Goal: Task Accomplishment & Management: Complete application form

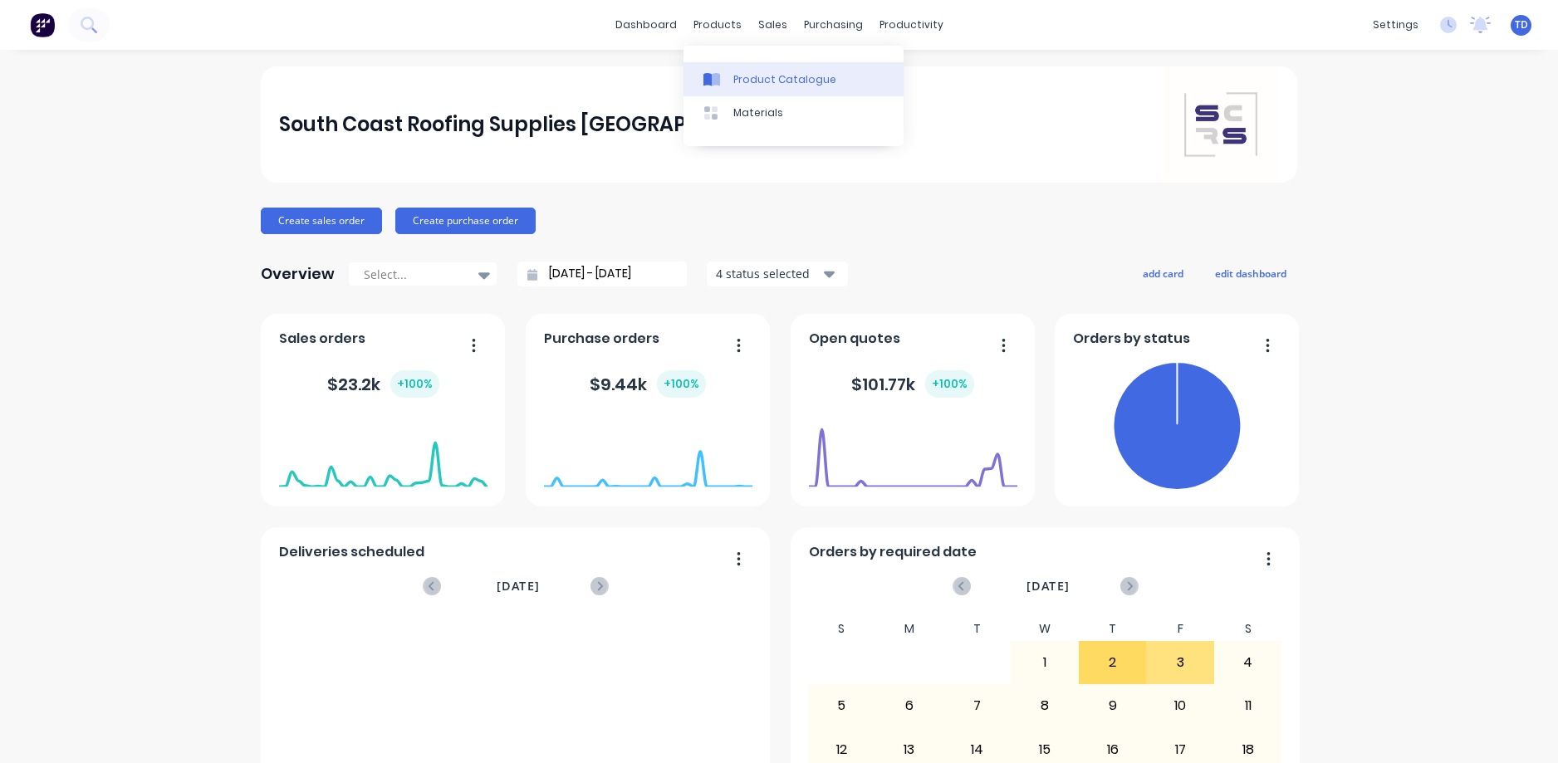
click at [757, 84] on div "Product Catalogue" at bounding box center [784, 79] width 103 height 15
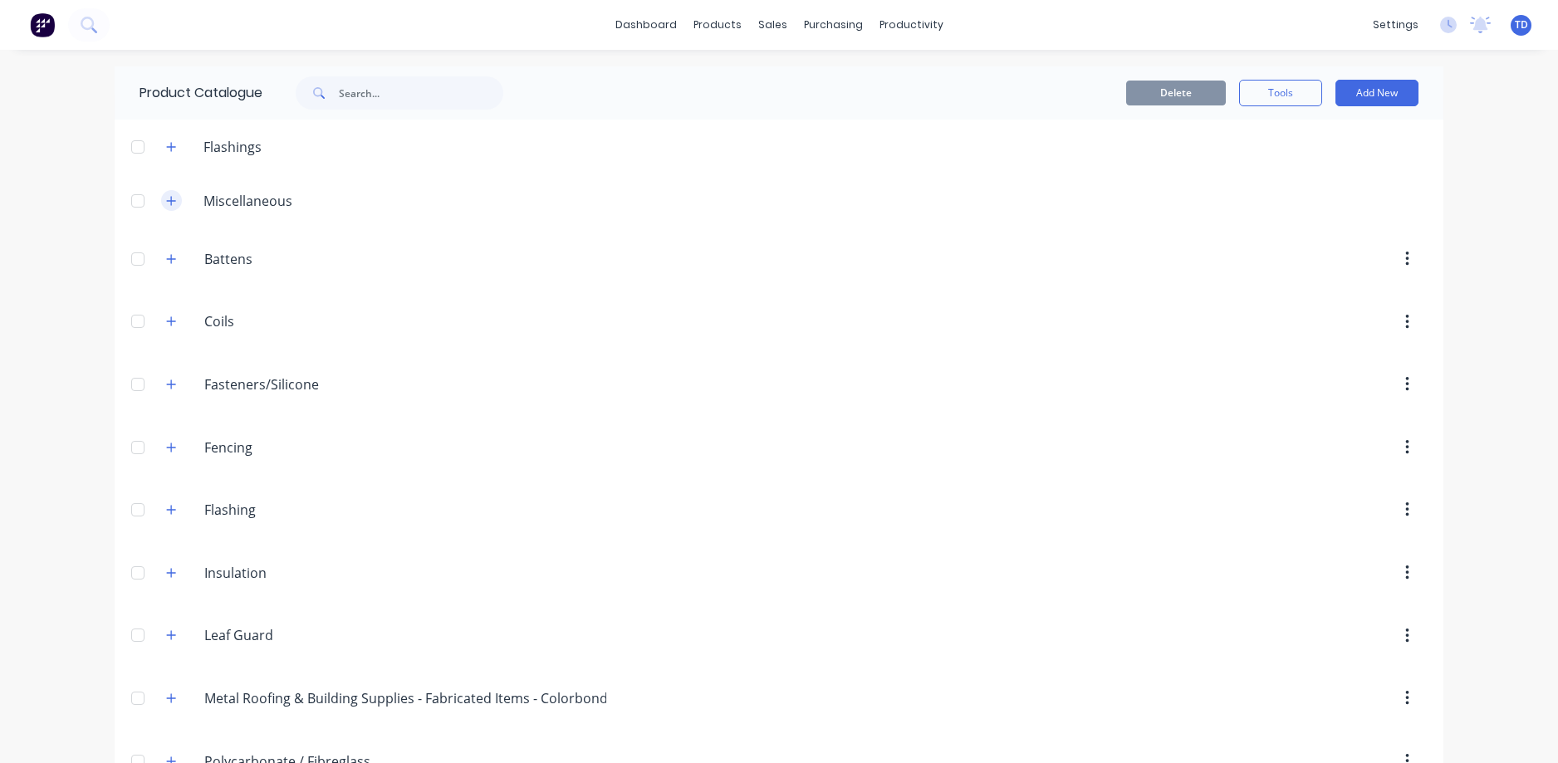
click at [168, 203] on icon "button" at bounding box center [171, 201] width 10 height 12
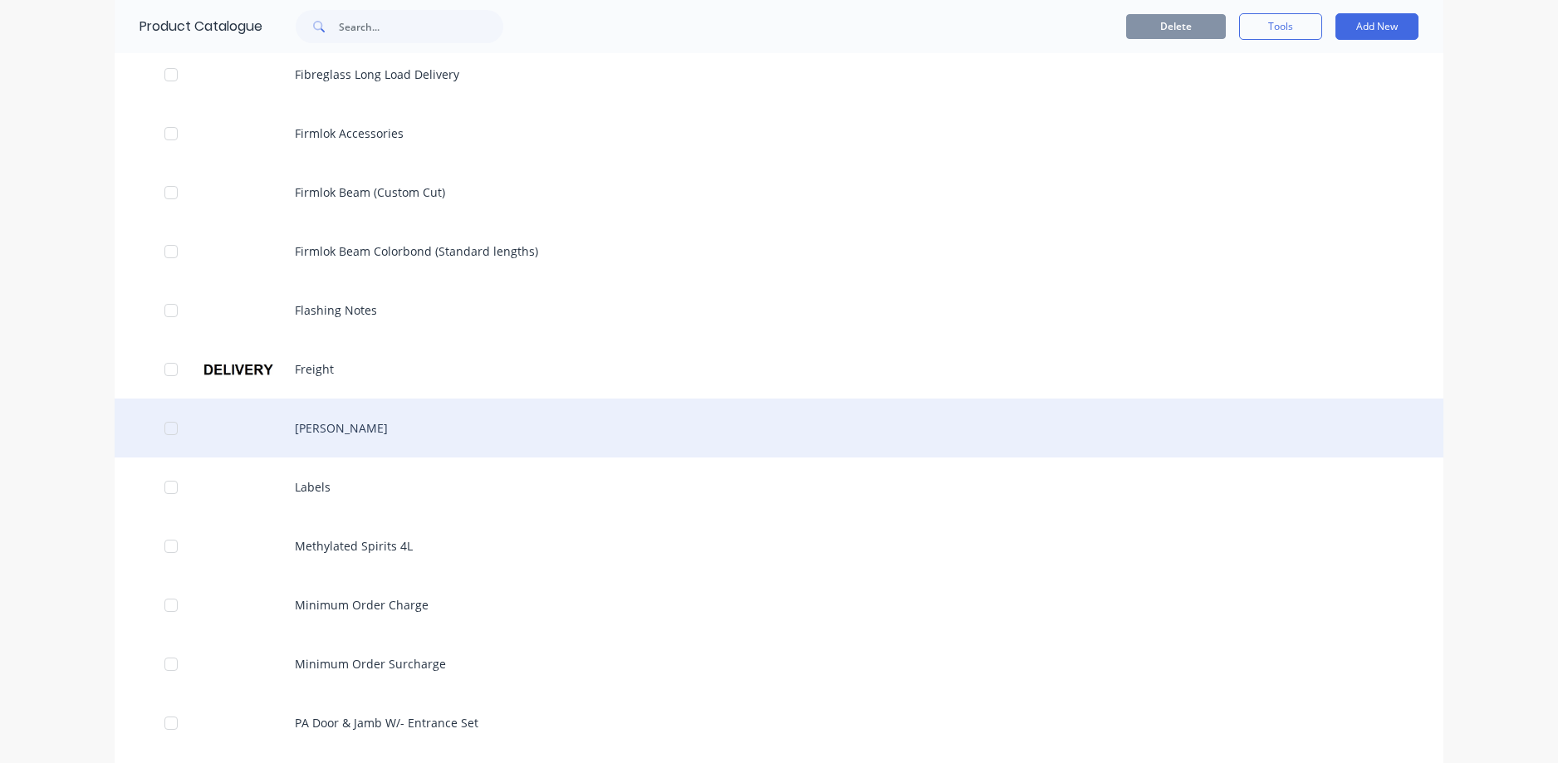
scroll to position [1245, 0]
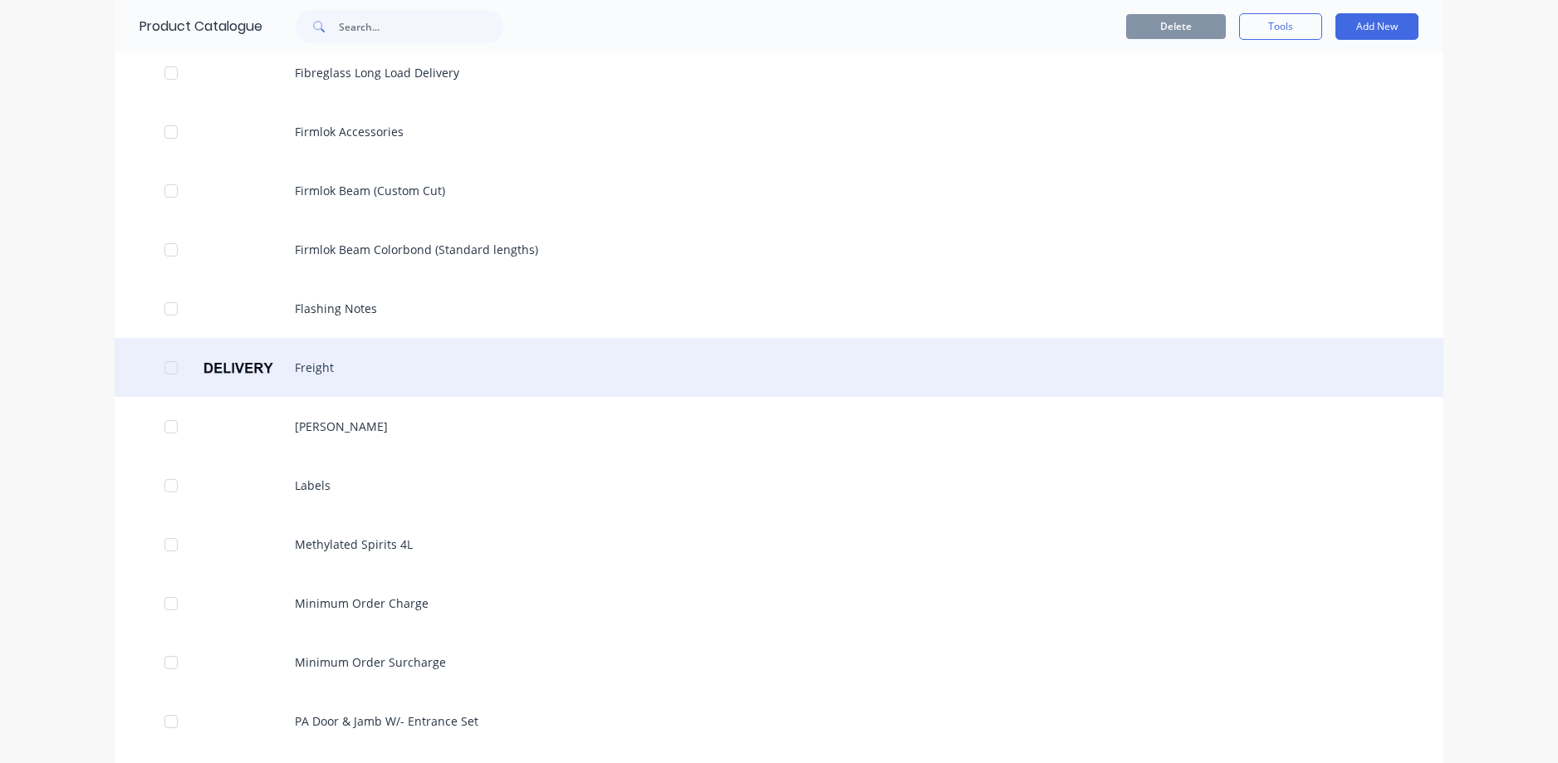
click at [330, 375] on div "Freight" at bounding box center [779, 367] width 1329 height 59
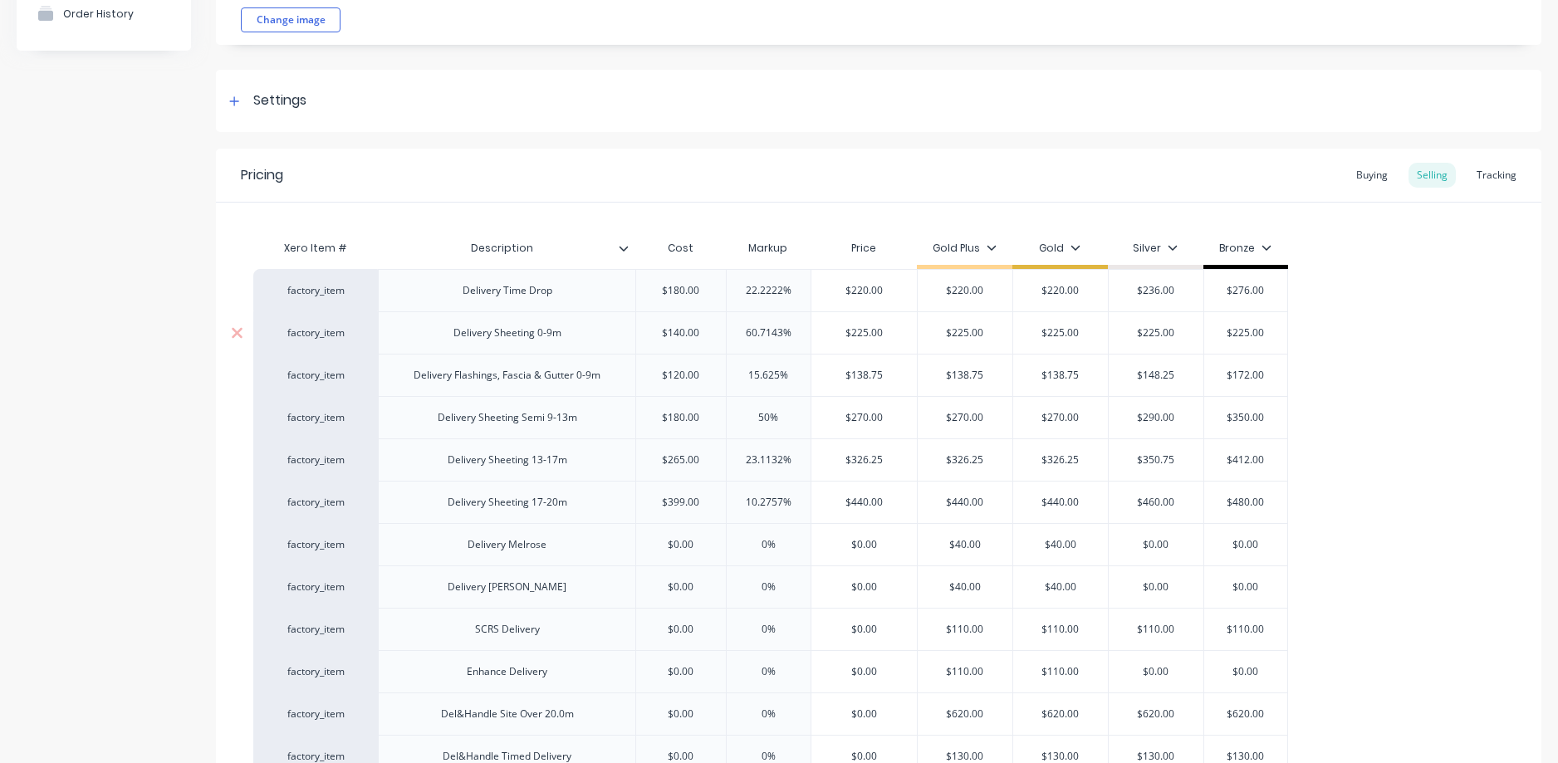
scroll to position [249, 0]
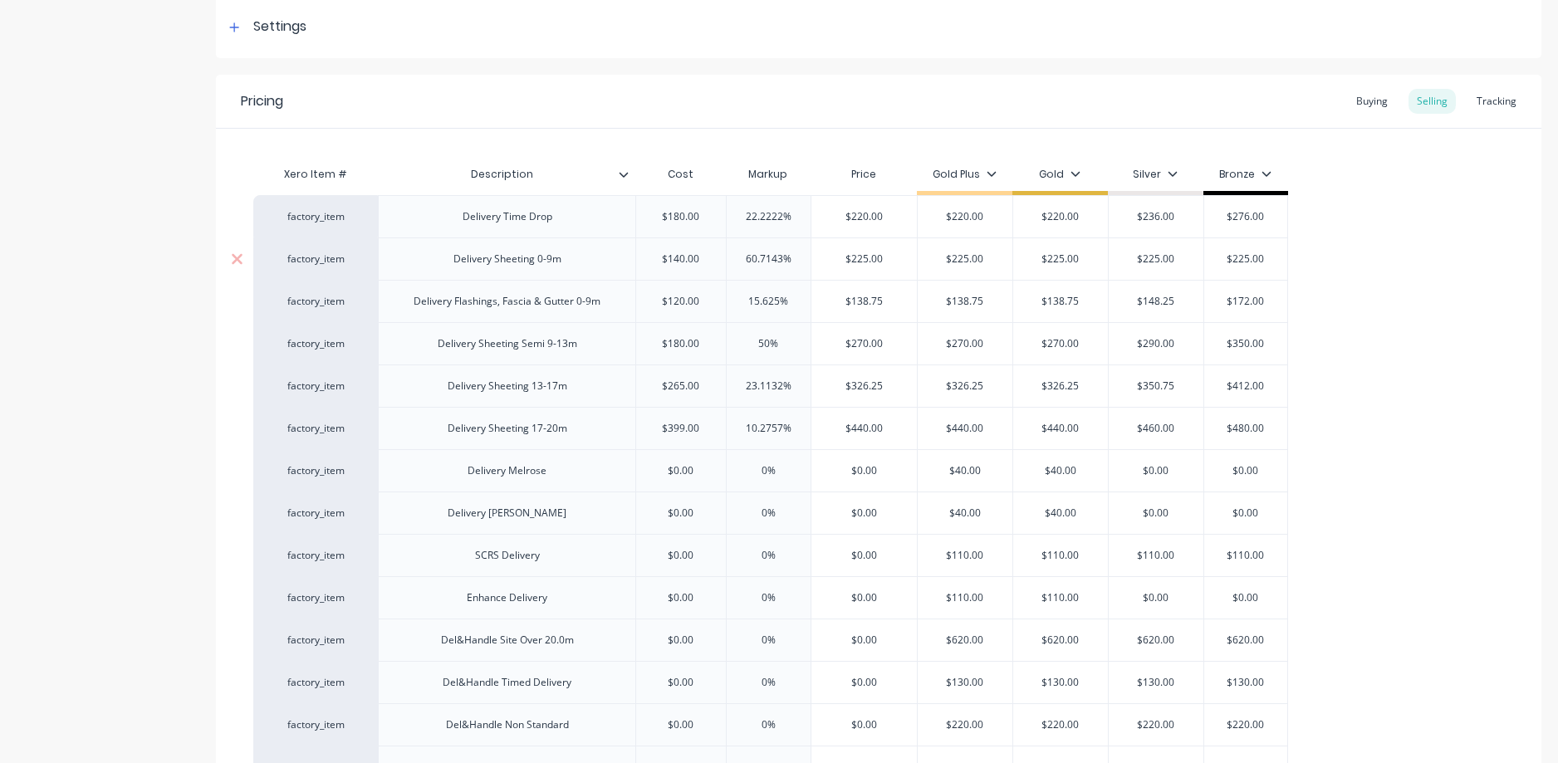
type textarea "x"
type input "$0.00"
click at [697, 550] on input "$0.00" at bounding box center [681, 555] width 90 height 15
type textarea "x"
type input "50"
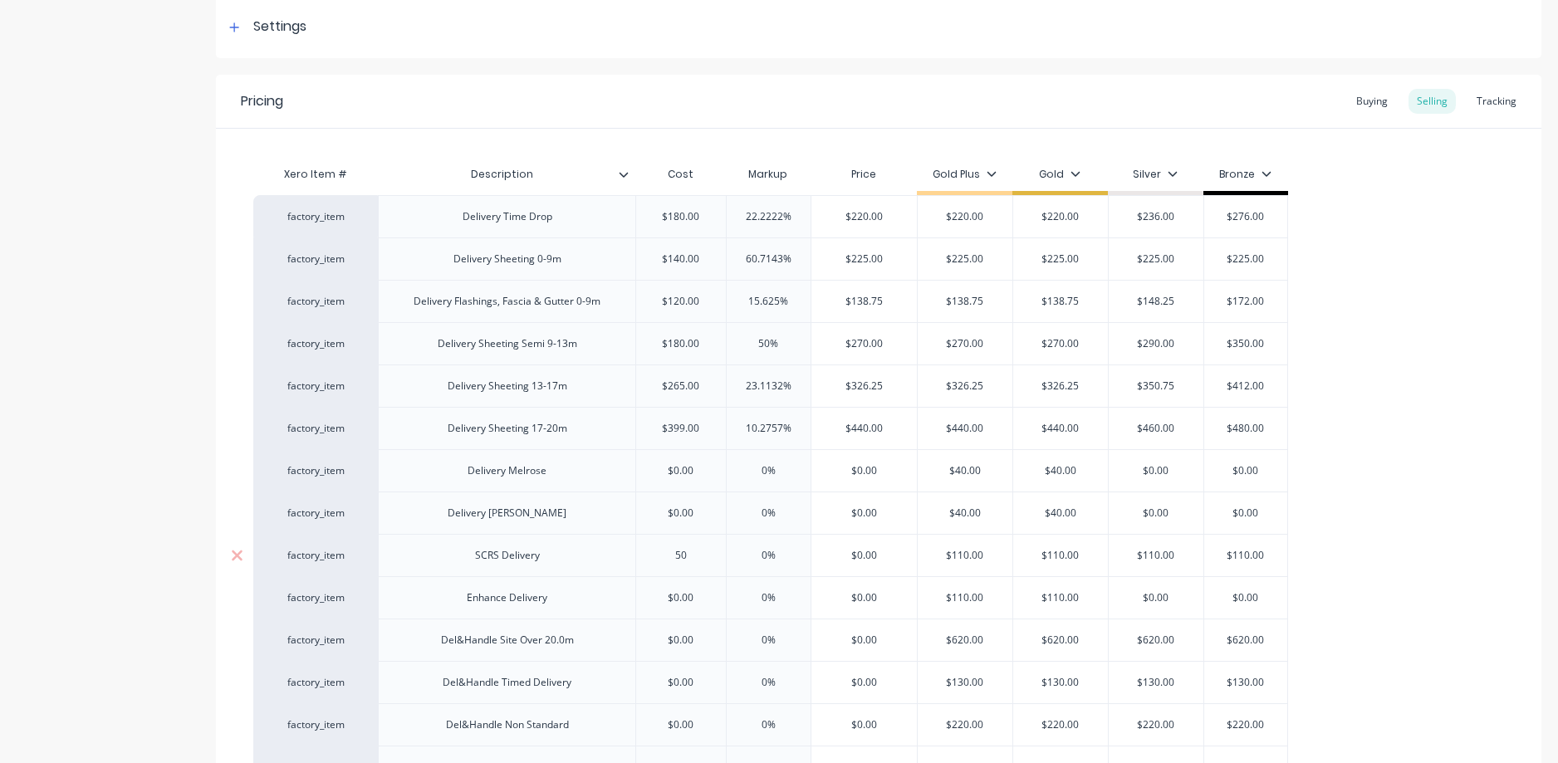
type textarea "x"
type input "50"
type input "0%"
type input "1"
type textarea "x"
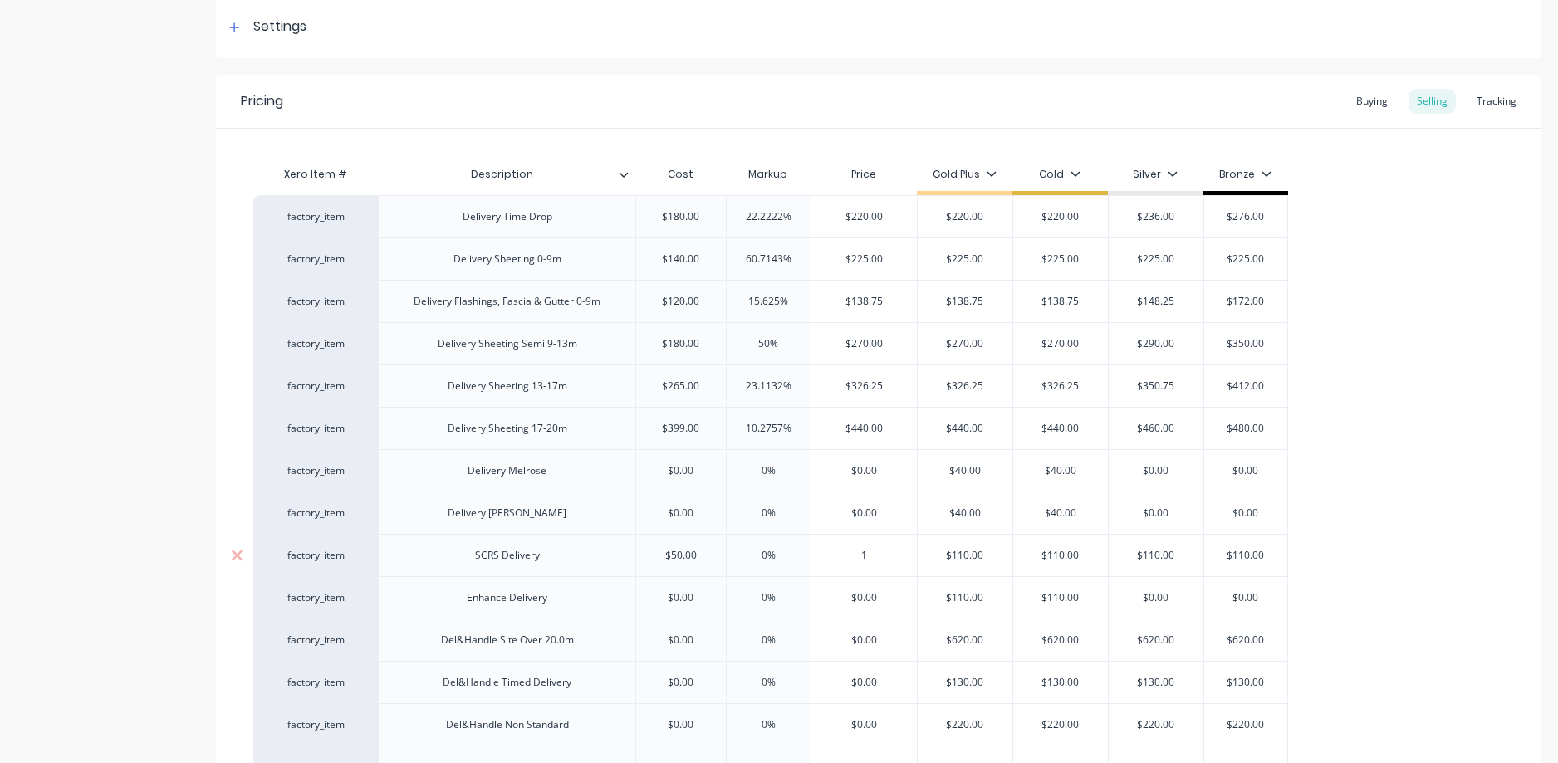
type input "11"
type textarea "x"
type input "110"
type input "$110.00"
click at [1359, 102] on div "Buying" at bounding box center [1372, 101] width 48 height 25
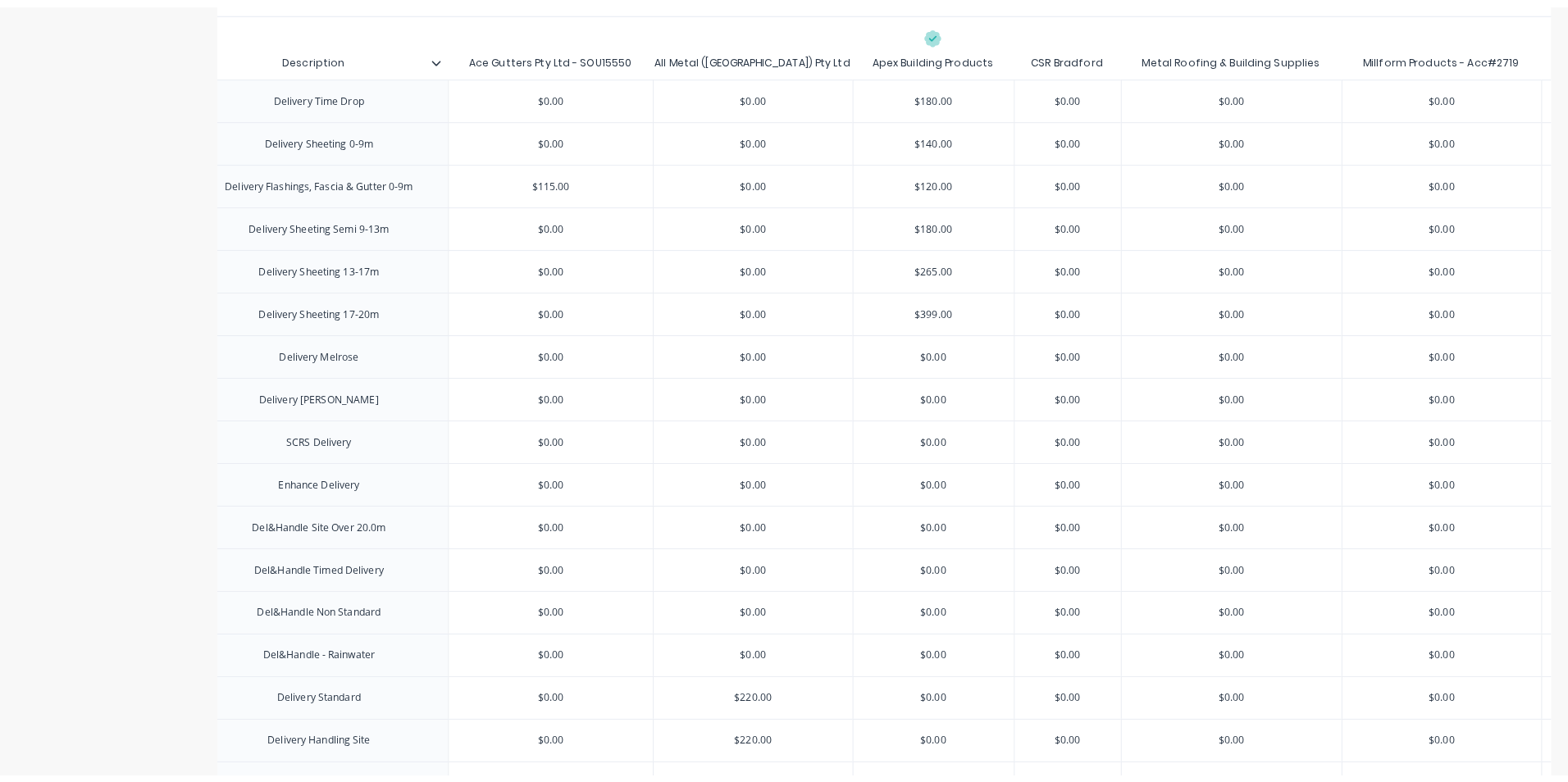
scroll to position [335, 0]
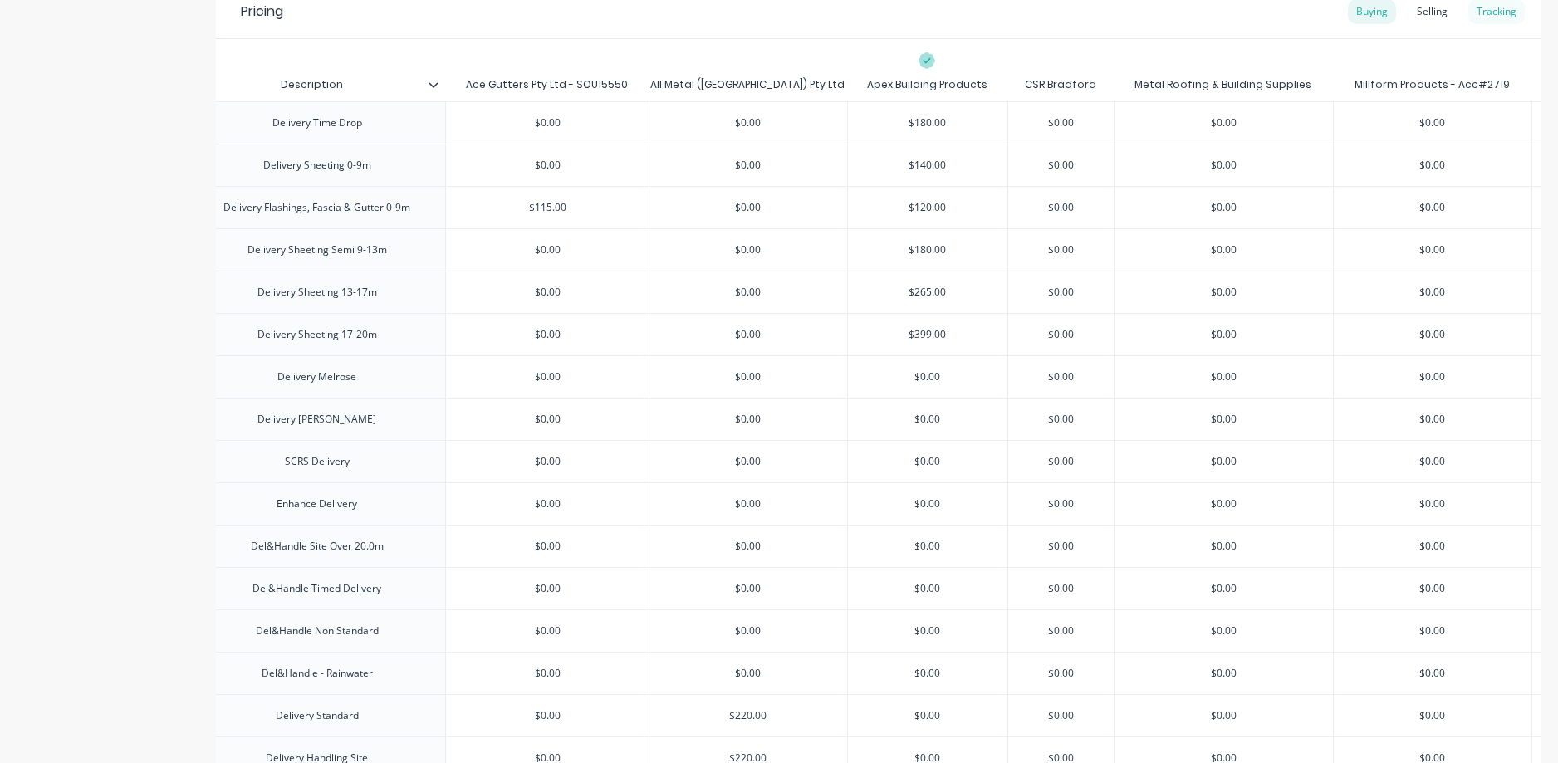
type textarea "x"
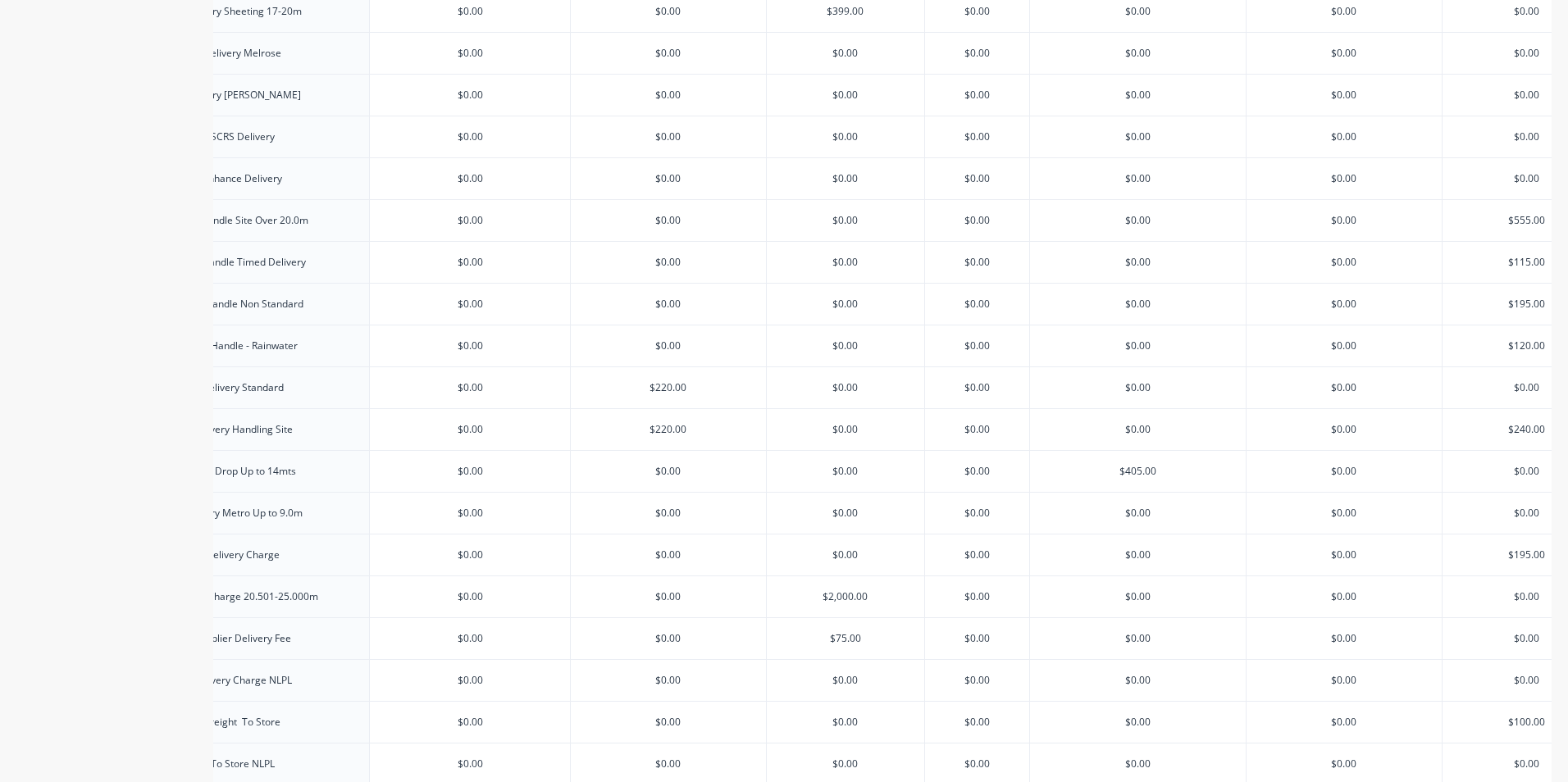
scroll to position [634, 0]
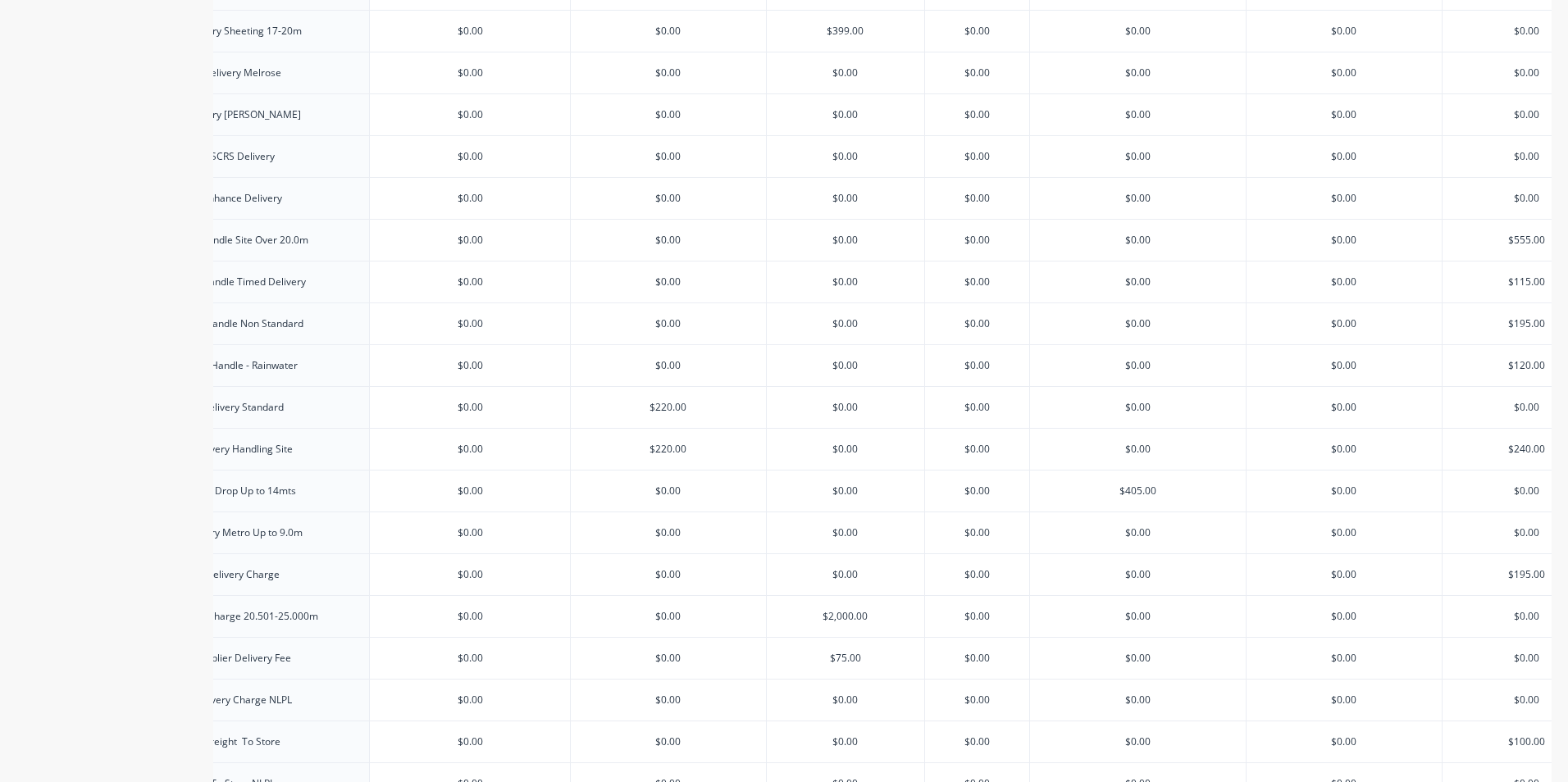
click at [1505, 162] on input "$0.00" at bounding box center [1527, 156] width 168 height 15
type input "5$0.00"
type textarea "x"
type input "$0.00"
type textarea "x"
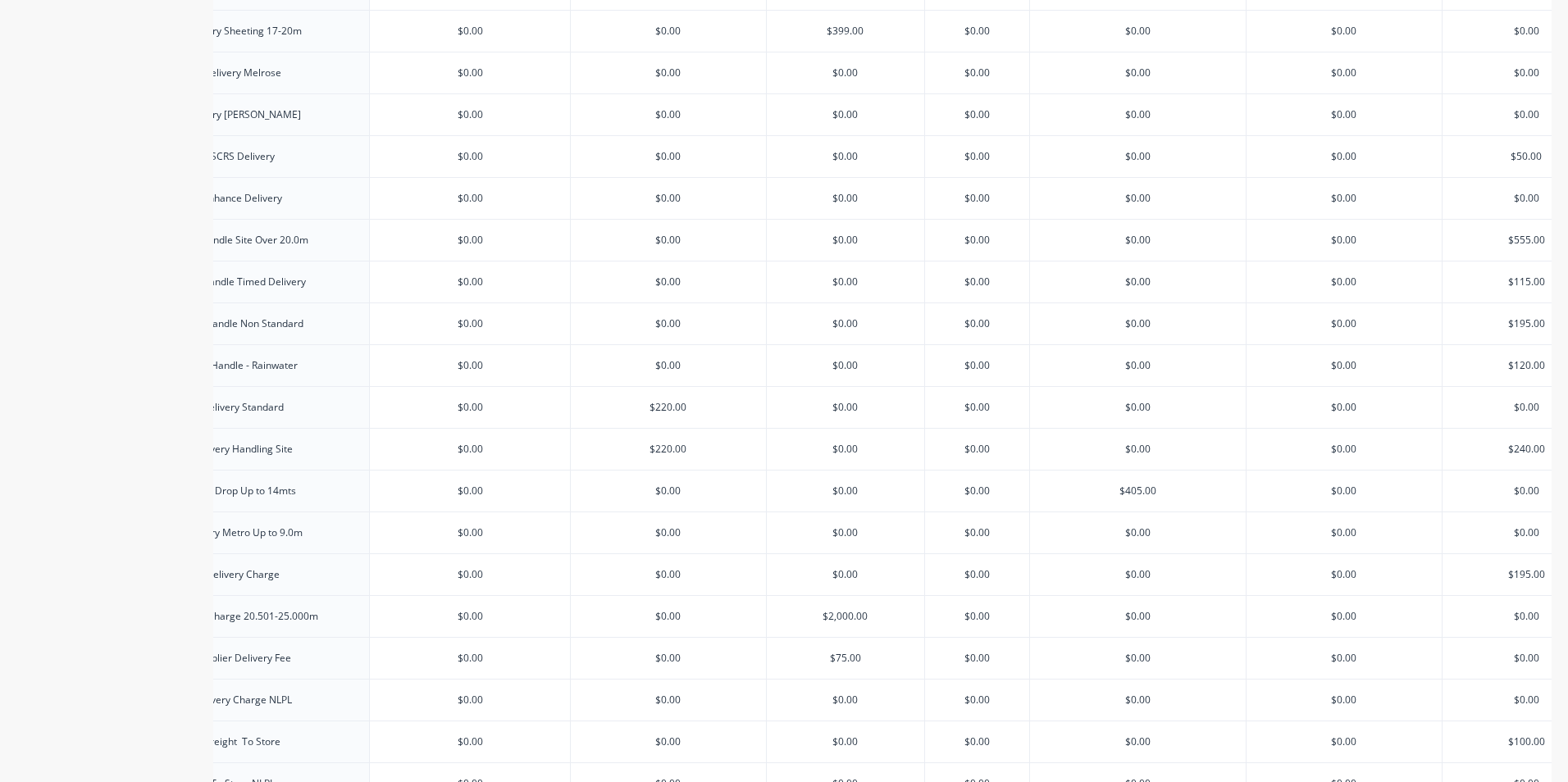
type input "$50.00"
type input "$0.00"
click at [1495, 197] on input "$0.00" at bounding box center [1527, 197] width 168 height 15
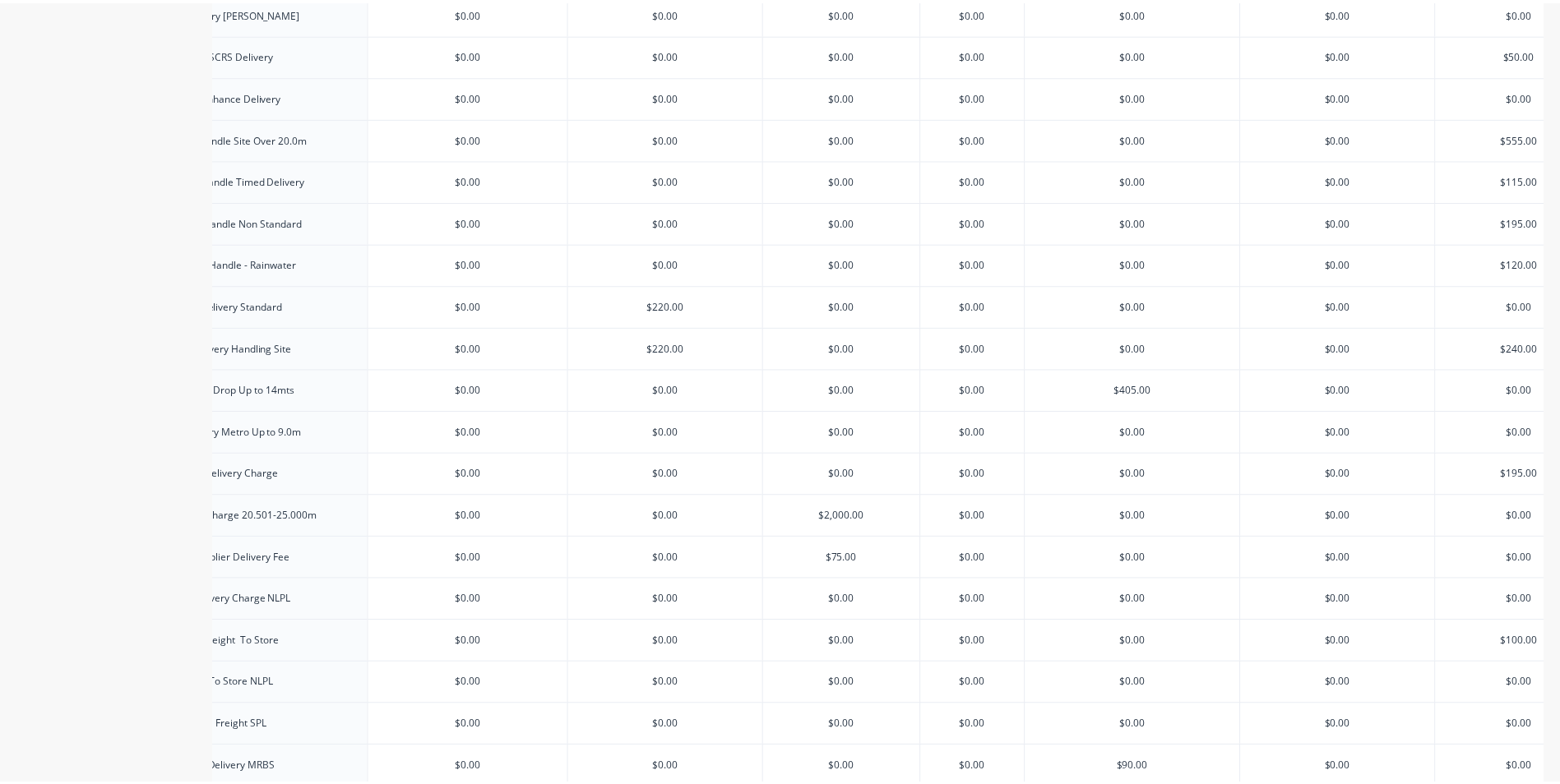
scroll to position [1211, 0]
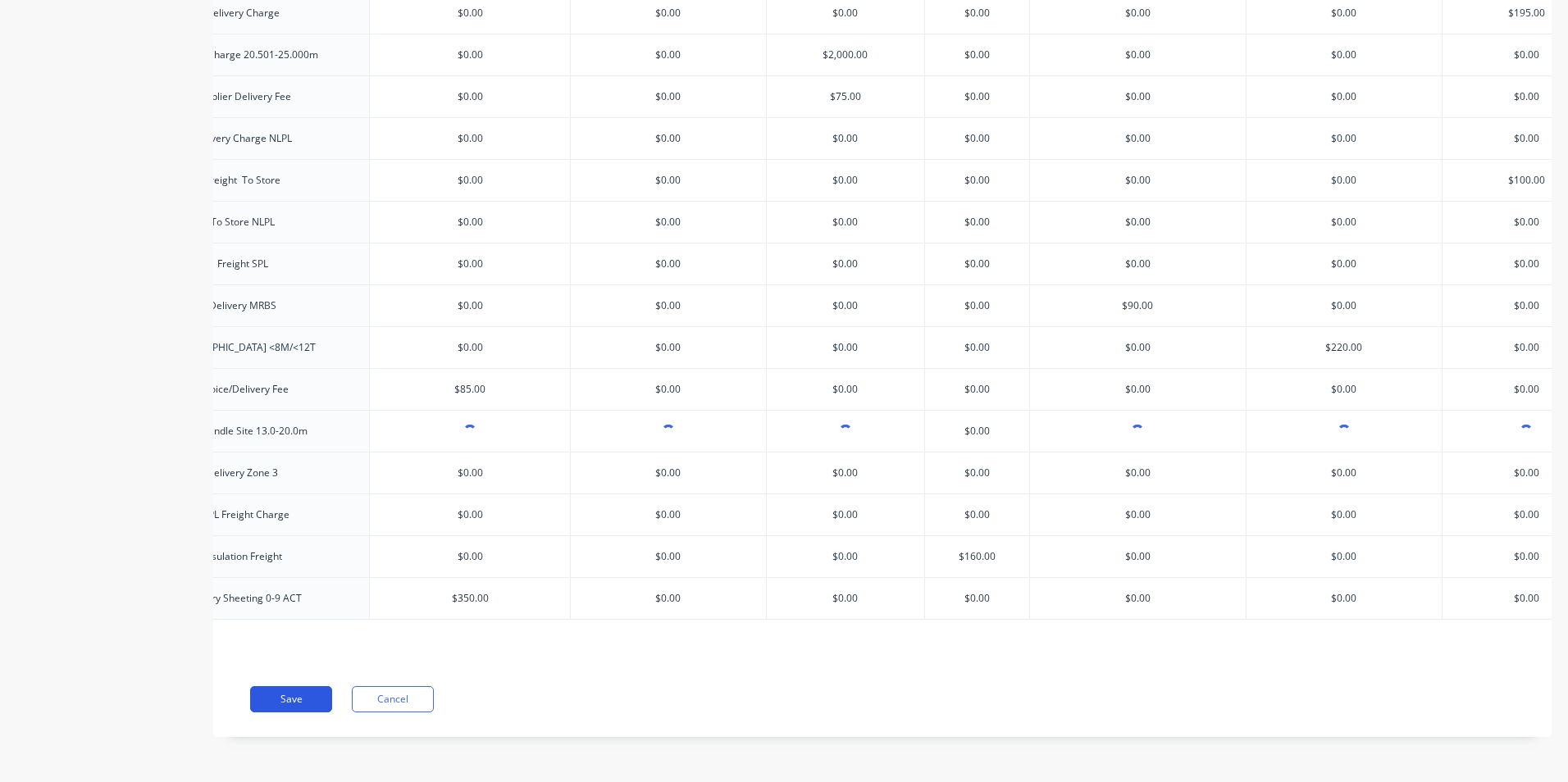
click at [276, 712] on button "Save" at bounding box center [290, 699] width 82 height 27
type textarea "x"
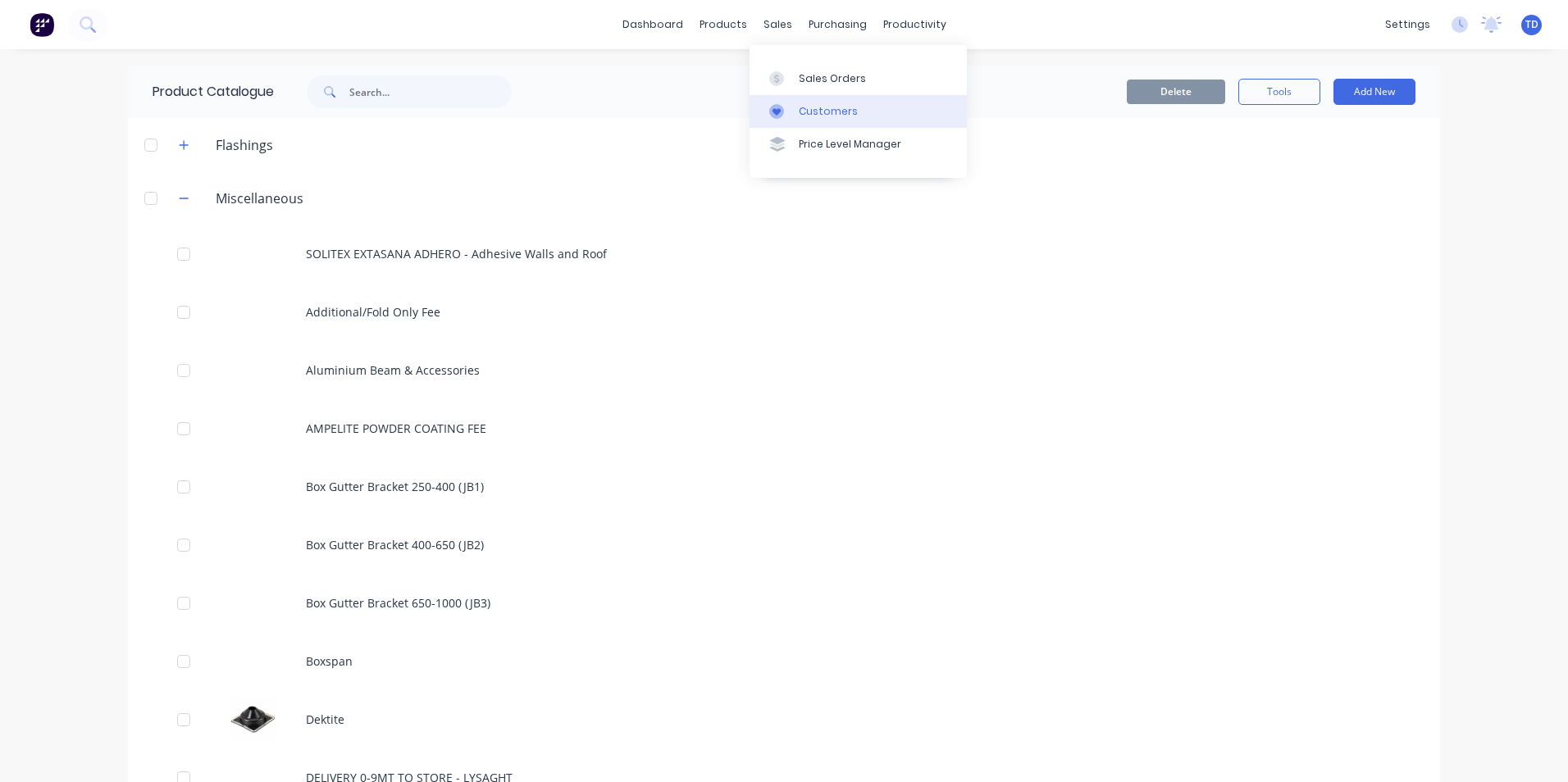
click at [812, 118] on link "Customers" at bounding box center [858, 111] width 217 height 33
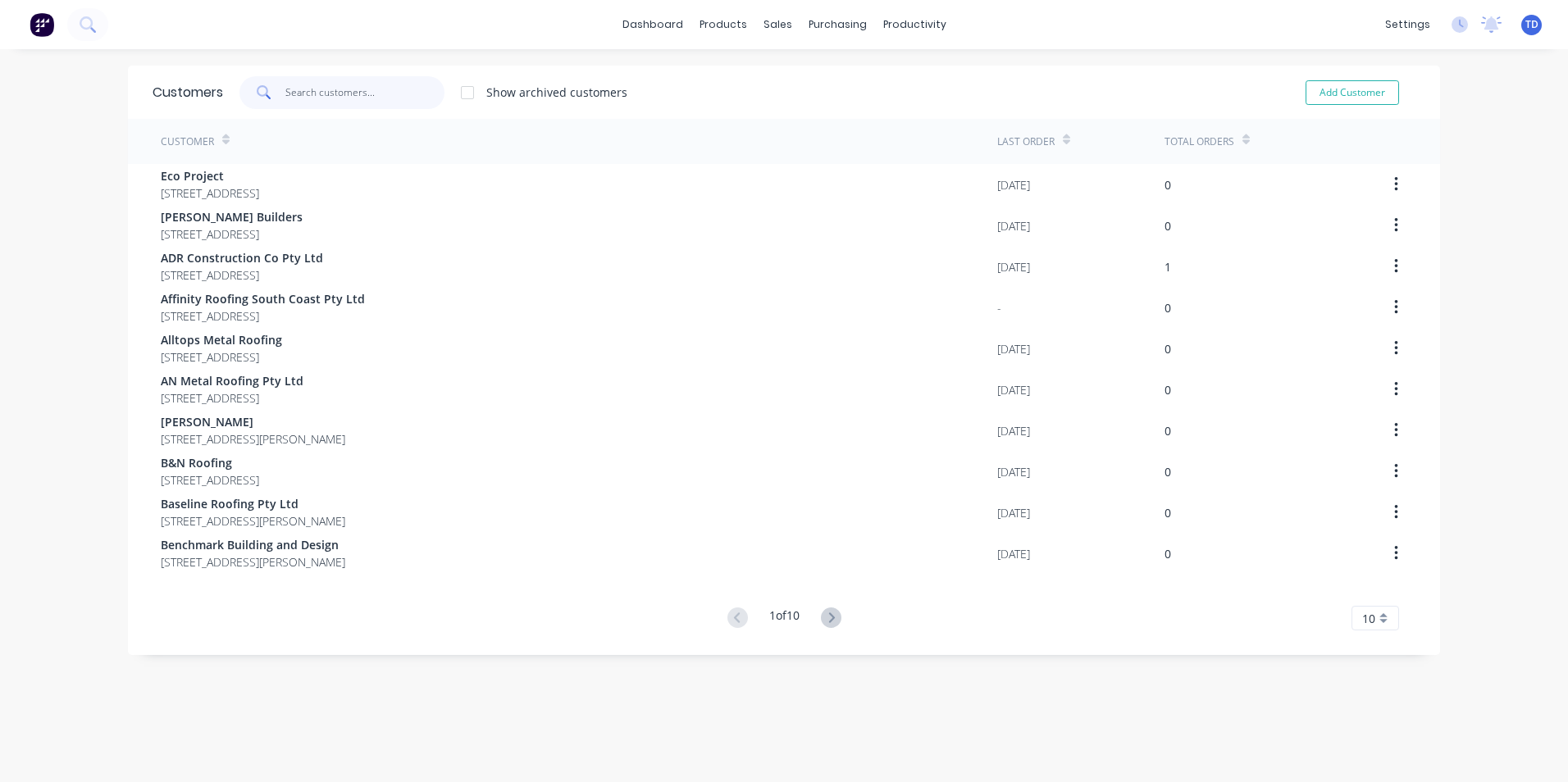
click at [413, 98] on input "text" at bounding box center [365, 92] width 160 height 33
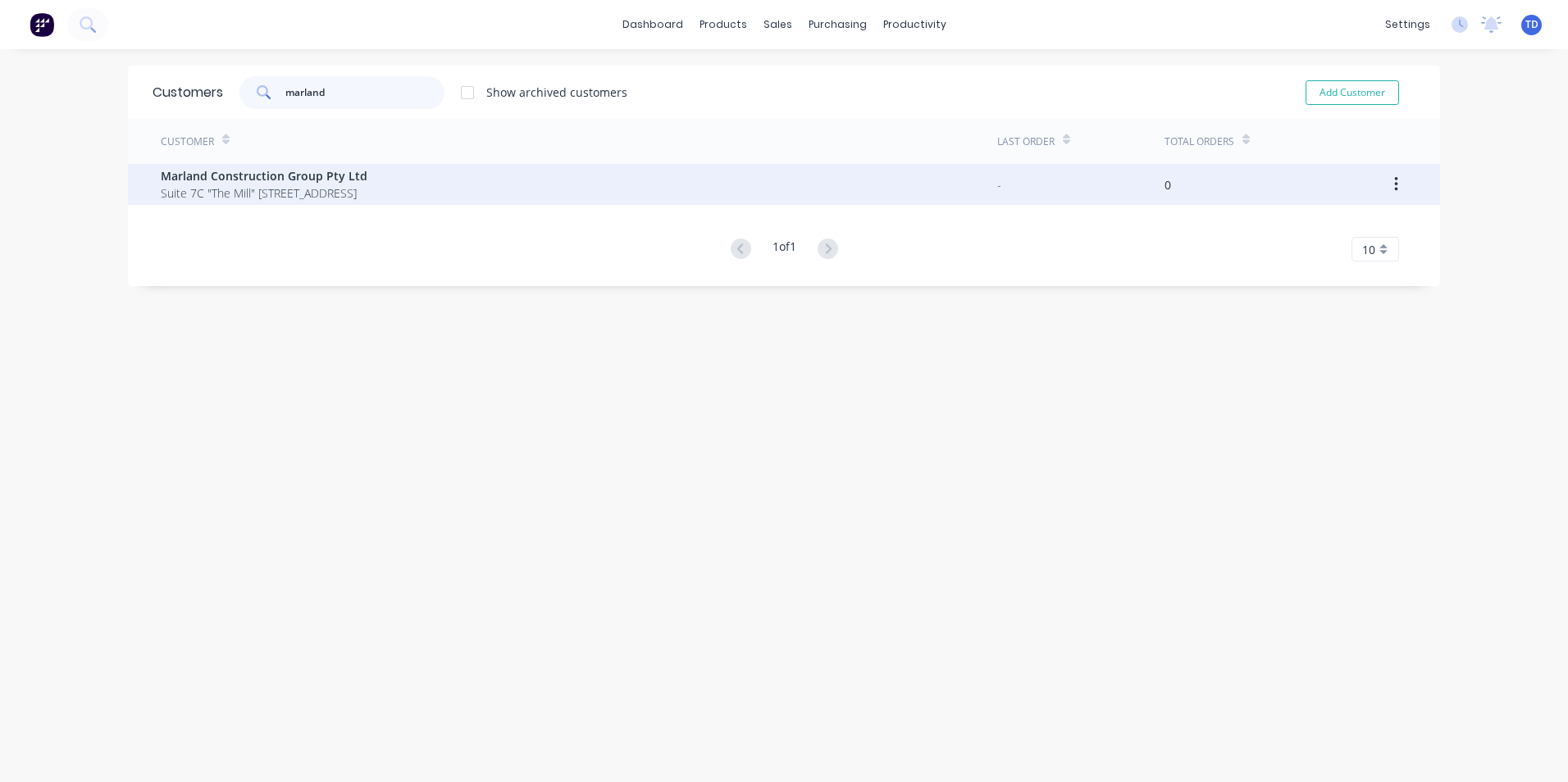
type input "marland"
click at [216, 188] on span "Suite 7C "The Mill" [STREET_ADDRESS]" at bounding box center [264, 193] width 206 height 17
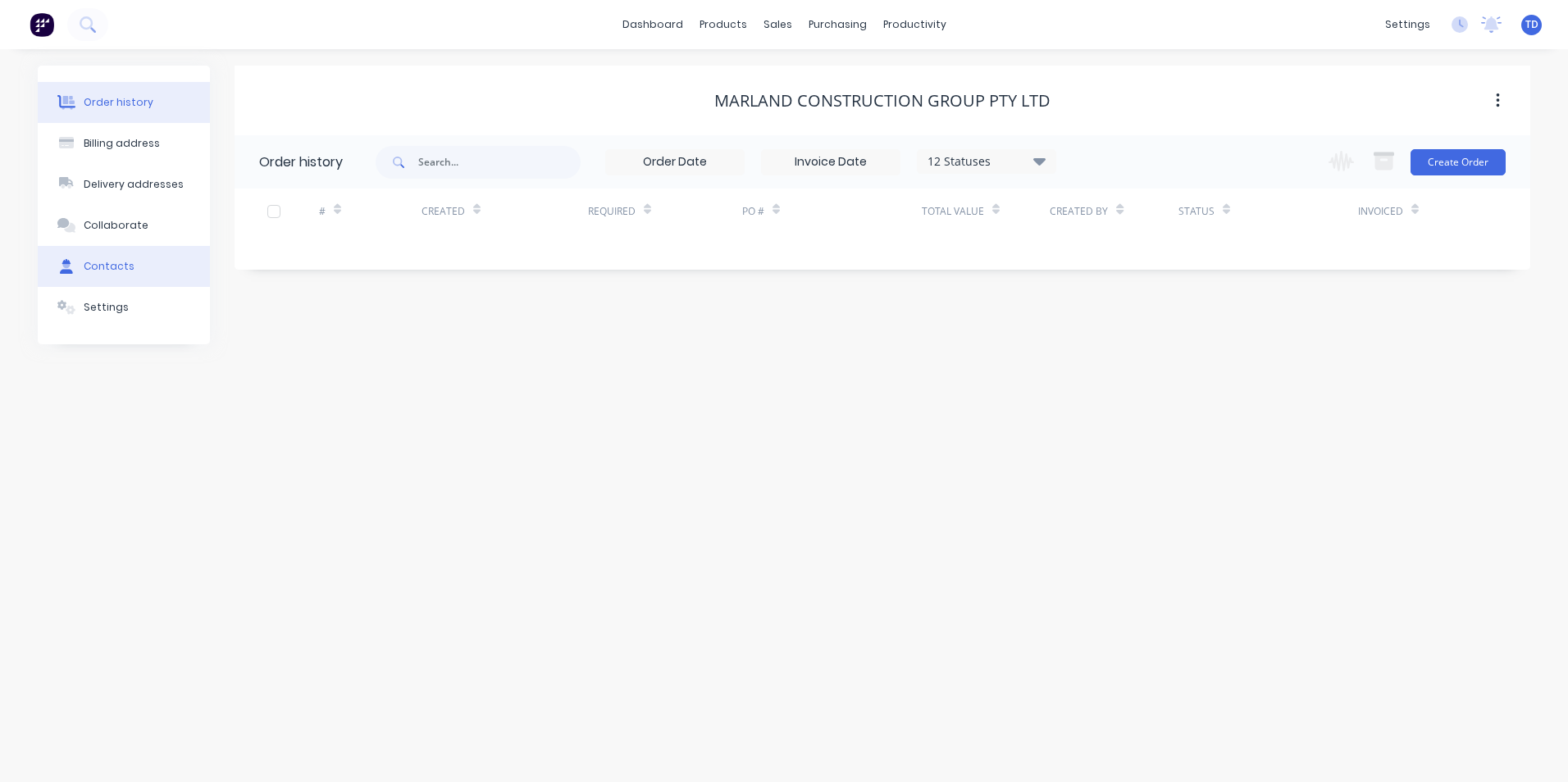
click at [141, 263] on button "Contacts" at bounding box center [123, 267] width 172 height 41
select select "AU"
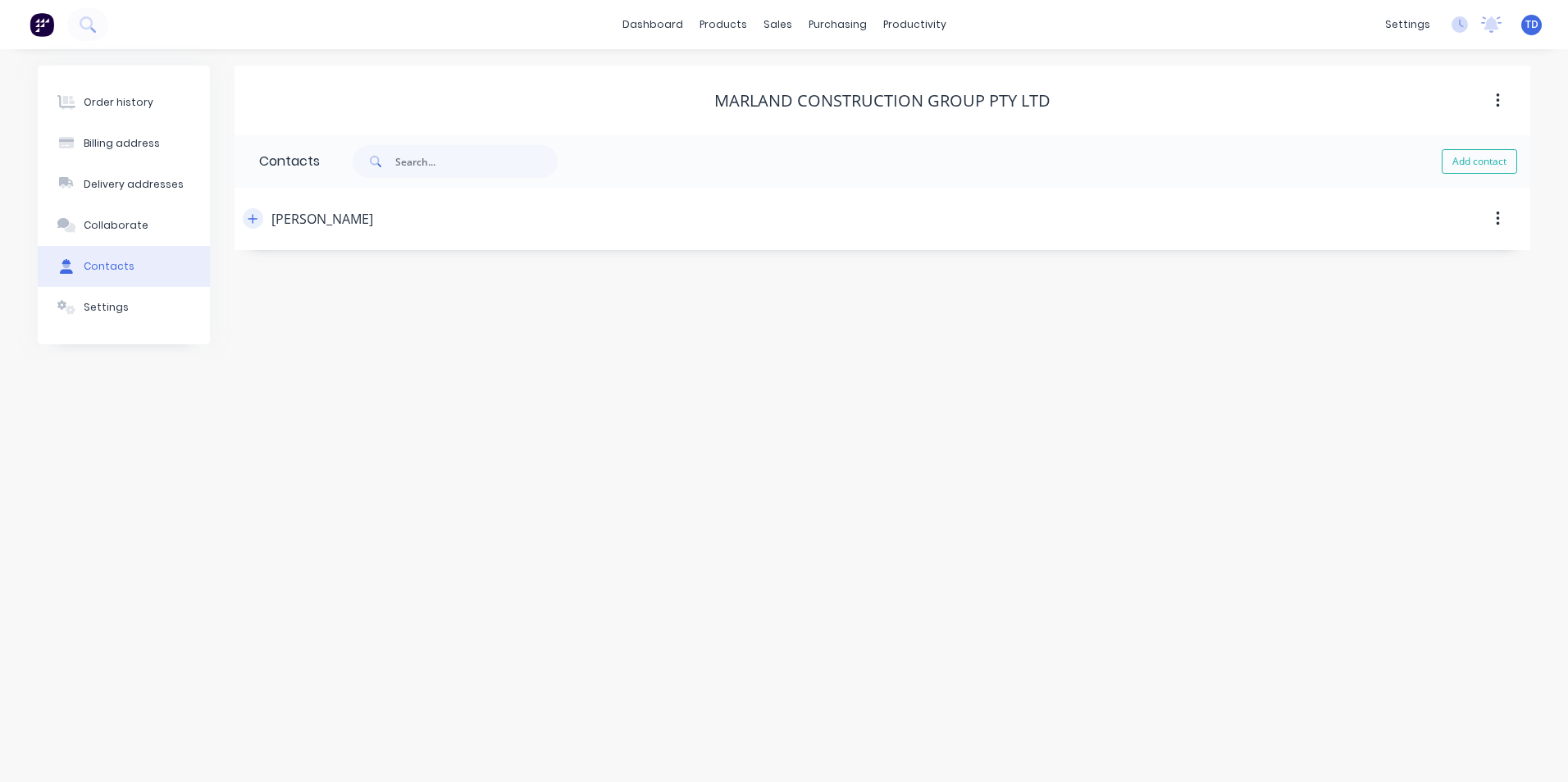
click at [244, 219] on button "button" at bounding box center [253, 218] width 21 height 21
click at [253, 215] on icon "button" at bounding box center [253, 219] width 10 height 12
click at [115, 104] on div "Order history" at bounding box center [118, 102] width 70 height 15
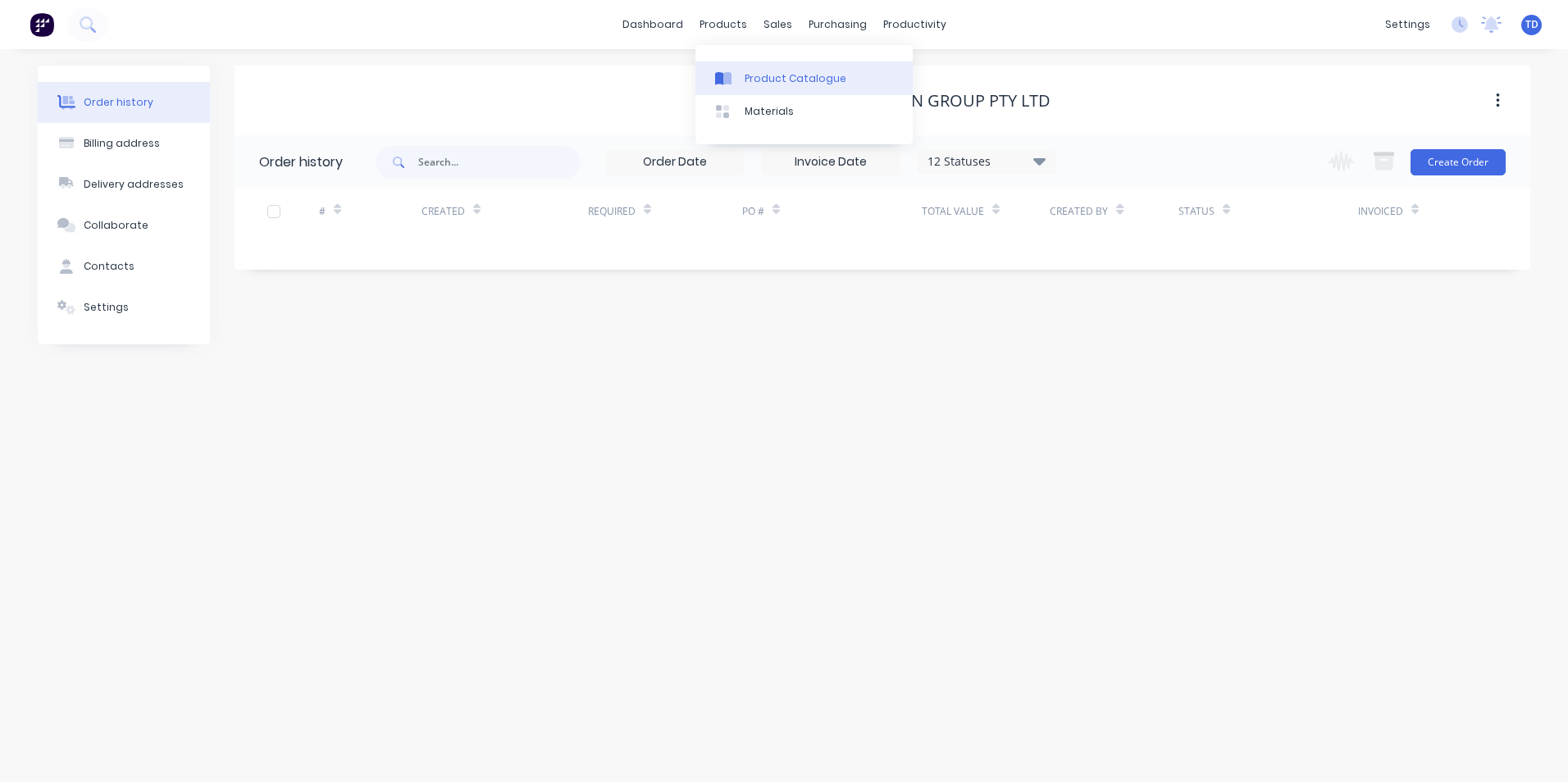
click at [757, 75] on div "Product Catalogue" at bounding box center [795, 78] width 102 height 15
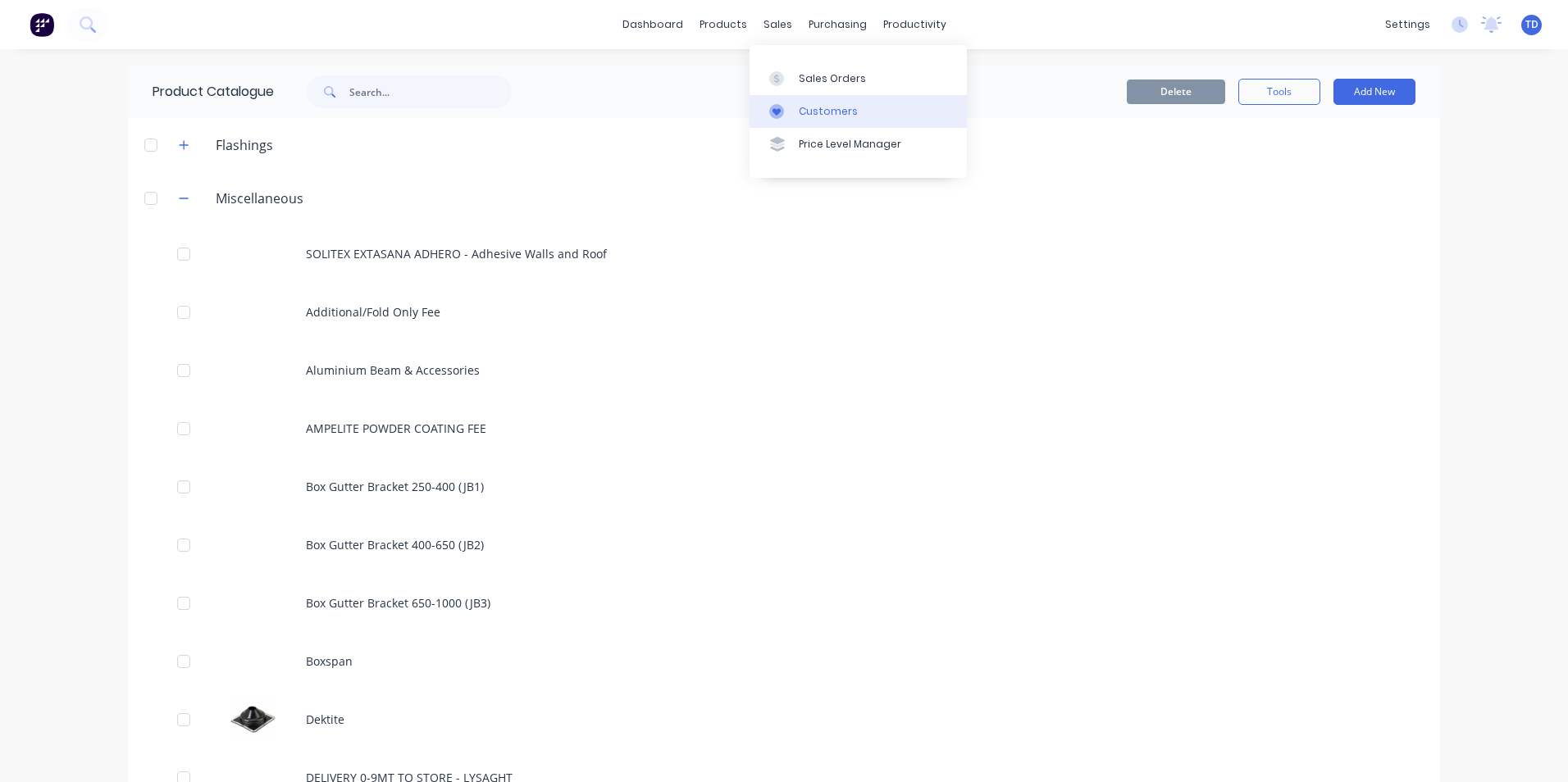
click at [799, 105] on div "Customers" at bounding box center [828, 111] width 59 height 15
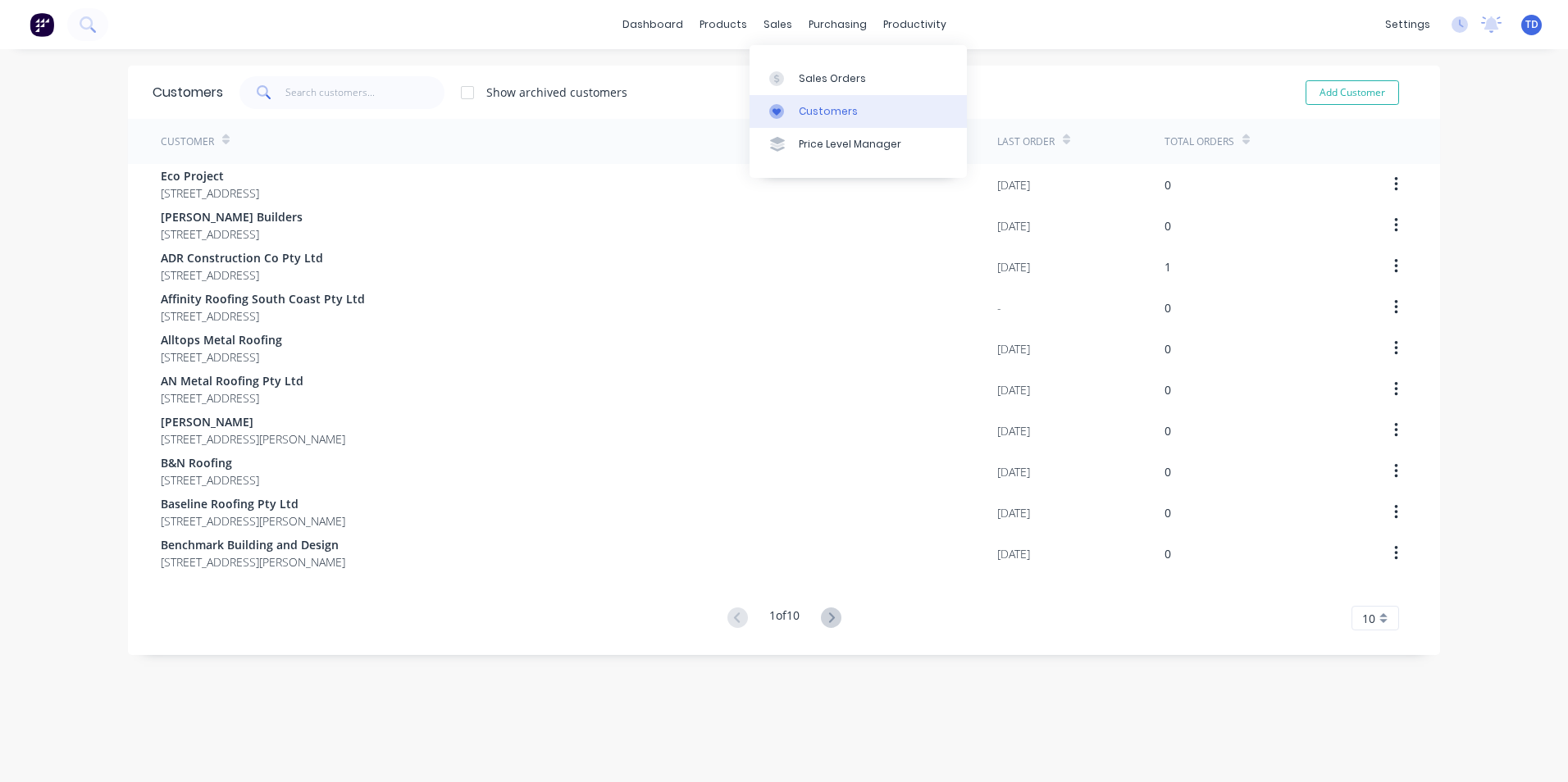
click at [794, 109] on link "Customers" at bounding box center [858, 111] width 217 height 33
click at [350, 88] on input "text" at bounding box center [365, 92] width 160 height 33
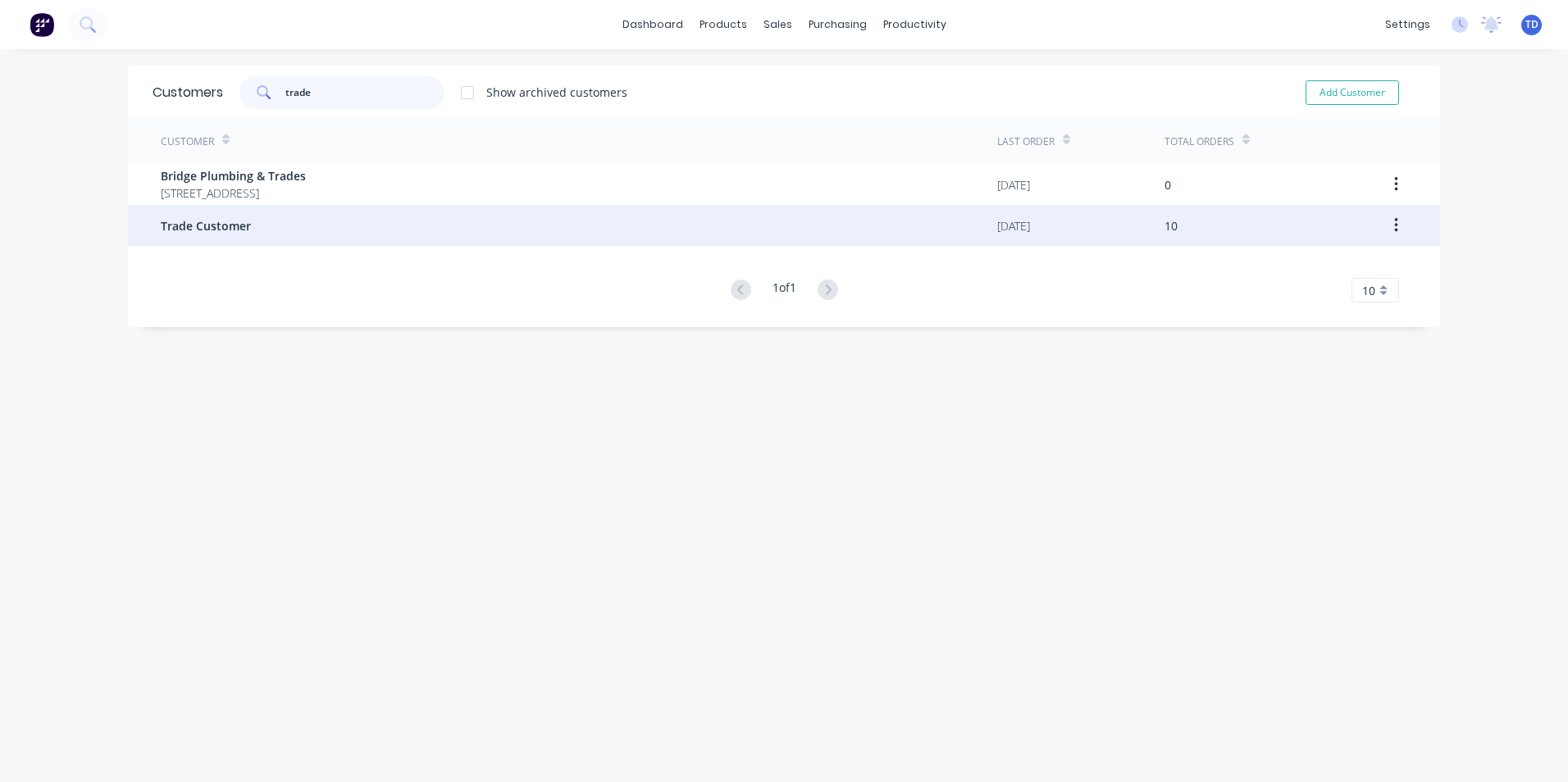
type input "trade"
click at [273, 237] on div "Trade Customer" at bounding box center [579, 226] width 836 height 41
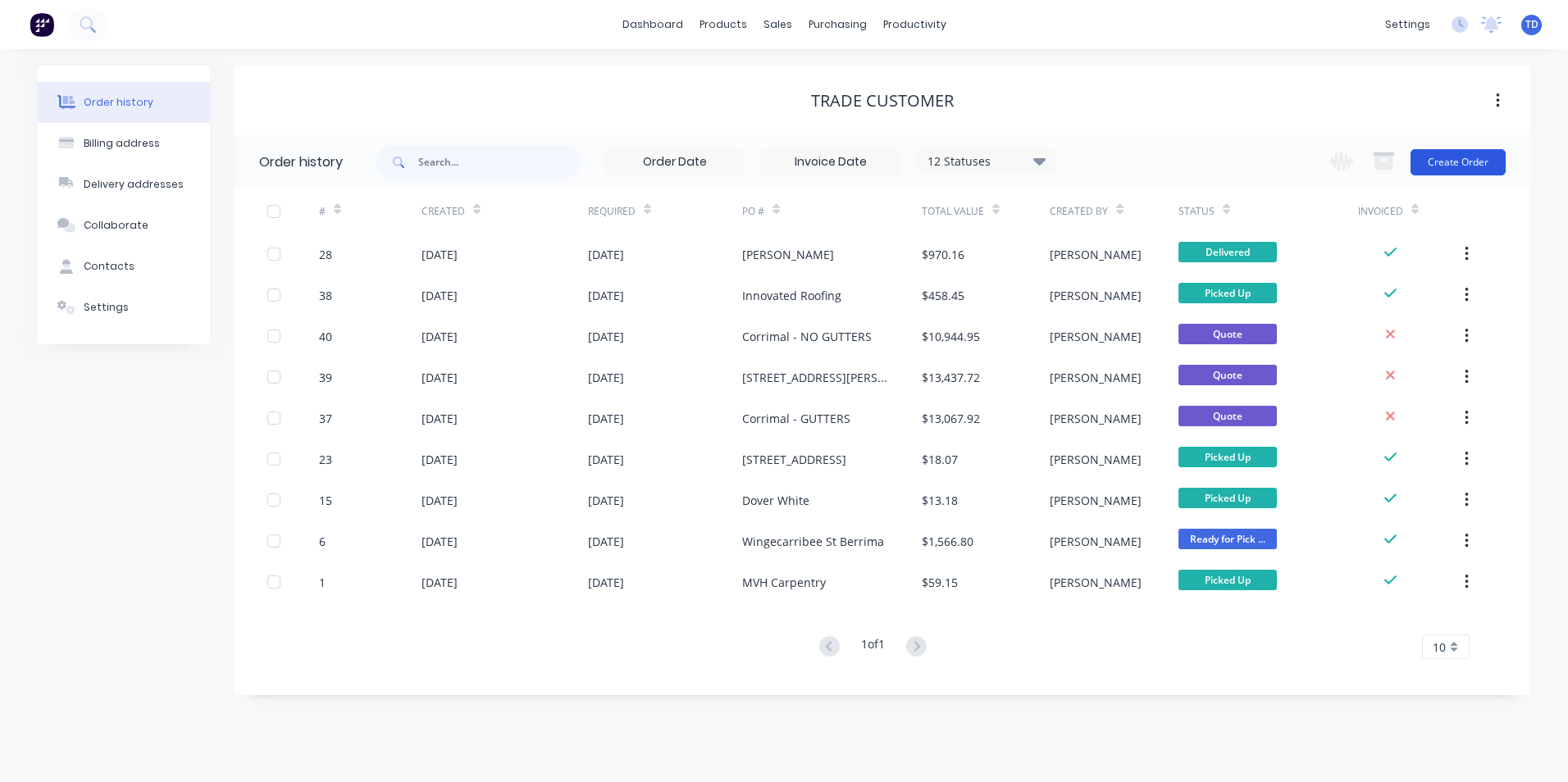
click at [1442, 167] on button "Create Order" at bounding box center [1457, 162] width 95 height 27
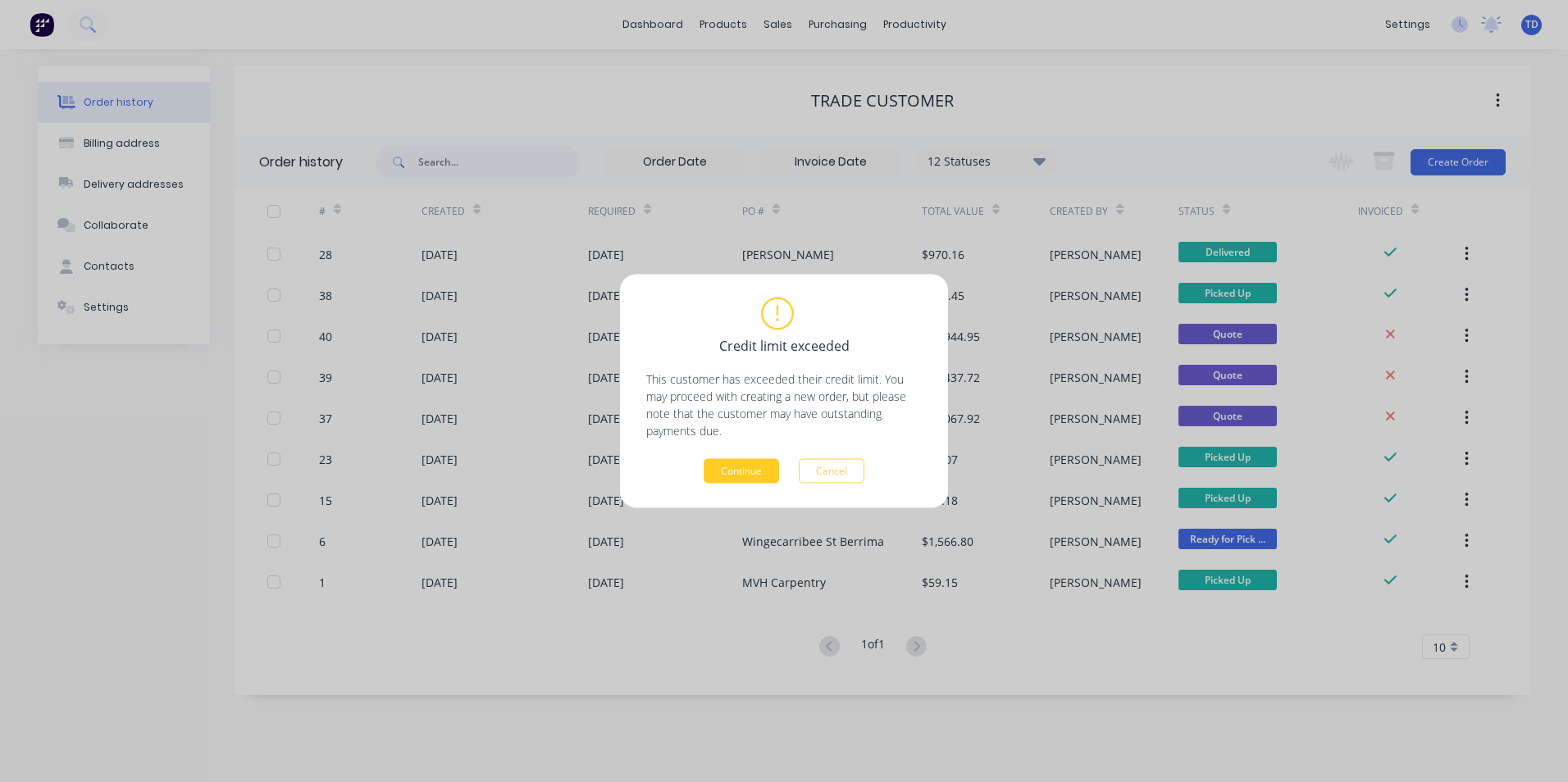
click at [712, 471] on button "Continue" at bounding box center [741, 471] width 75 height 25
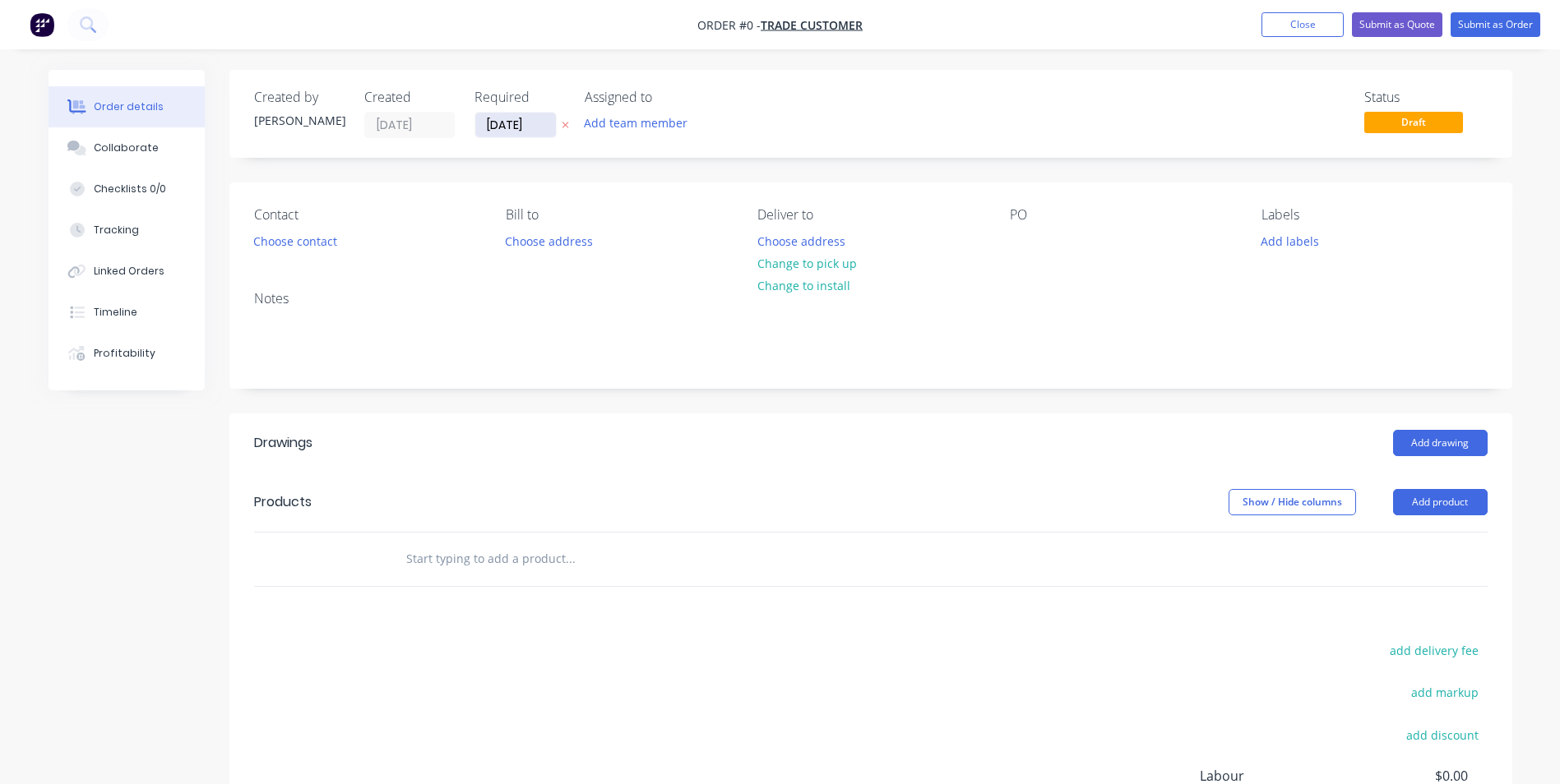
click at [531, 129] on input "[DATE]" at bounding box center [515, 125] width 80 height 25
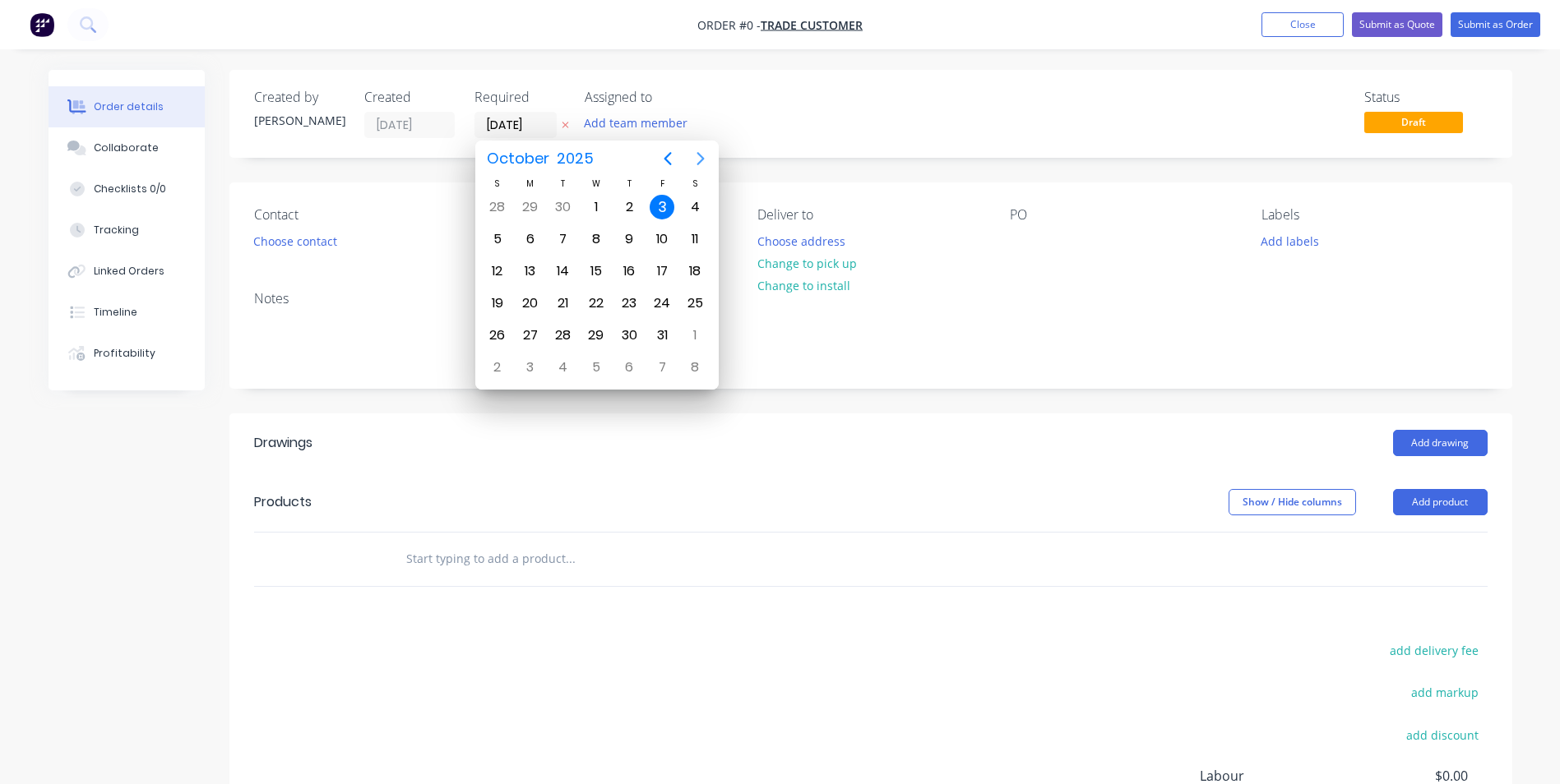
click at [705, 157] on icon "Next page" at bounding box center [700, 158] width 20 height 20
click at [497, 366] on div "30" at bounding box center [497, 367] width 25 height 25
type input "[DATE]"
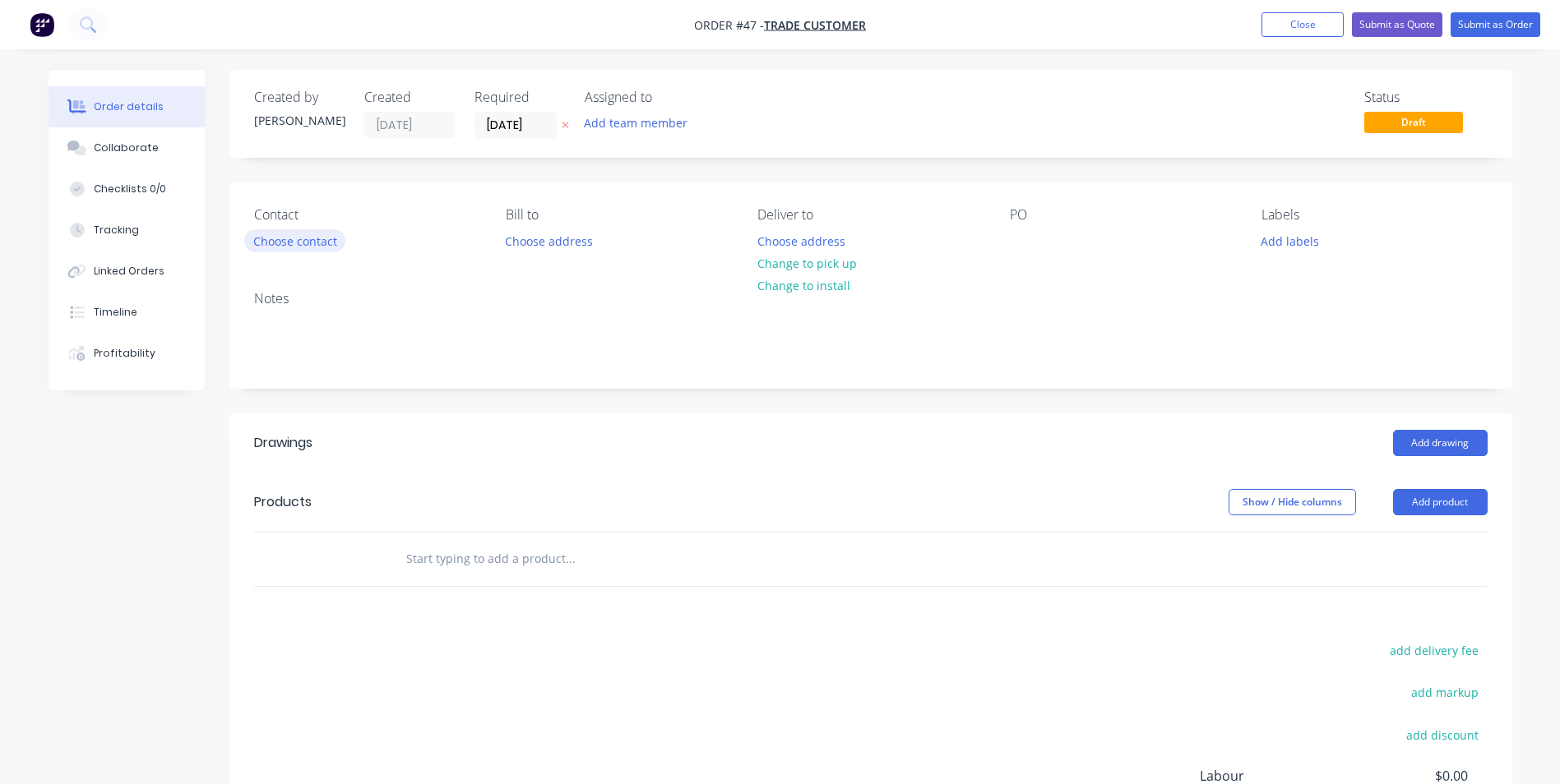
click at [276, 241] on button "Choose contact" at bounding box center [295, 241] width 101 height 22
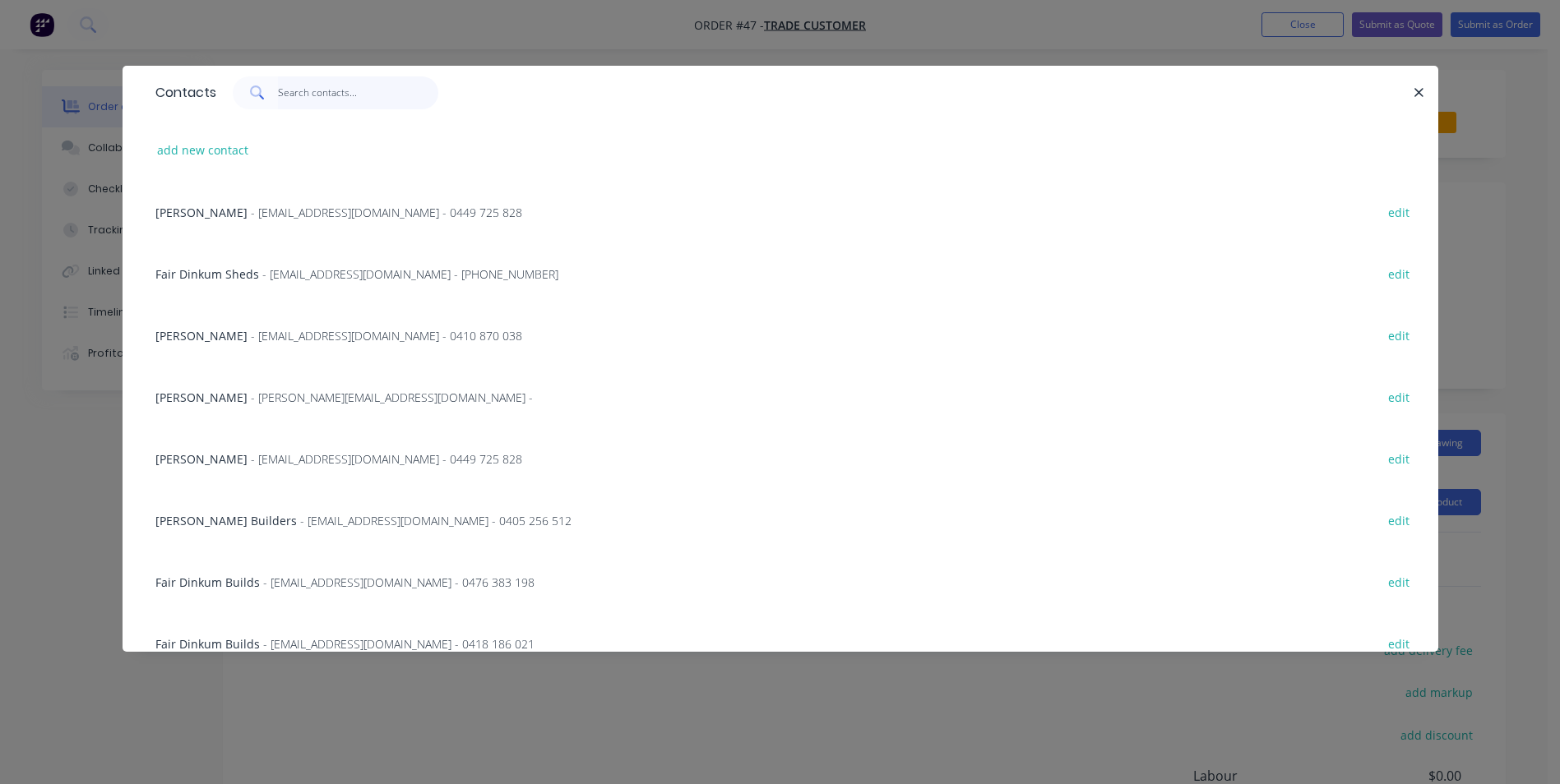
click at [318, 94] on input "text" at bounding box center [359, 92] width 160 height 33
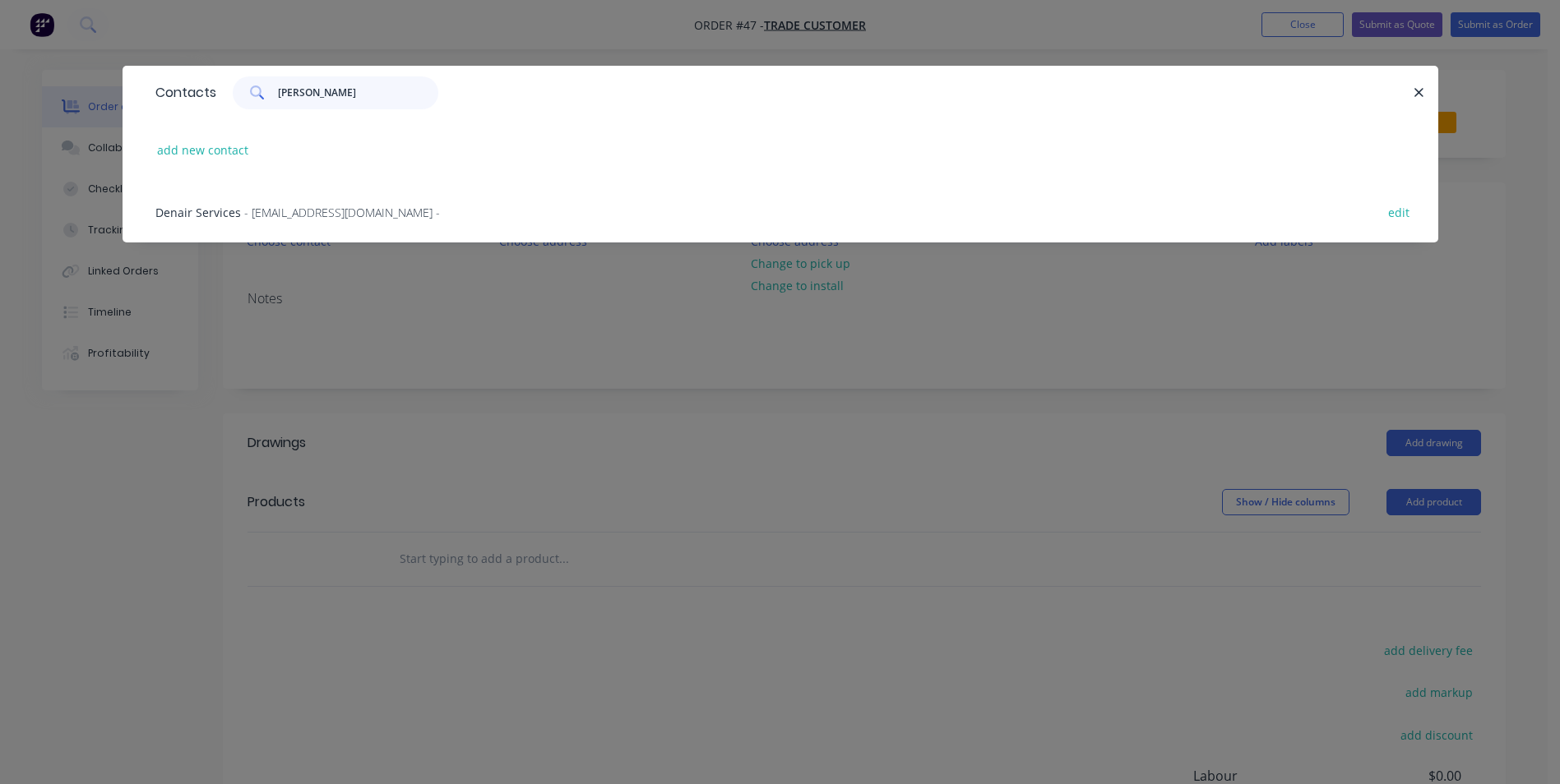
type input "[PERSON_NAME]"
click at [299, 209] on span "- [EMAIL_ADDRESS][DOMAIN_NAME] -" at bounding box center [343, 213] width 196 height 16
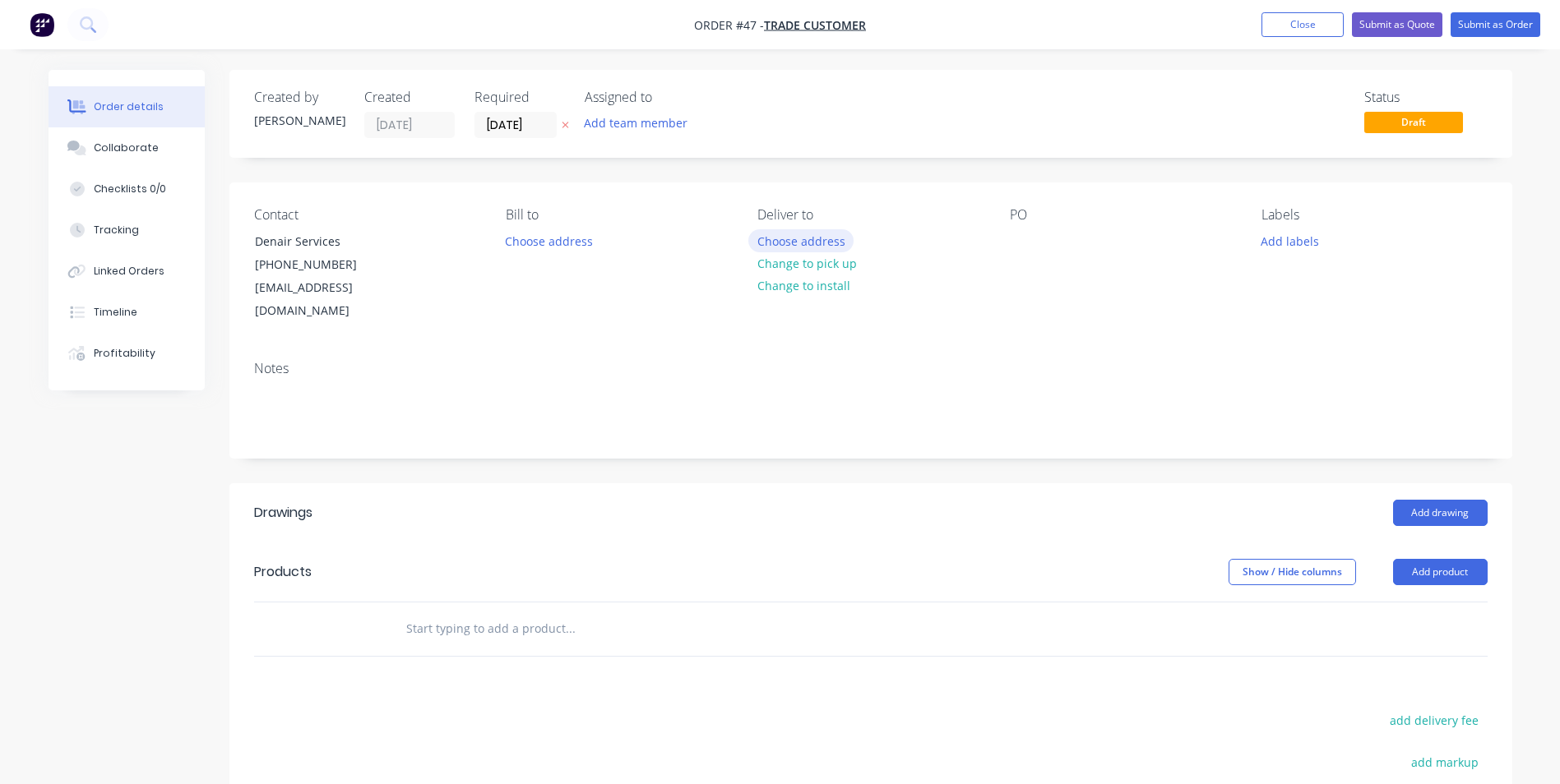
click at [782, 240] on button "Choose address" at bounding box center [801, 241] width 105 height 22
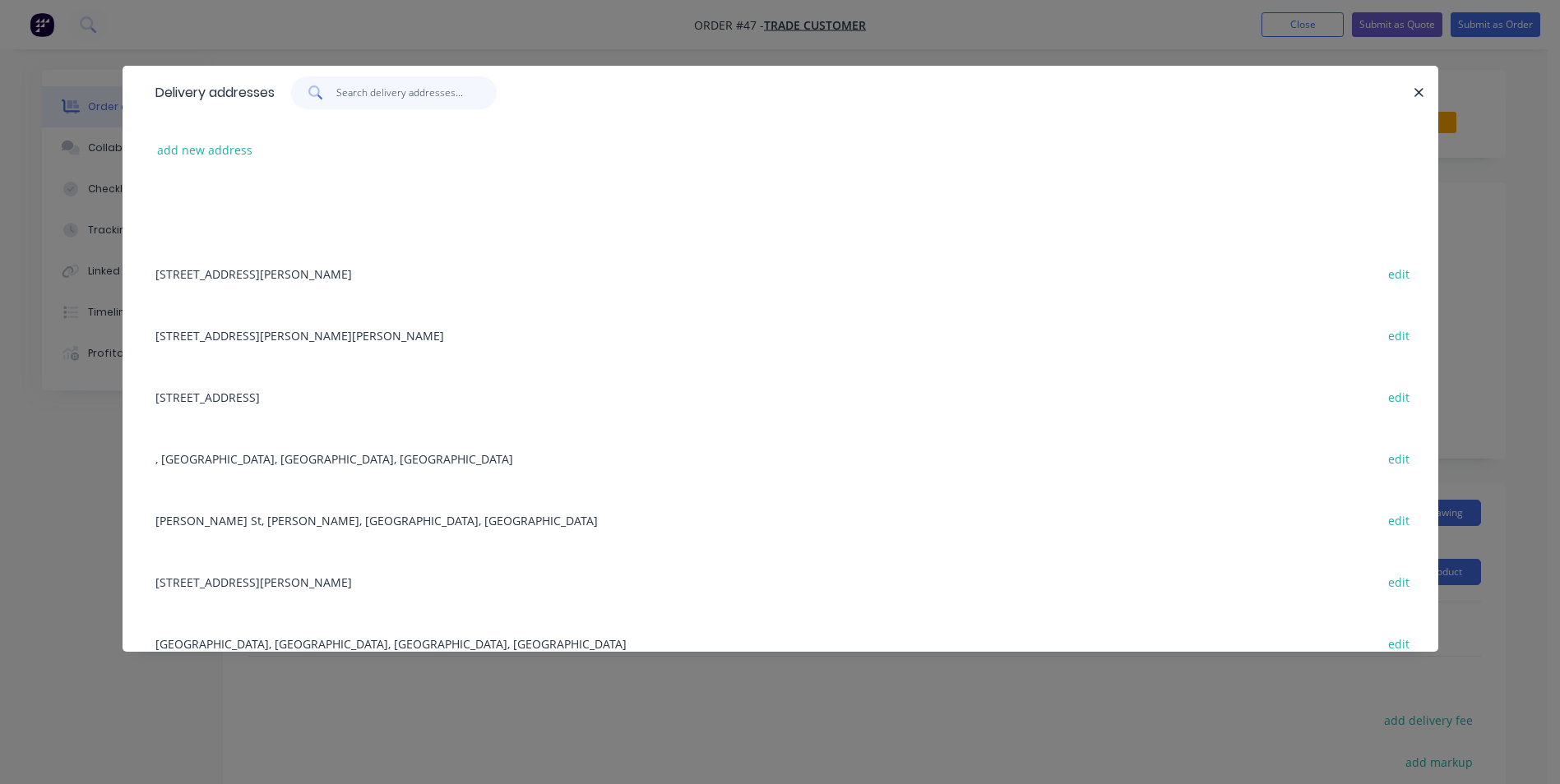
click at [355, 85] on input "text" at bounding box center [417, 92] width 160 height 33
click at [1417, 91] on icon "button" at bounding box center [1418, 92] width 11 height 15
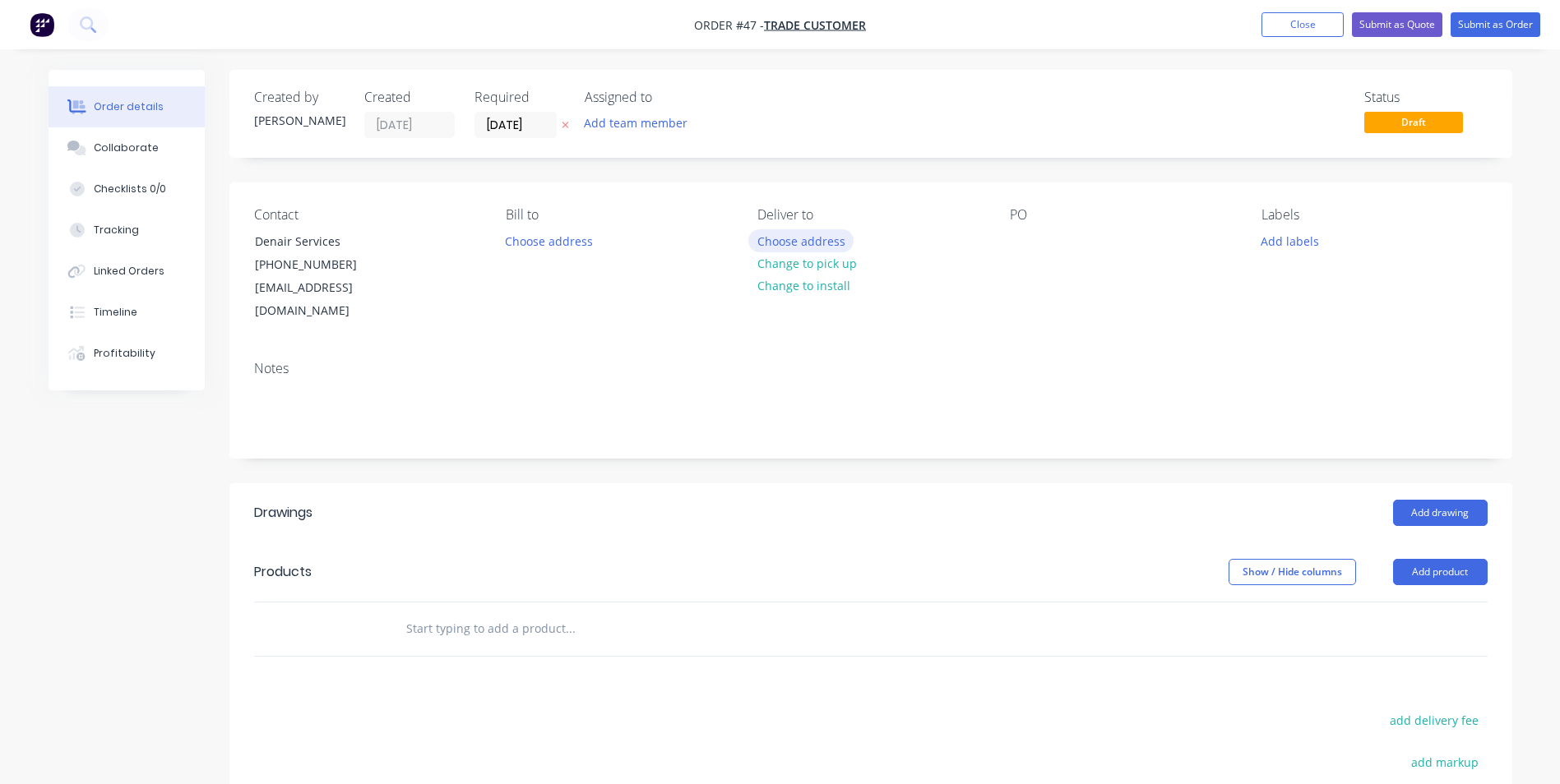
click at [769, 249] on button "Choose address" at bounding box center [801, 241] width 105 height 22
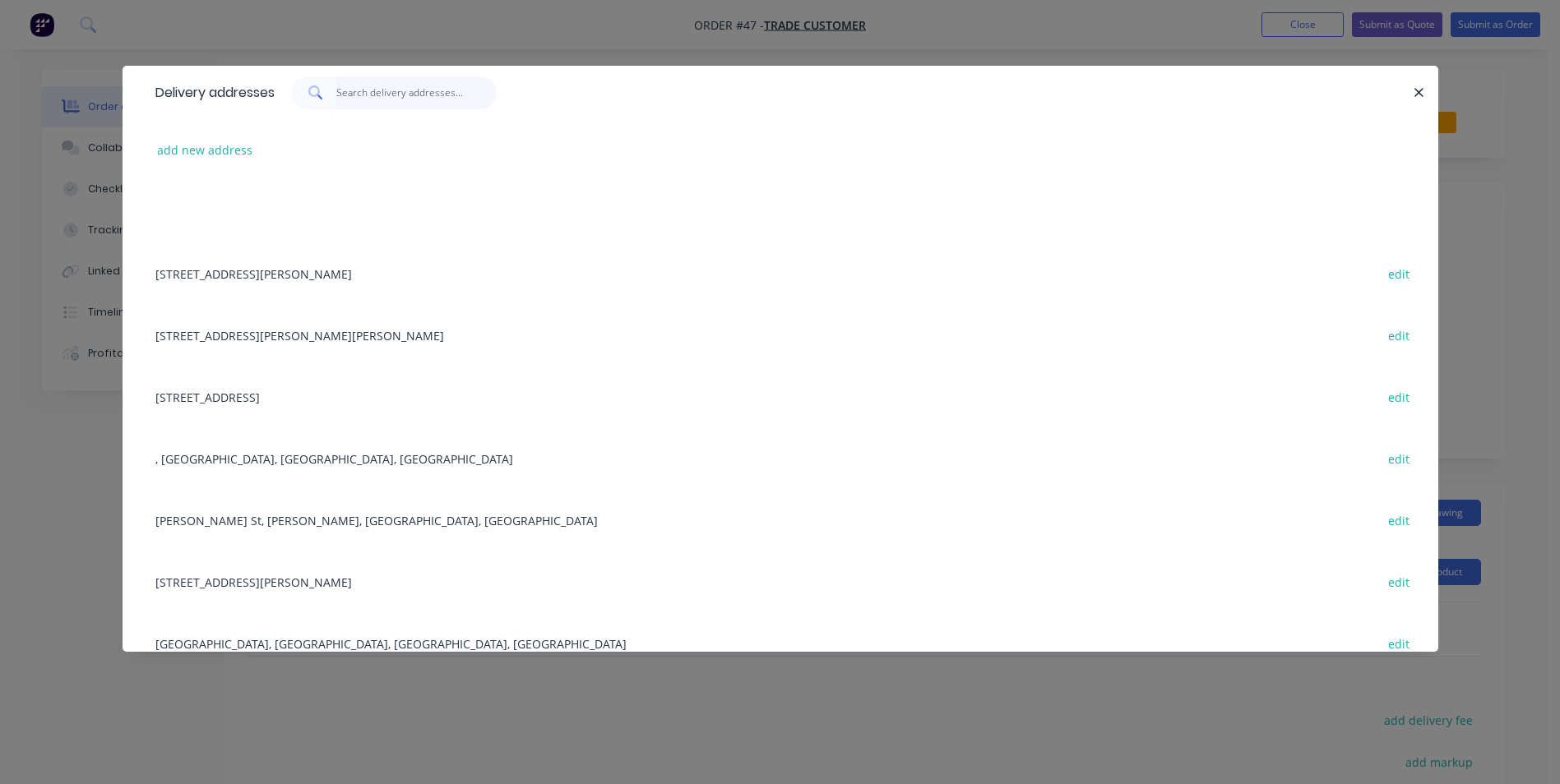
click at [349, 97] on input "text" at bounding box center [417, 92] width 160 height 33
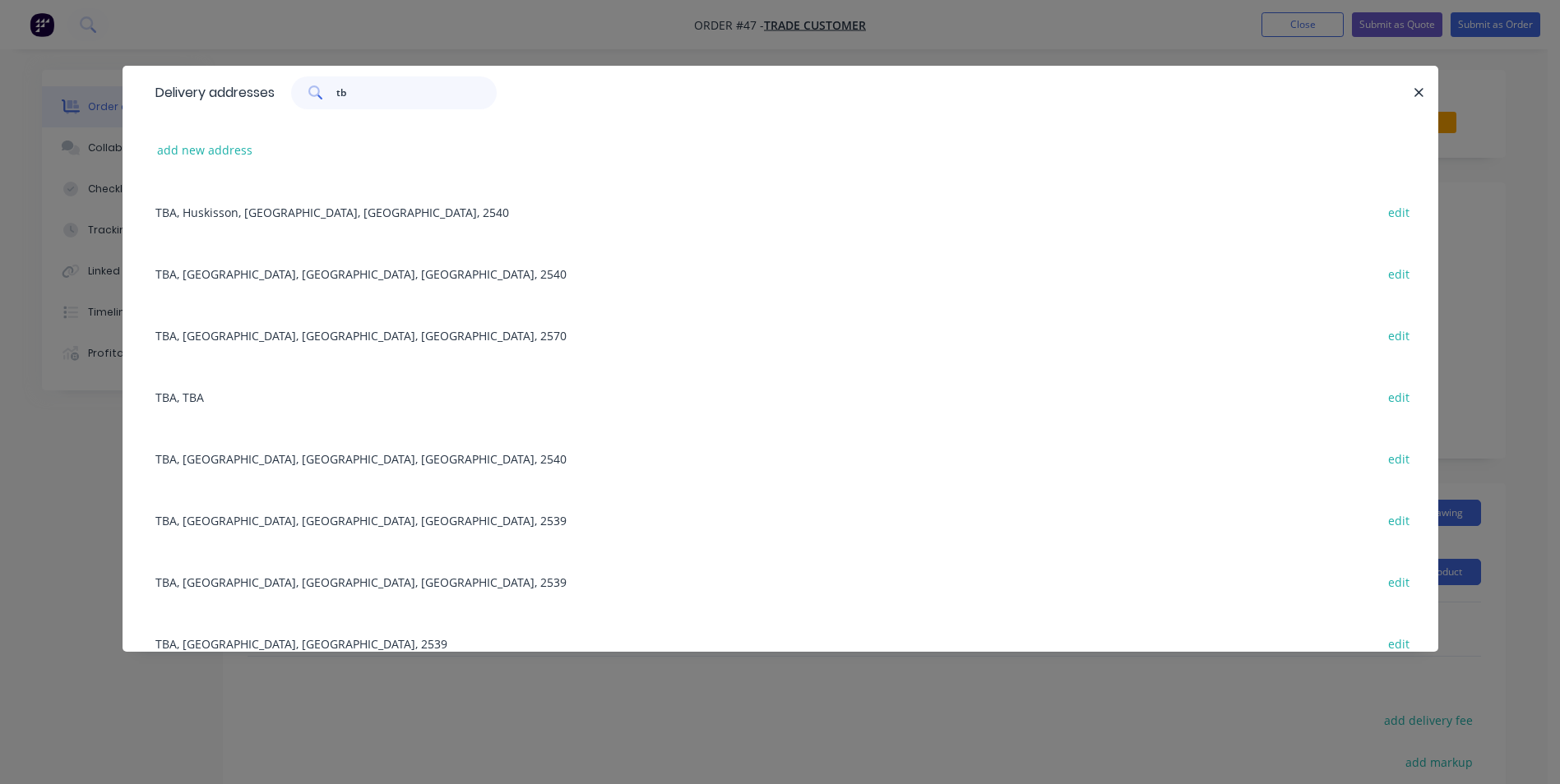
type input "tb"
click at [185, 391] on div "TBA, TBA edit" at bounding box center [780, 396] width 1267 height 61
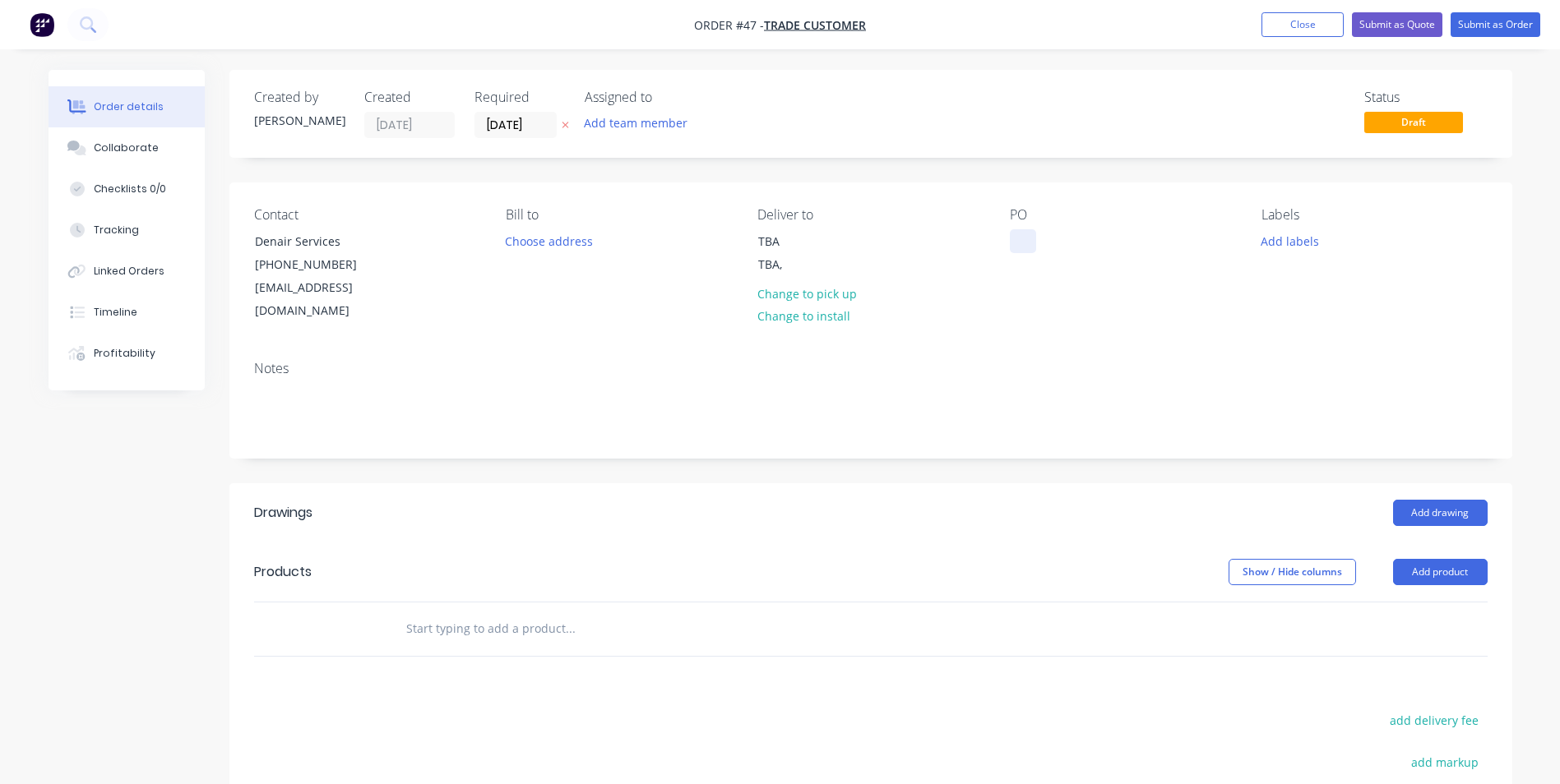
click at [1018, 237] on div at bounding box center [1023, 242] width 27 height 24
click at [1431, 500] on button "Add drawing" at bounding box center [1440, 513] width 94 height 27
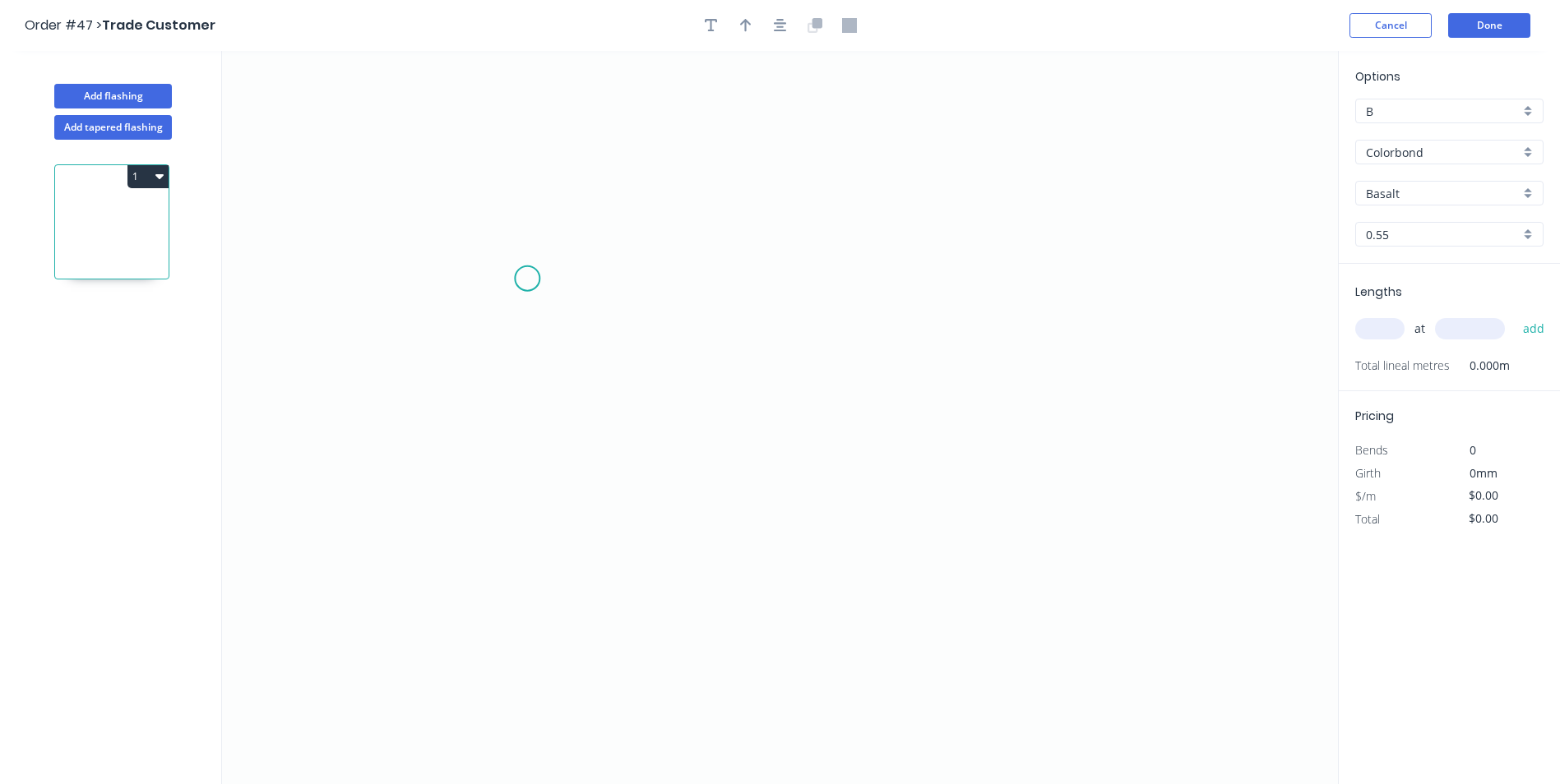
click at [527, 278] on icon "0" at bounding box center [780, 417] width 1116 height 734
click at [533, 482] on icon "0" at bounding box center [780, 417] width 1116 height 734
click at [1103, 500] on icon "0 ?" at bounding box center [780, 417] width 1116 height 734
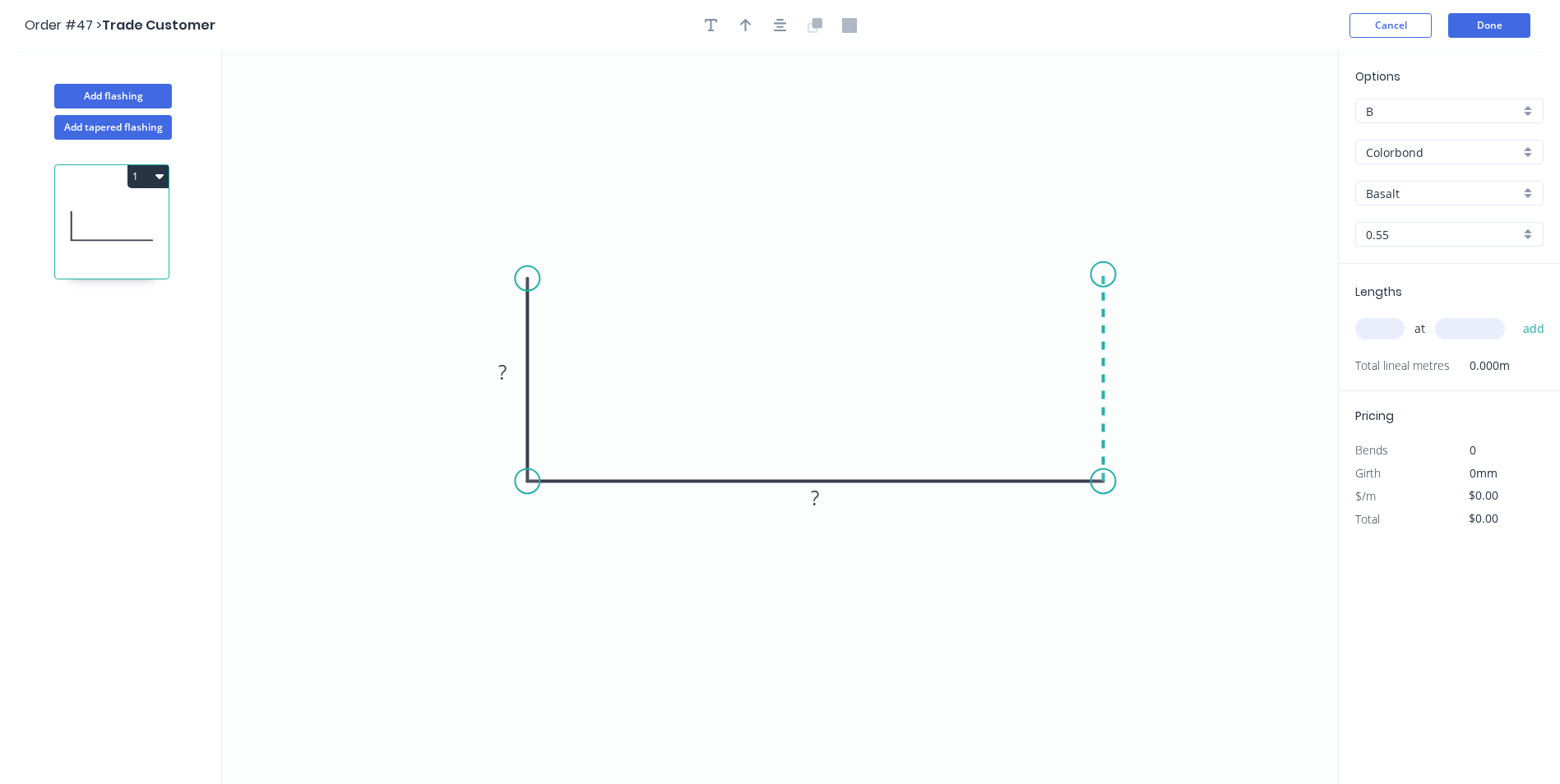
click at [1099, 274] on icon "0 ? ?" at bounding box center [780, 417] width 1116 height 734
click at [503, 370] on tspan "?" at bounding box center [502, 371] width 8 height 27
type input "$15.34"
click at [747, 36] on button "button" at bounding box center [746, 25] width 25 height 25
drag, startPoint x: 1254, startPoint y: 129, endPoint x: 768, endPoint y: 276, distance: 507.7
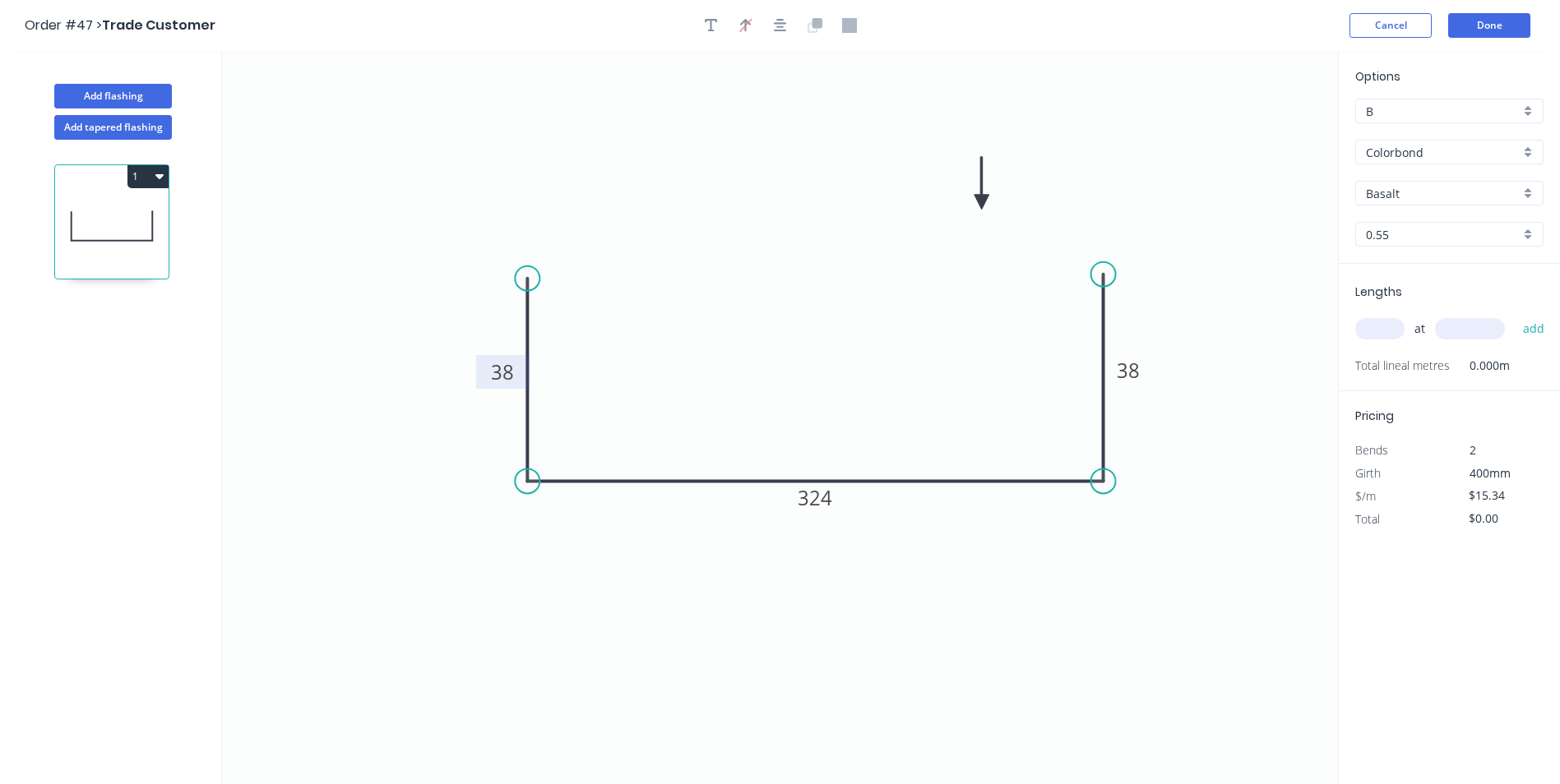
click at [975, 210] on icon at bounding box center [982, 183] width 15 height 52
drag, startPoint x: 1149, startPoint y: 359, endPoint x: 1042, endPoint y: 346, distance: 107.8
click at [1042, 346] on rect at bounding box center [1021, 358] width 53 height 34
drag, startPoint x: 841, startPoint y: 492, endPoint x: 790, endPoint y: 394, distance: 110.5
click at [831, 421] on rect at bounding box center [807, 438] width 54 height 34
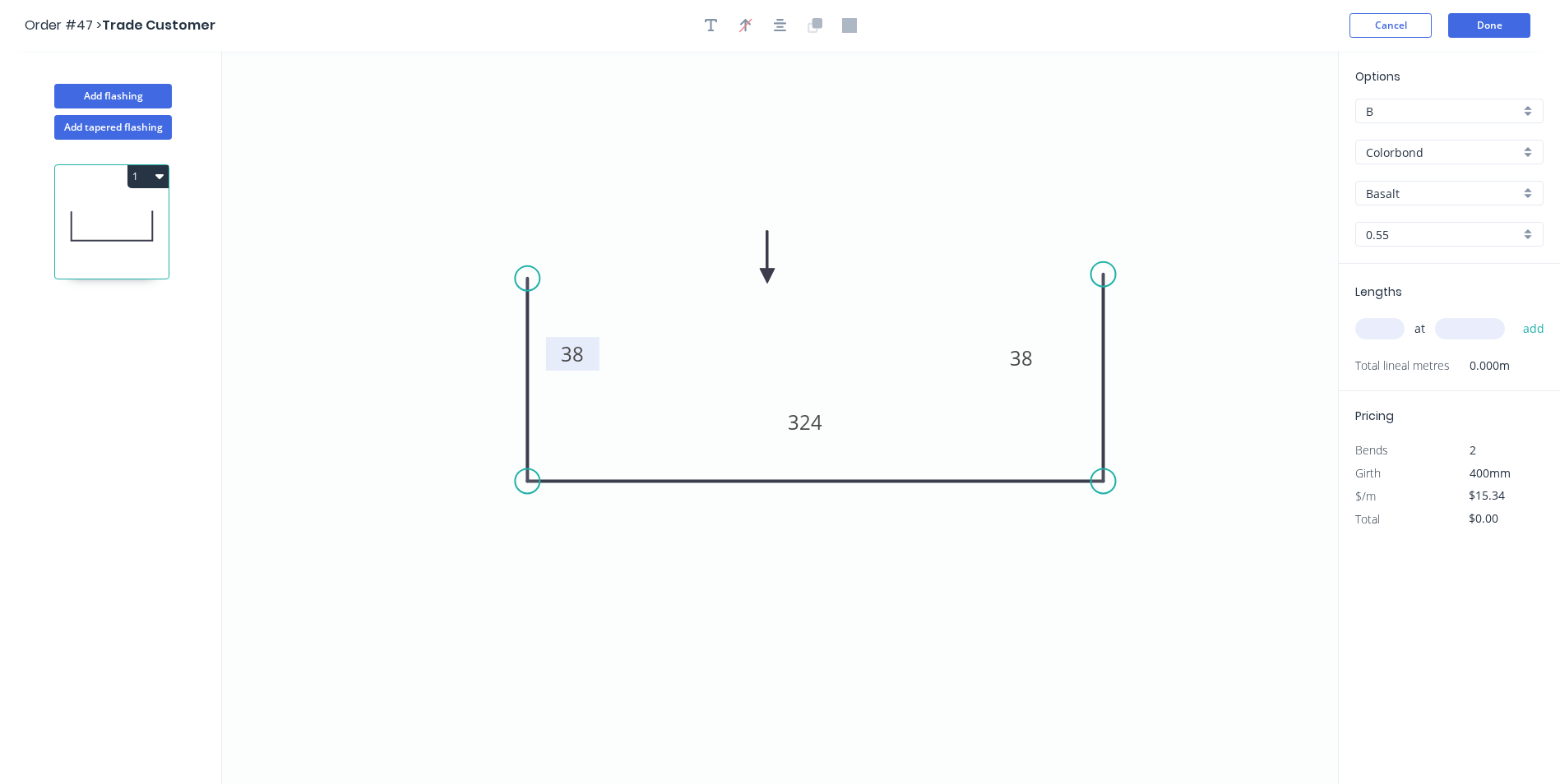
drag, startPoint x: 516, startPoint y: 358, endPoint x: 652, endPoint y: 318, distance: 141.8
click at [586, 341] on rect at bounding box center [572, 353] width 53 height 34
click at [1530, 112] on div "B" at bounding box center [1449, 111] width 188 height 25
click at [1509, 231] on div "D" at bounding box center [1449, 229] width 186 height 29
type input "D"
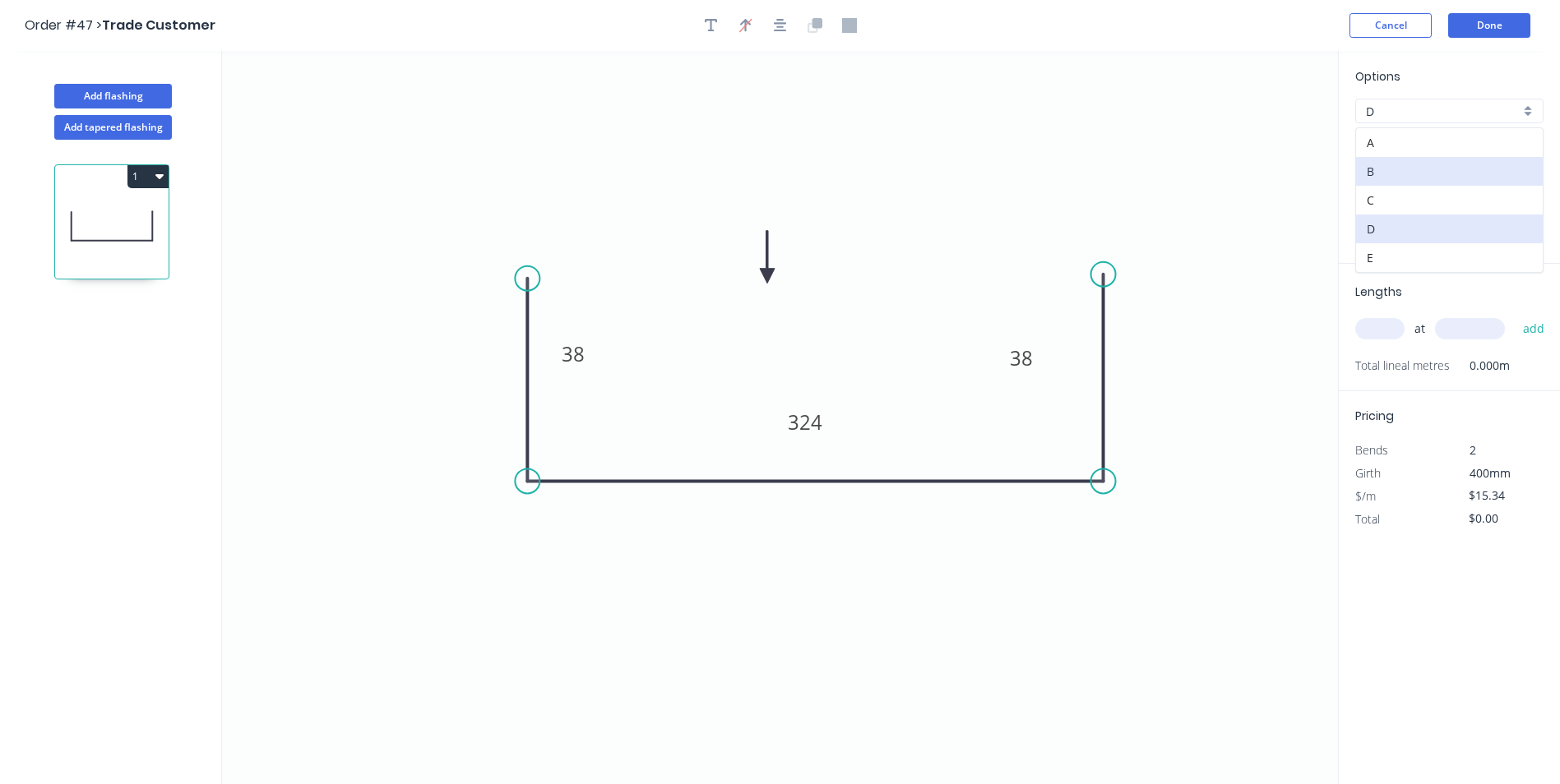
type input "$10.80"
click at [1527, 104] on div "D" at bounding box center [1449, 111] width 188 height 25
click at [1497, 143] on div "A" at bounding box center [1449, 143] width 186 height 29
type input "A"
type input "$11.37"
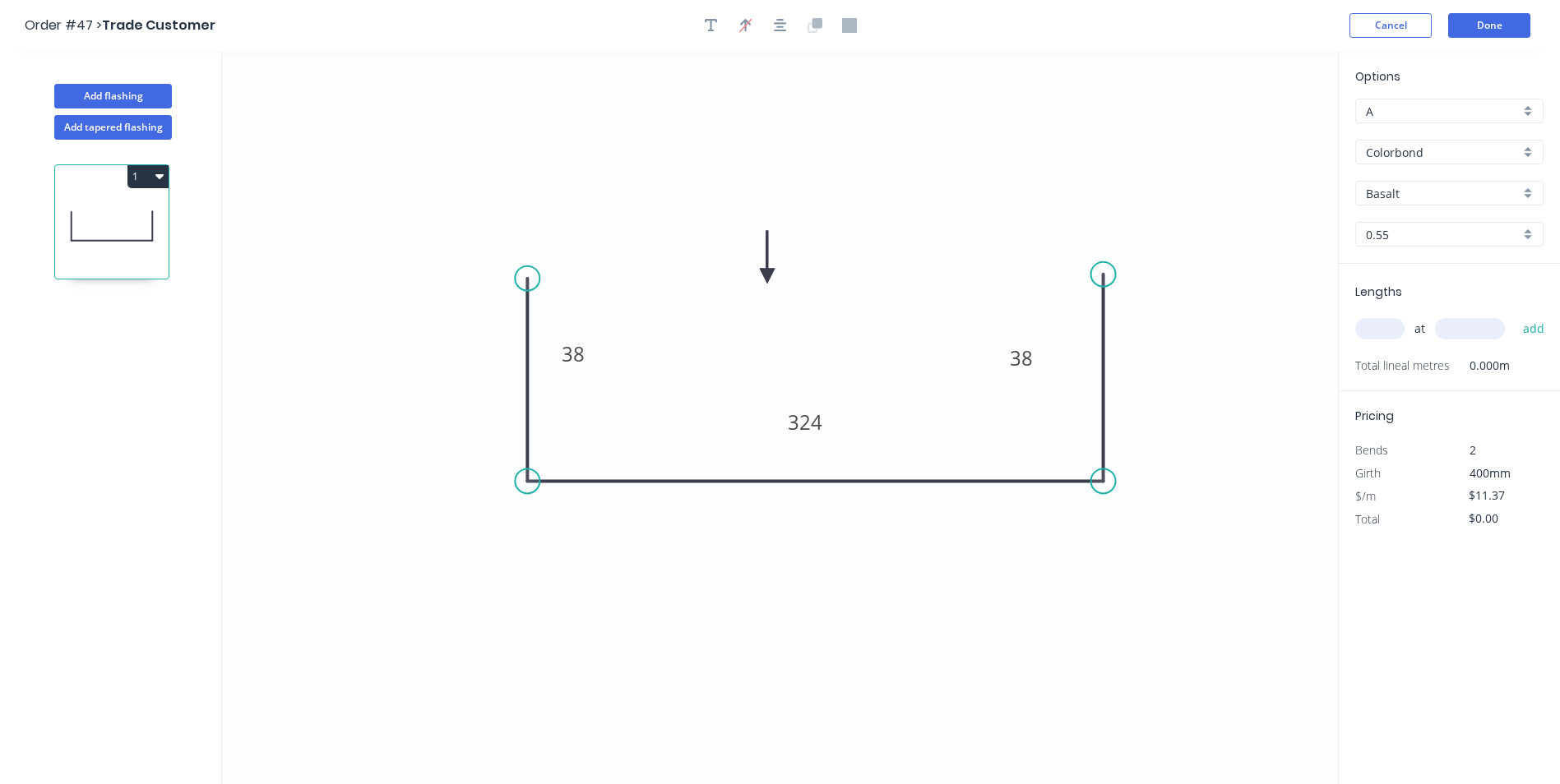
click at [1384, 190] on input "Basalt" at bounding box center [1442, 193] width 154 height 17
click at [1416, 304] on div "Colorbond" at bounding box center [1449, 311] width 186 height 29
type input "Colorbond"
click at [1379, 326] on input "text" at bounding box center [1380, 329] width 50 height 22
type input "1"
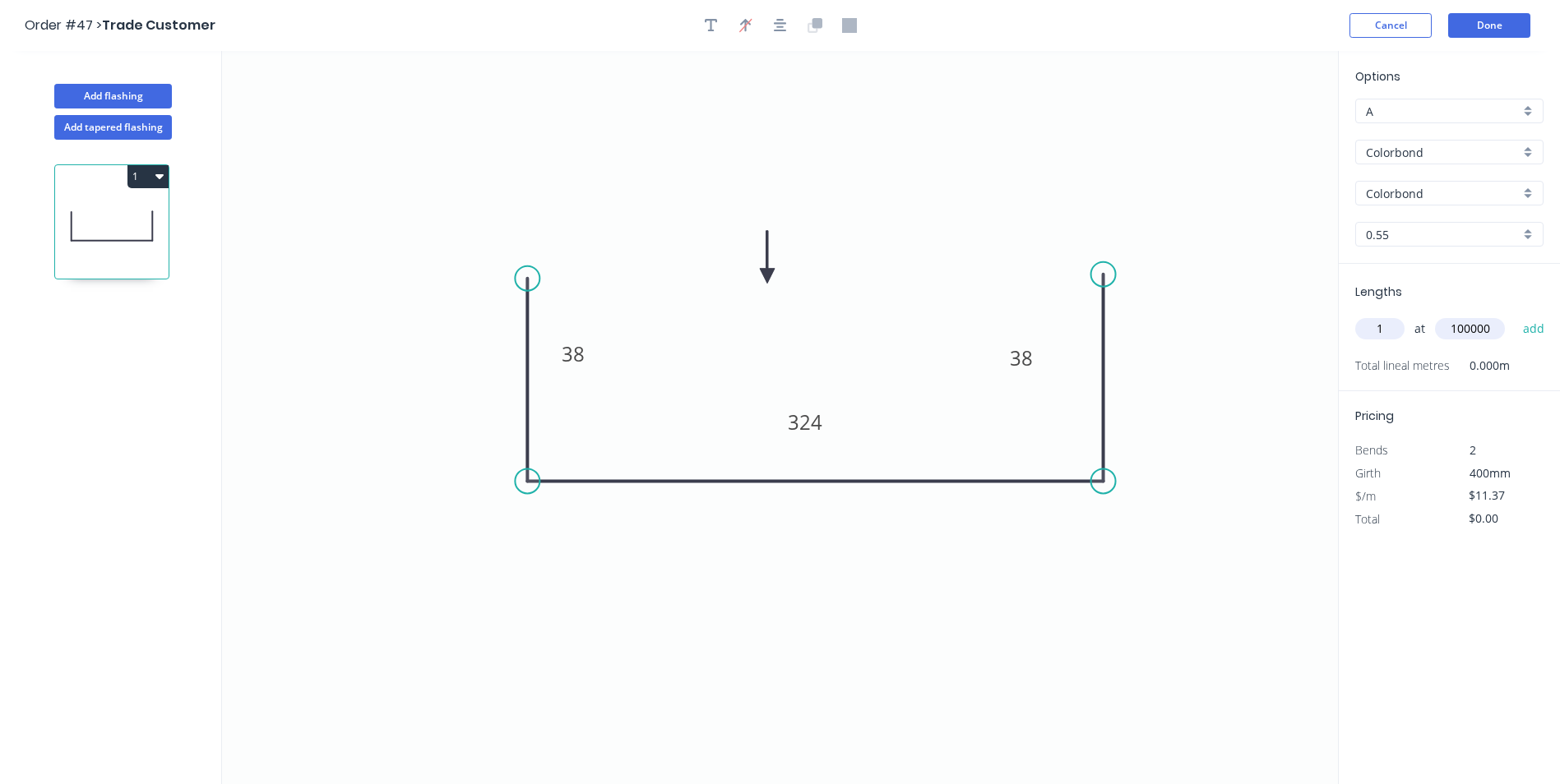
type input "100000"
click at [1514, 315] on button "add" at bounding box center [1533, 329] width 39 height 28
type input "$1,137.00"
click at [1497, 23] on button "Done" at bounding box center [1489, 25] width 82 height 25
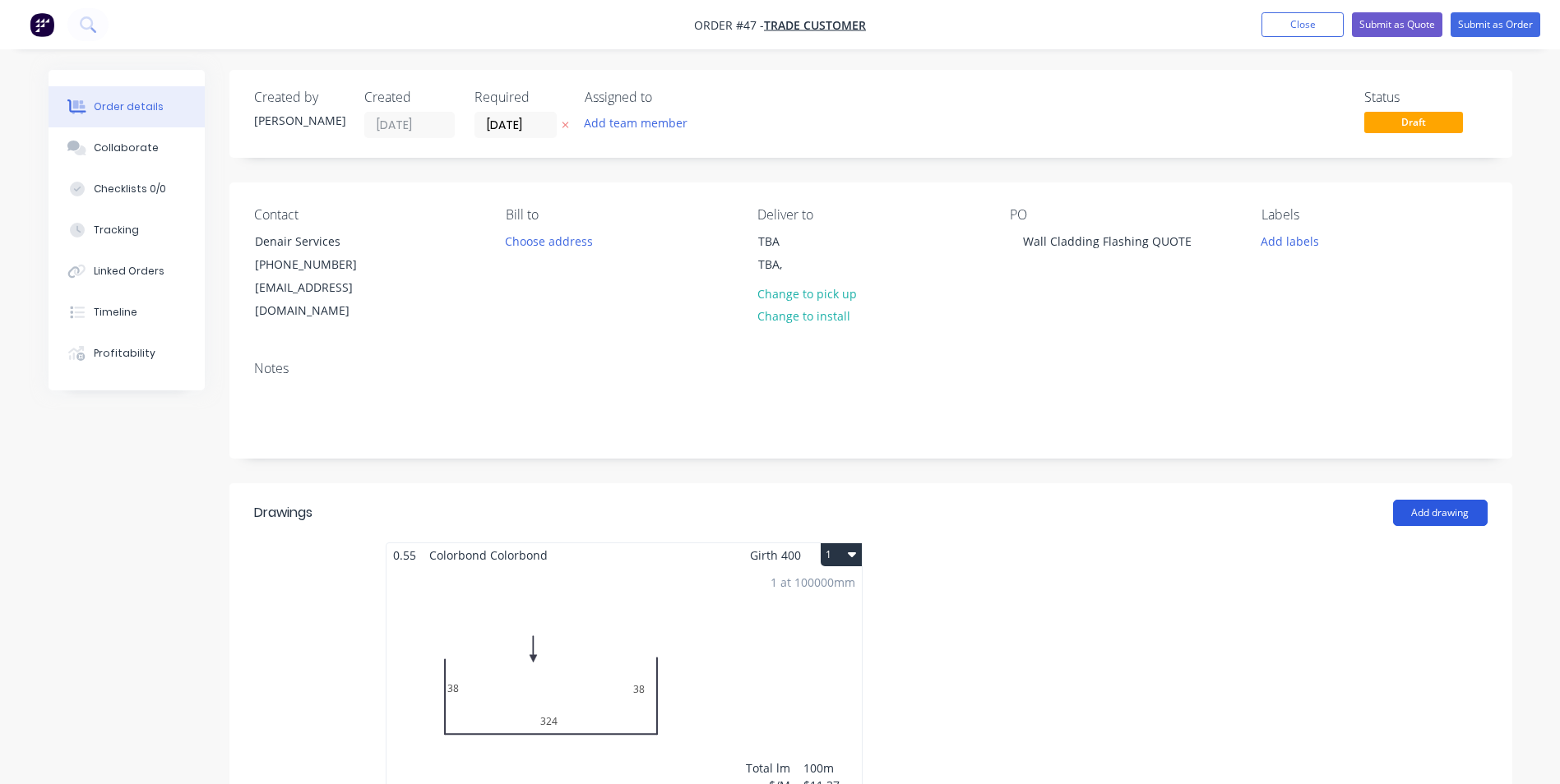
click at [1416, 500] on button "Add drawing" at bounding box center [1440, 513] width 94 height 27
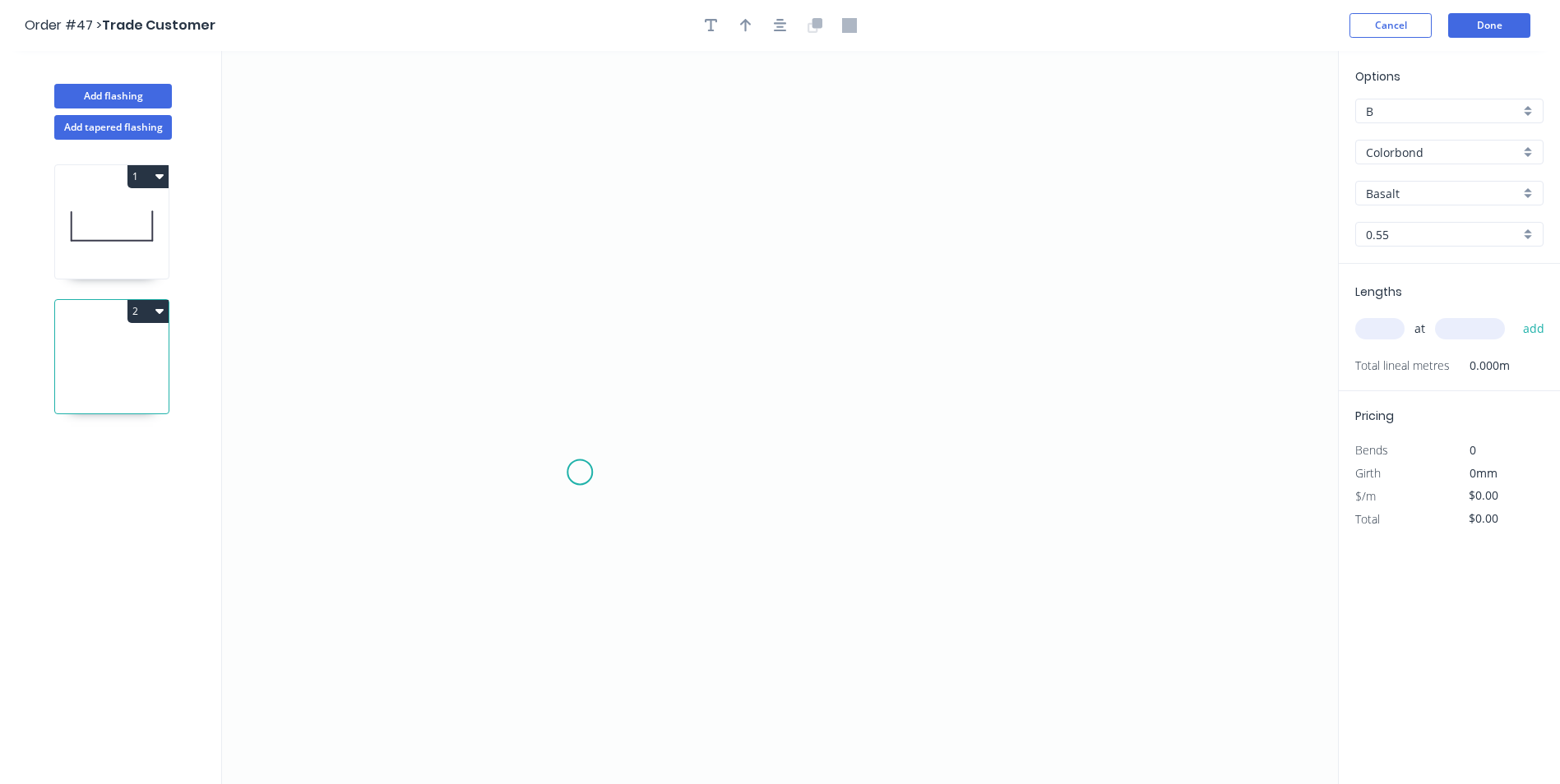
click at [579, 472] on icon "0" at bounding box center [780, 417] width 1116 height 734
click at [572, 235] on icon "0" at bounding box center [780, 417] width 1116 height 734
click at [1023, 248] on icon "0 ?" at bounding box center [780, 417] width 1116 height 734
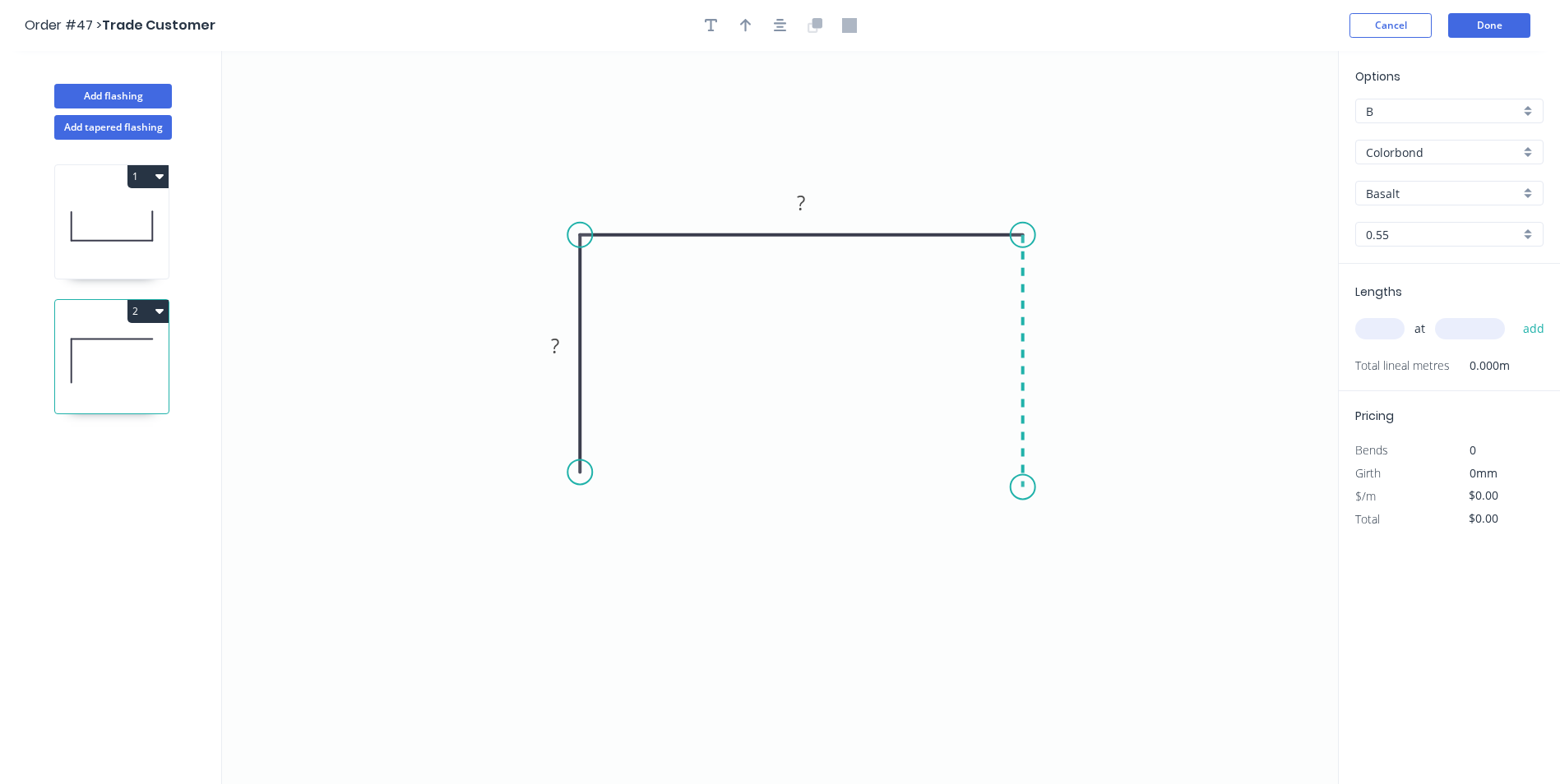
click at [1033, 487] on icon "0 ? ?" at bounding box center [780, 417] width 1116 height 734
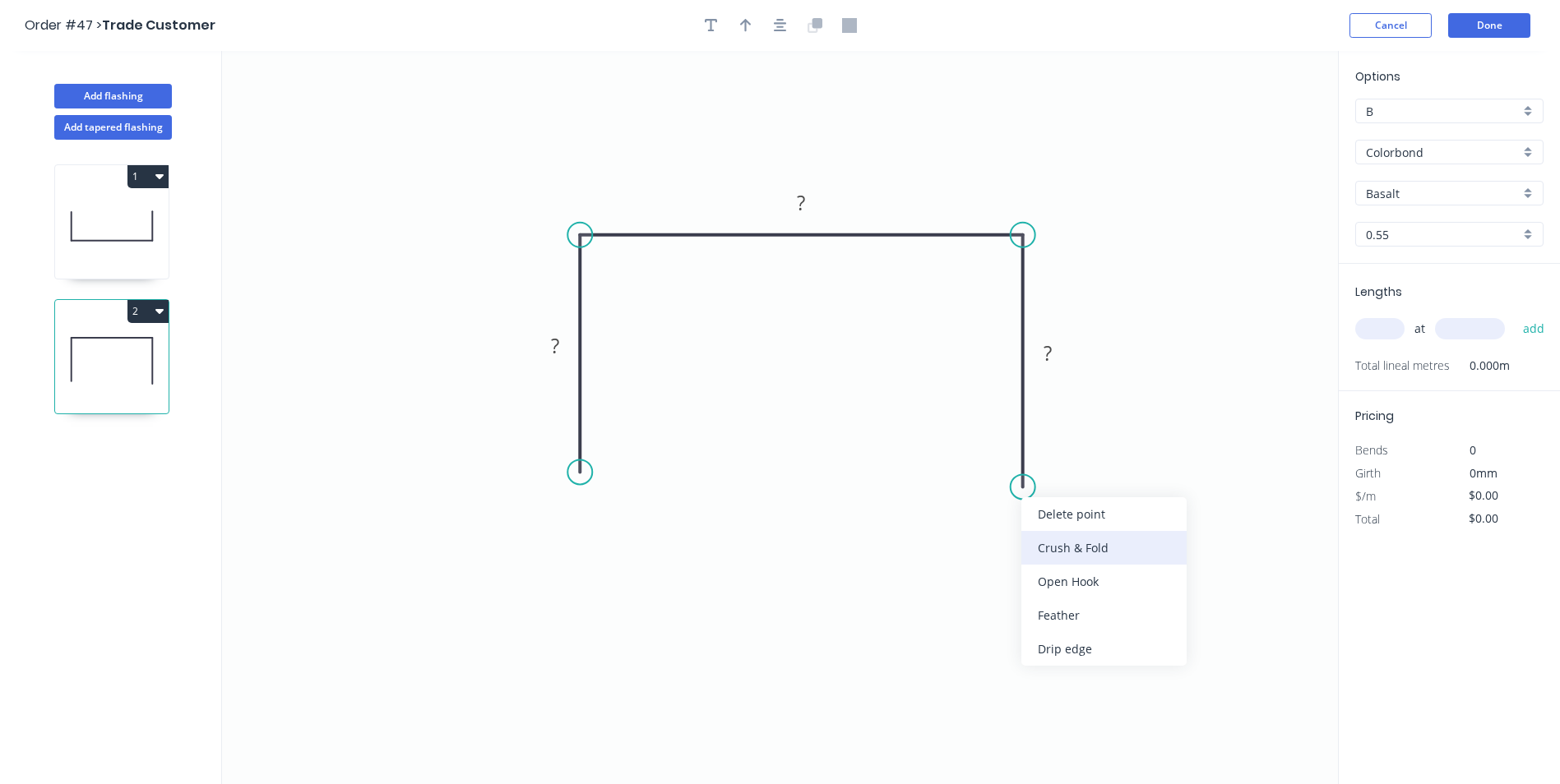
click at [1064, 560] on div "Crush & Fold" at bounding box center [1103, 547] width 165 height 34
click at [1041, 524] on div "Flip bend" at bounding box center [1097, 536] width 165 height 34
drag, startPoint x: 1084, startPoint y: 443, endPoint x: 940, endPoint y: 442, distance: 144.0
click at [940, 442] on rect at bounding box center [916, 455] width 65 height 34
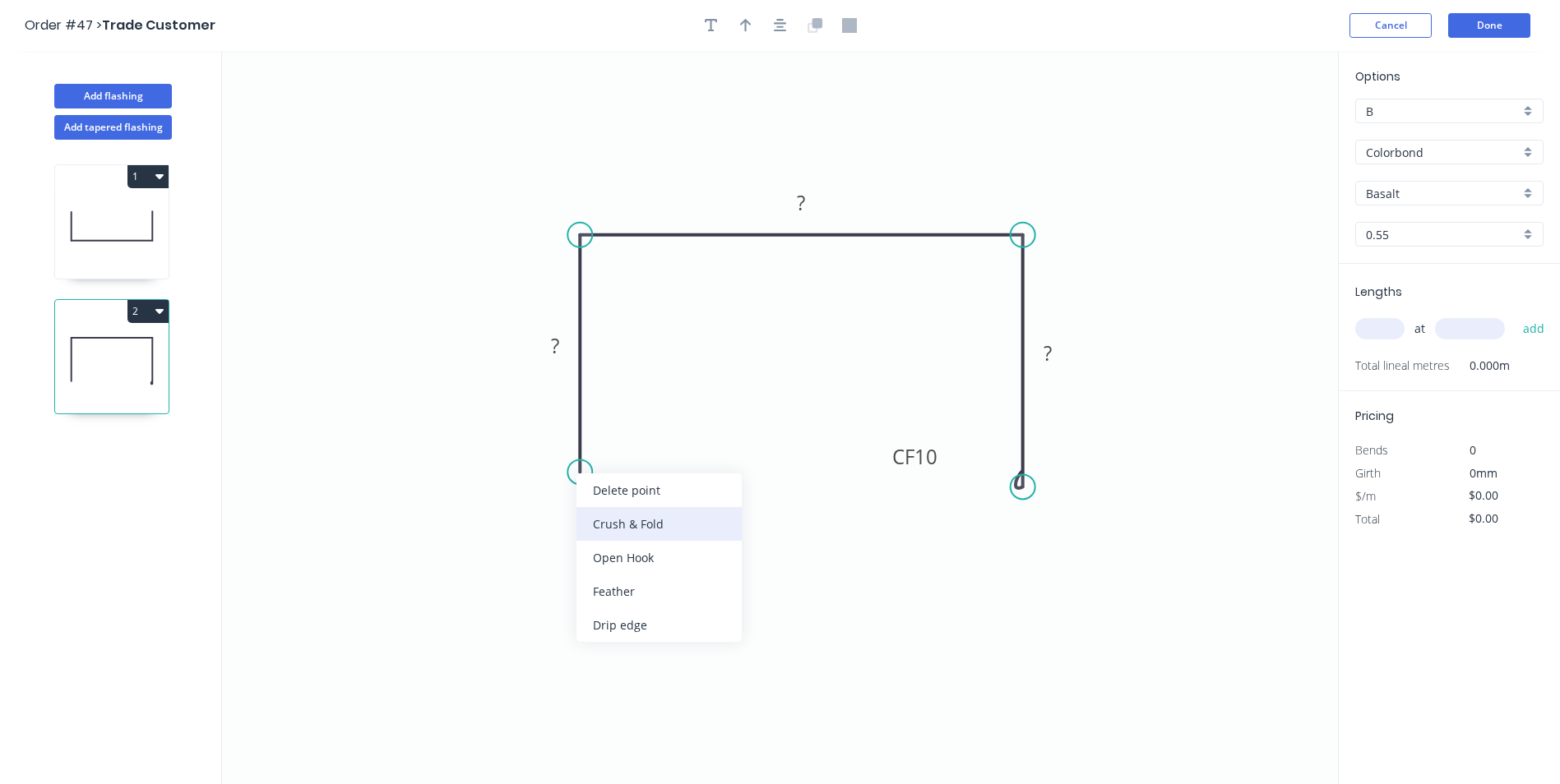
click at [623, 514] on div "Crush & Fold" at bounding box center [659, 524] width 165 height 34
drag, startPoint x: 576, startPoint y: 433, endPoint x: 653, endPoint y: 434, distance: 77.0
click at [652, 434] on icon "0 CF 10 ? ? CF 10 ?" at bounding box center [780, 417] width 1116 height 734
drag, startPoint x: 652, startPoint y: 436, endPoint x: 724, endPoint y: 443, distance: 72.3
click at [724, 443] on icon "0 CF 10 ? ? CF 10 ?" at bounding box center [780, 417] width 1116 height 734
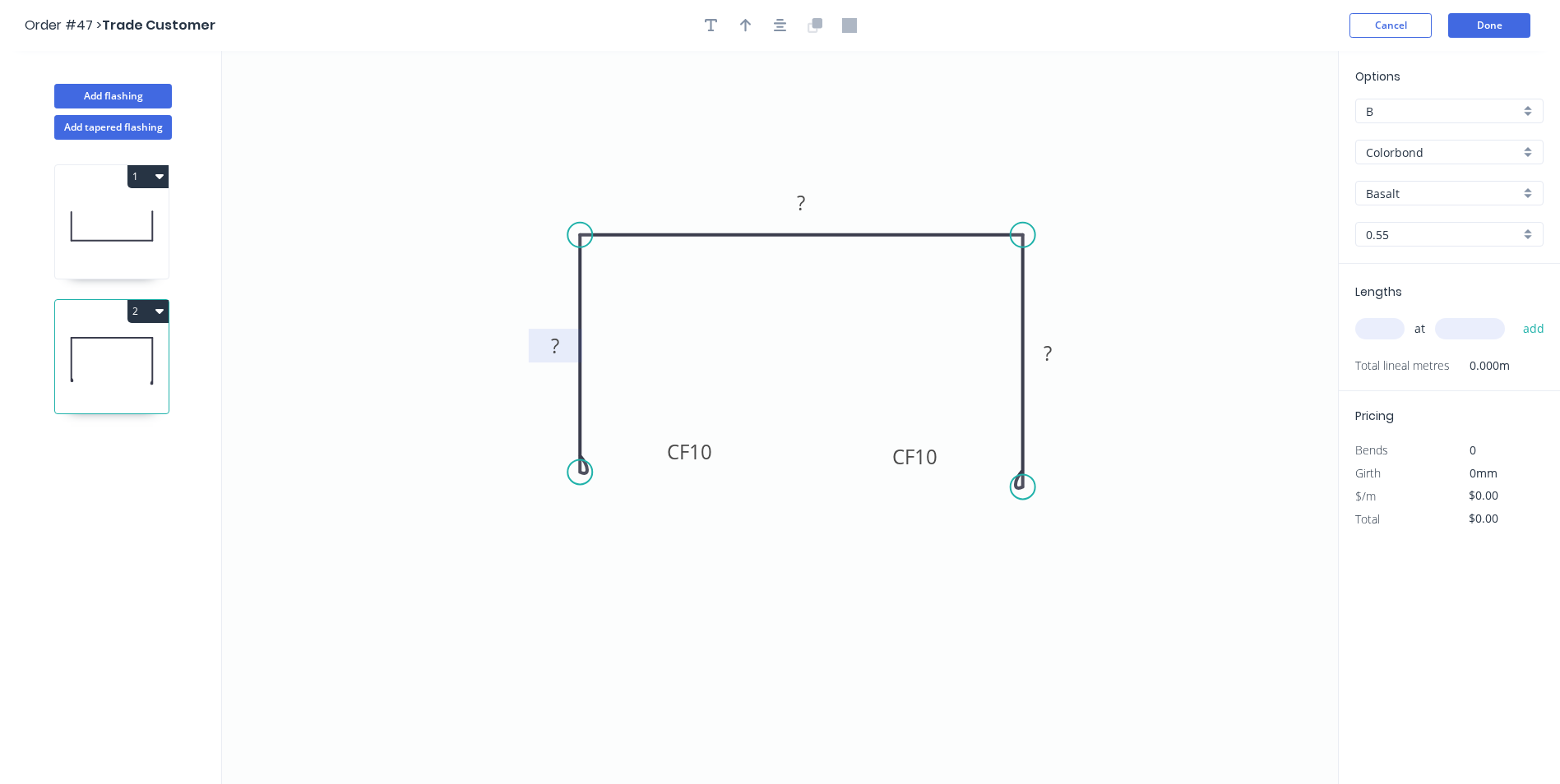
click at [565, 346] on rect at bounding box center [555, 346] width 33 height 23
click at [567, 345] on tspan "38" at bounding box center [555, 344] width 23 height 27
type input "$11.88"
click at [1443, 198] on input "Basalt" at bounding box center [1442, 193] width 154 height 17
click at [1432, 313] on div "Colorbond" at bounding box center [1449, 311] width 186 height 29
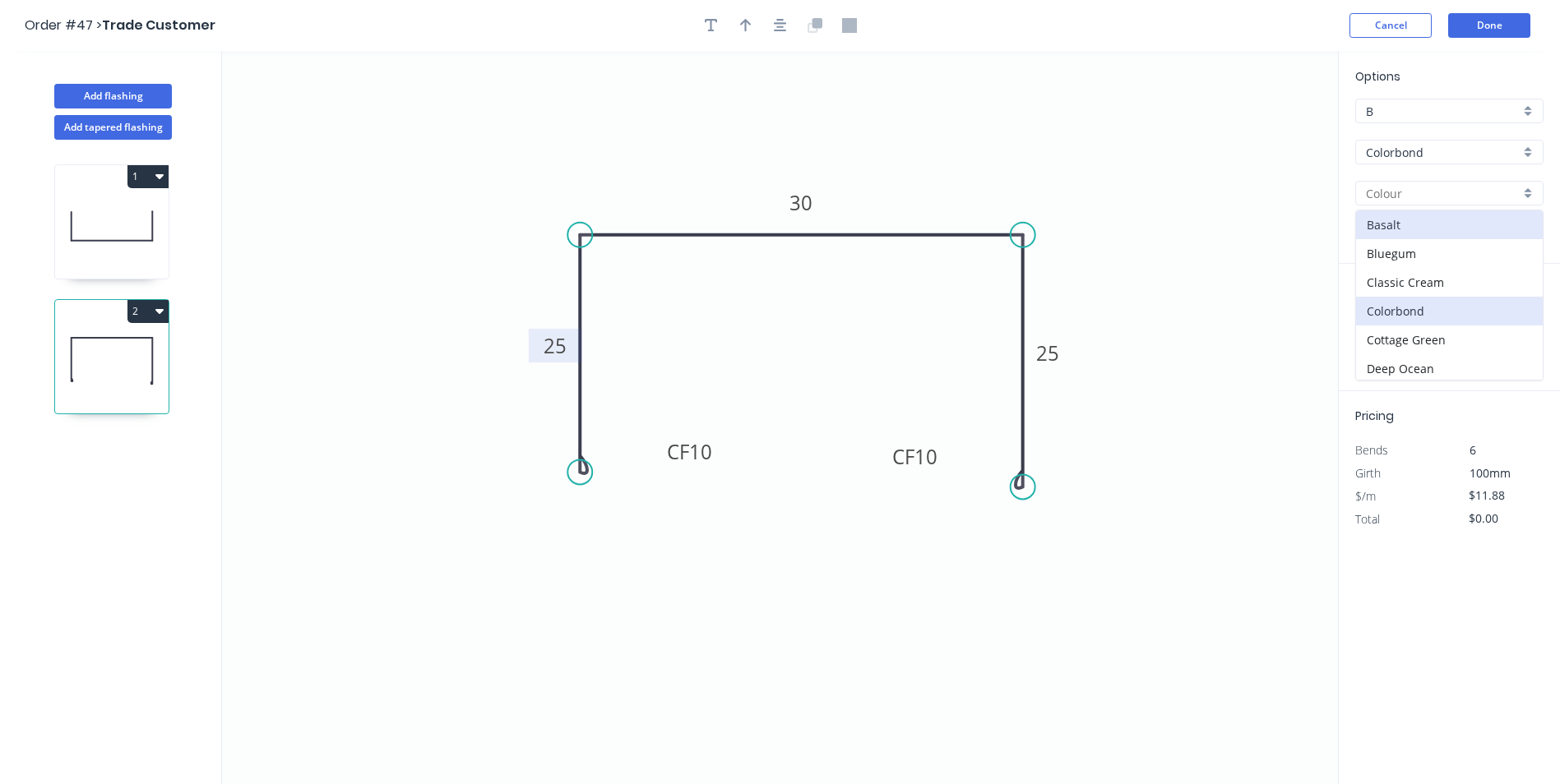
type input "Colorbond"
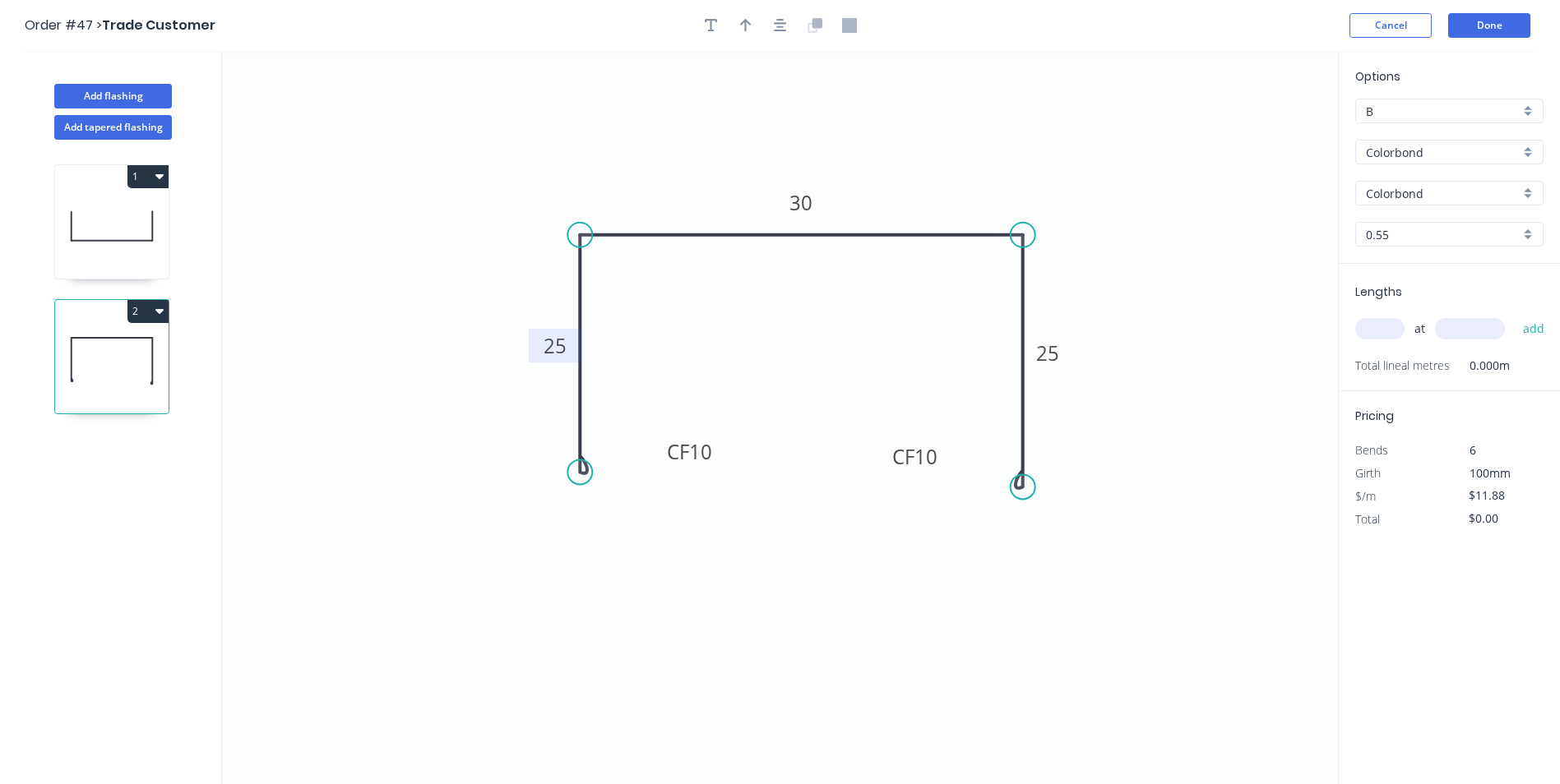
click at [1394, 339] on input "text" at bounding box center [1380, 329] width 50 height 22
type input "1"
type input "100000"
click at [1514, 315] on button "add" at bounding box center [1533, 329] width 39 height 28
type input "$1,188.00"
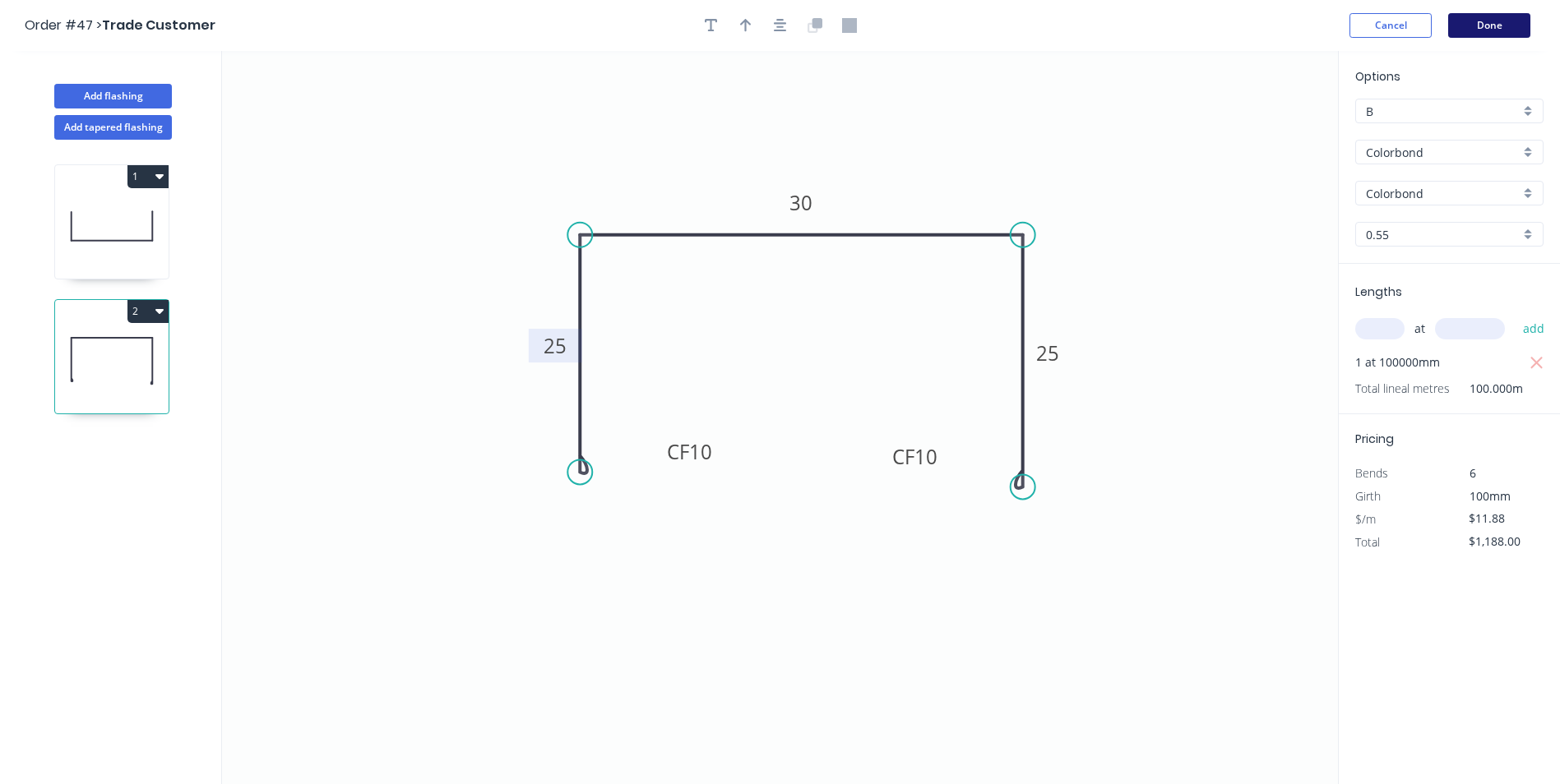
click at [1485, 20] on button "Done" at bounding box center [1489, 25] width 82 height 25
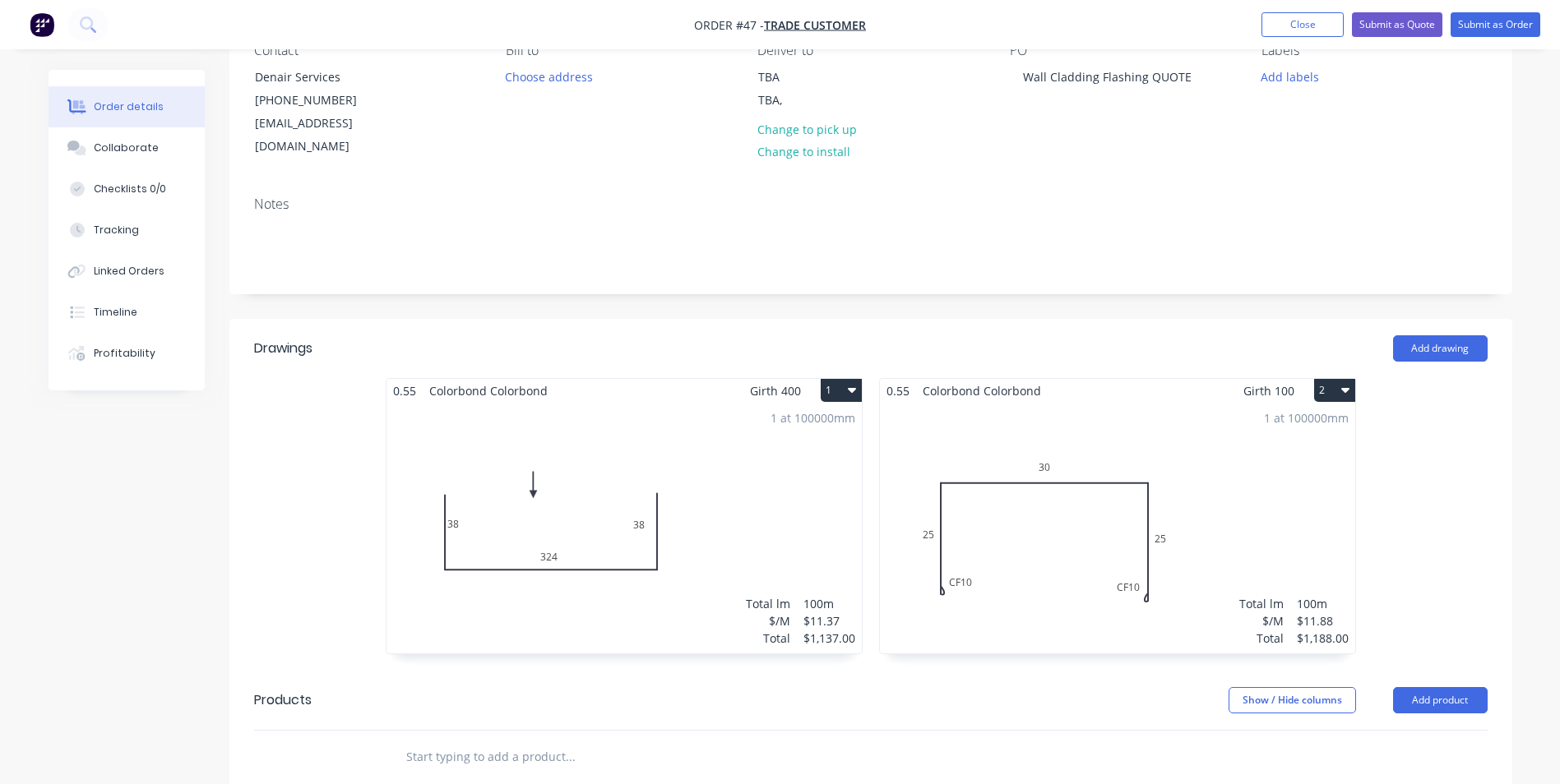
click at [723, 475] on div "1 at 100000mm Total lm $/M Total 100m $11.37 $1,137.00" at bounding box center [624, 528] width 475 height 250
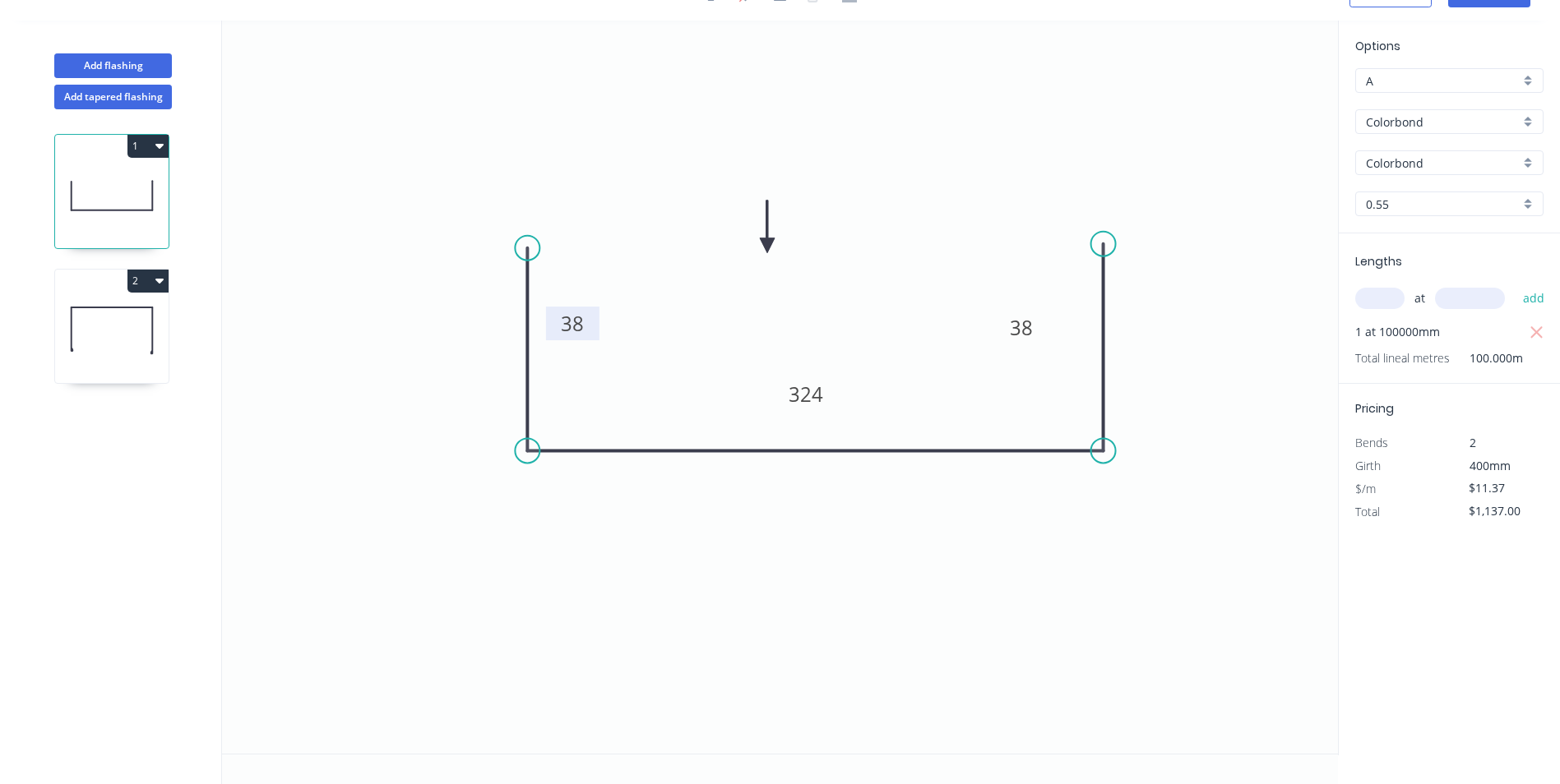
click at [579, 328] on tspan "38" at bounding box center [572, 323] width 23 height 27
type input "$13.67"
type input "$1,367.00"
type input "$11.37"
type input "$1,137.00"
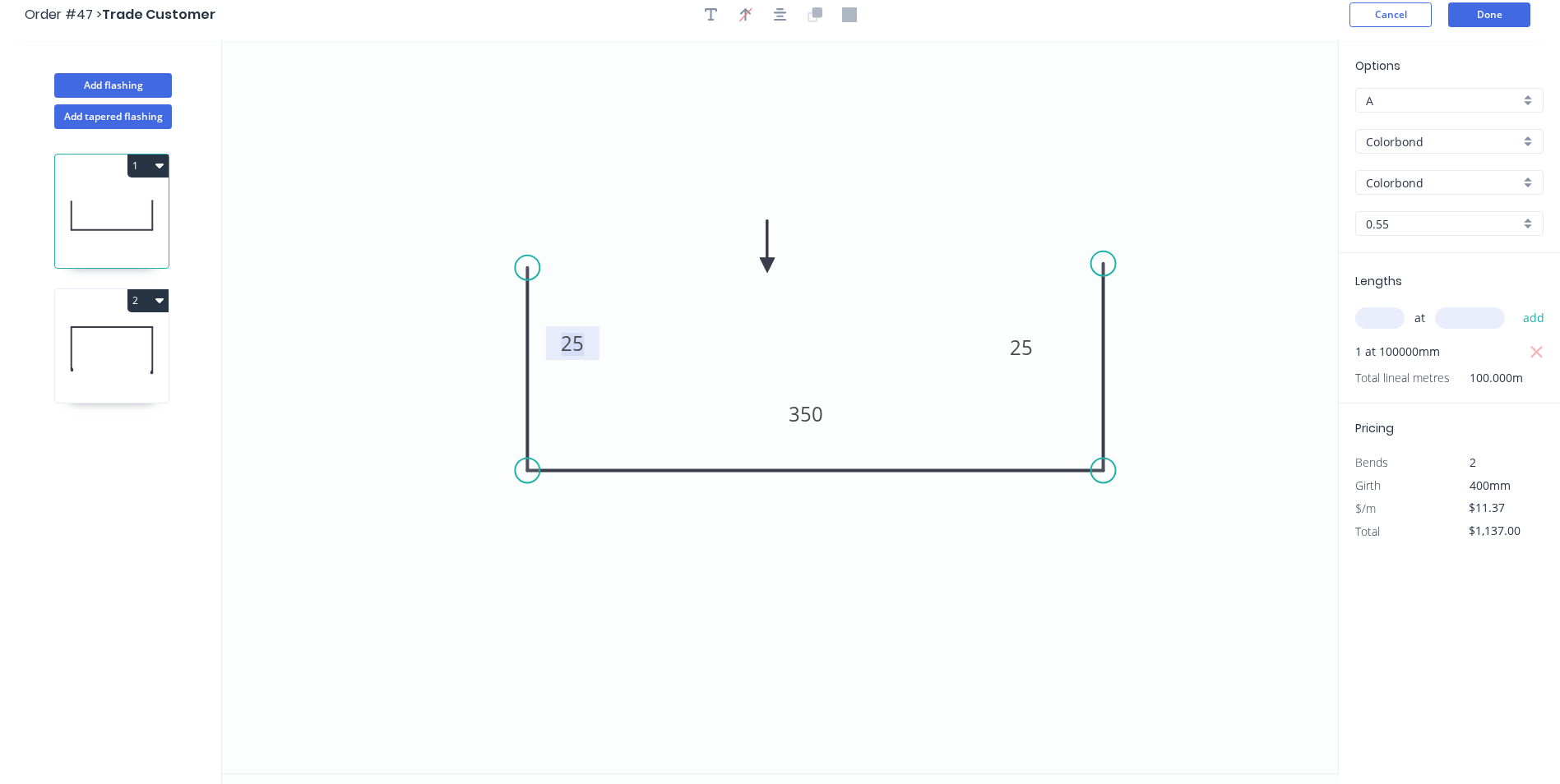
scroll to position [0, 0]
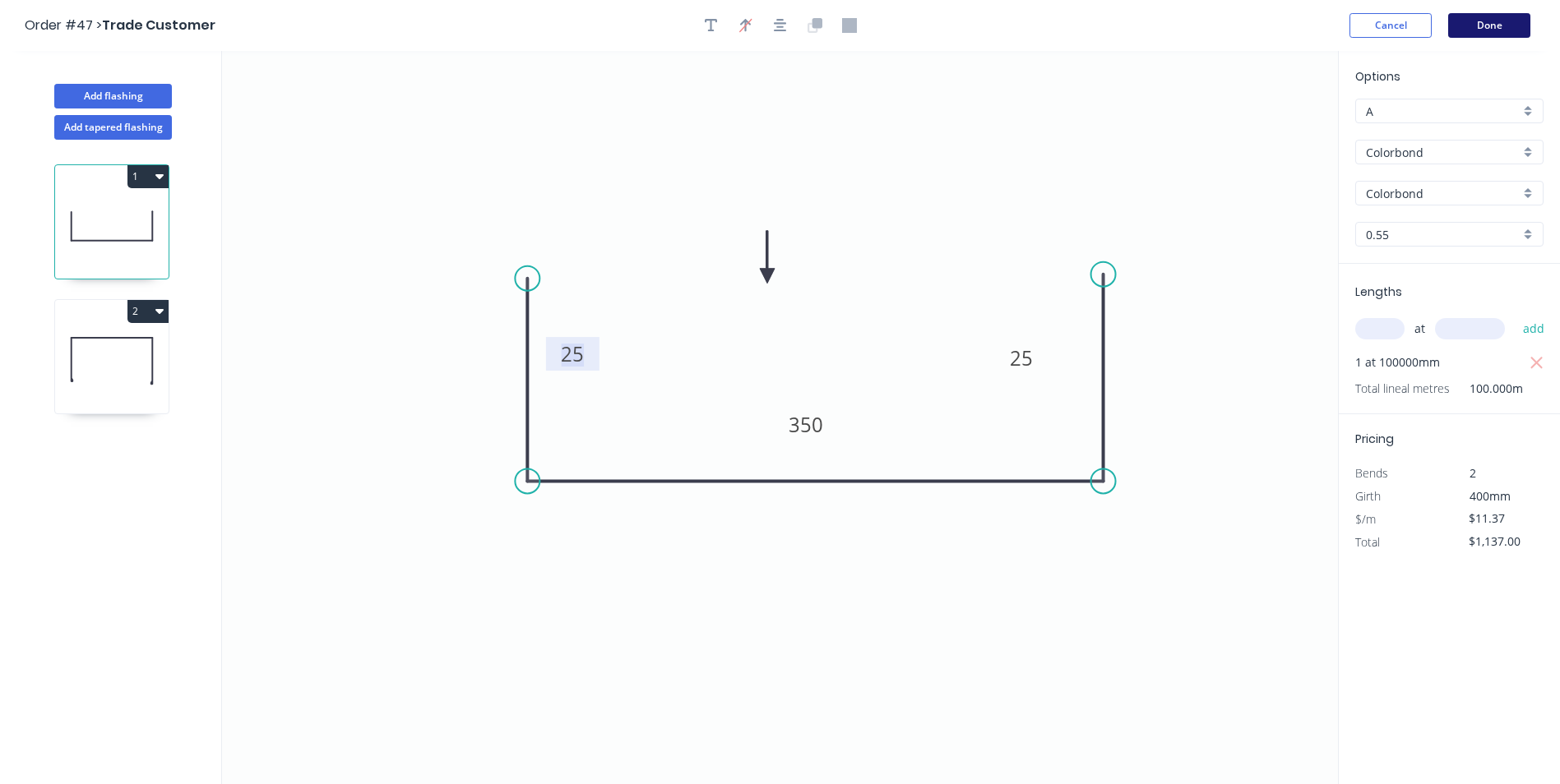
click at [1471, 28] on button "Done" at bounding box center [1489, 25] width 82 height 25
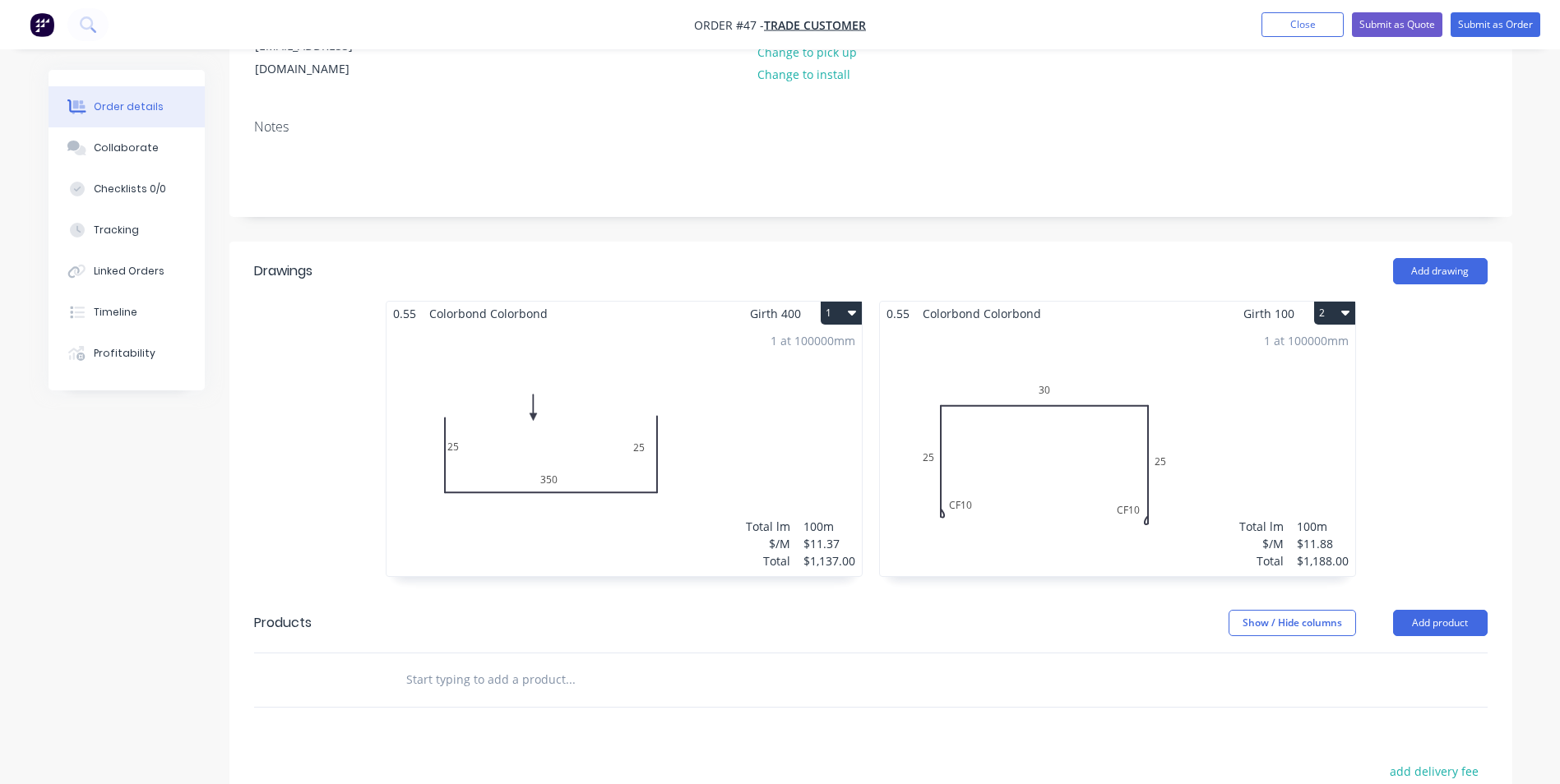
scroll to position [246, 0]
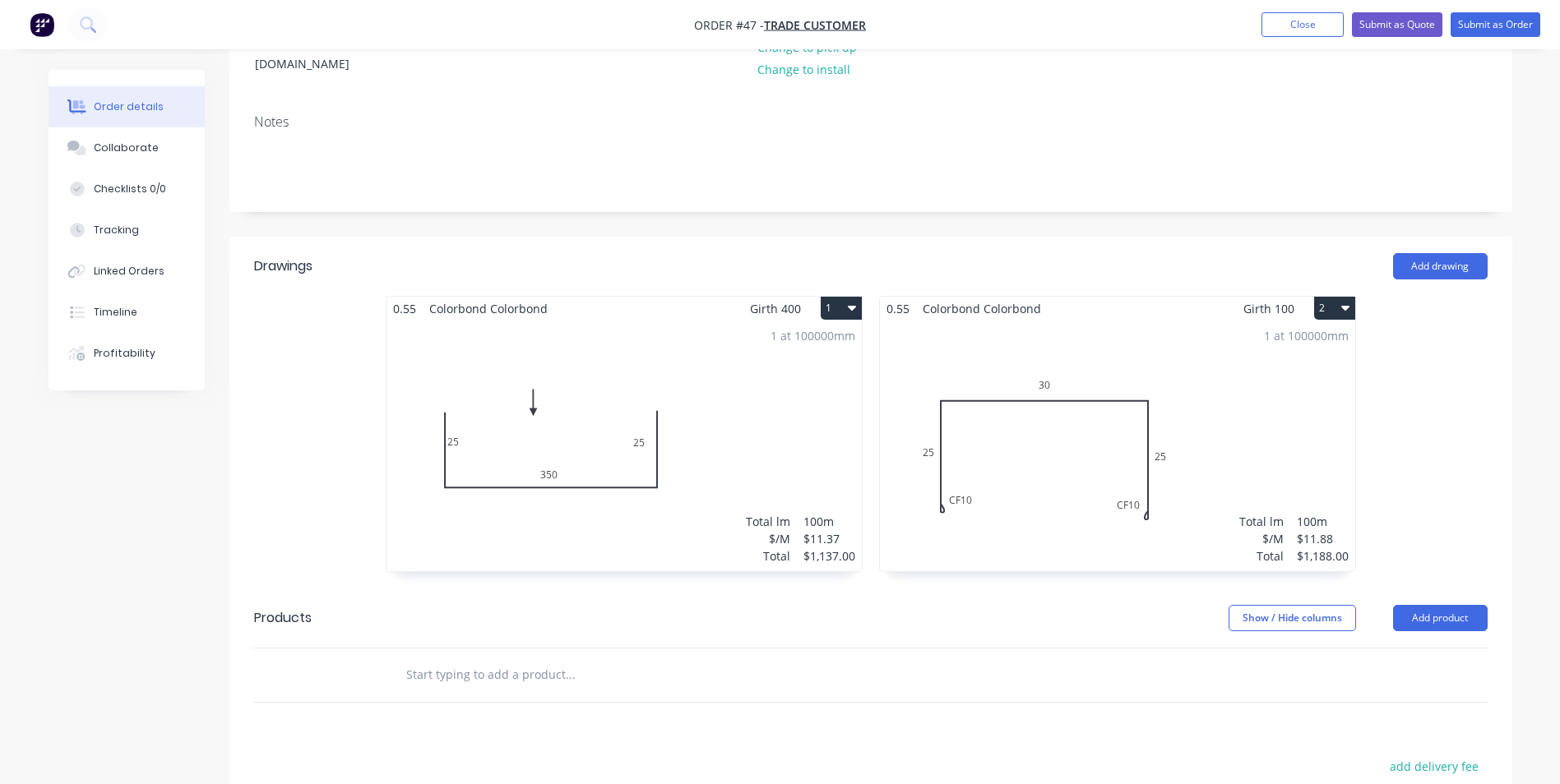
click at [497, 658] on input "text" at bounding box center [570, 674] width 329 height 33
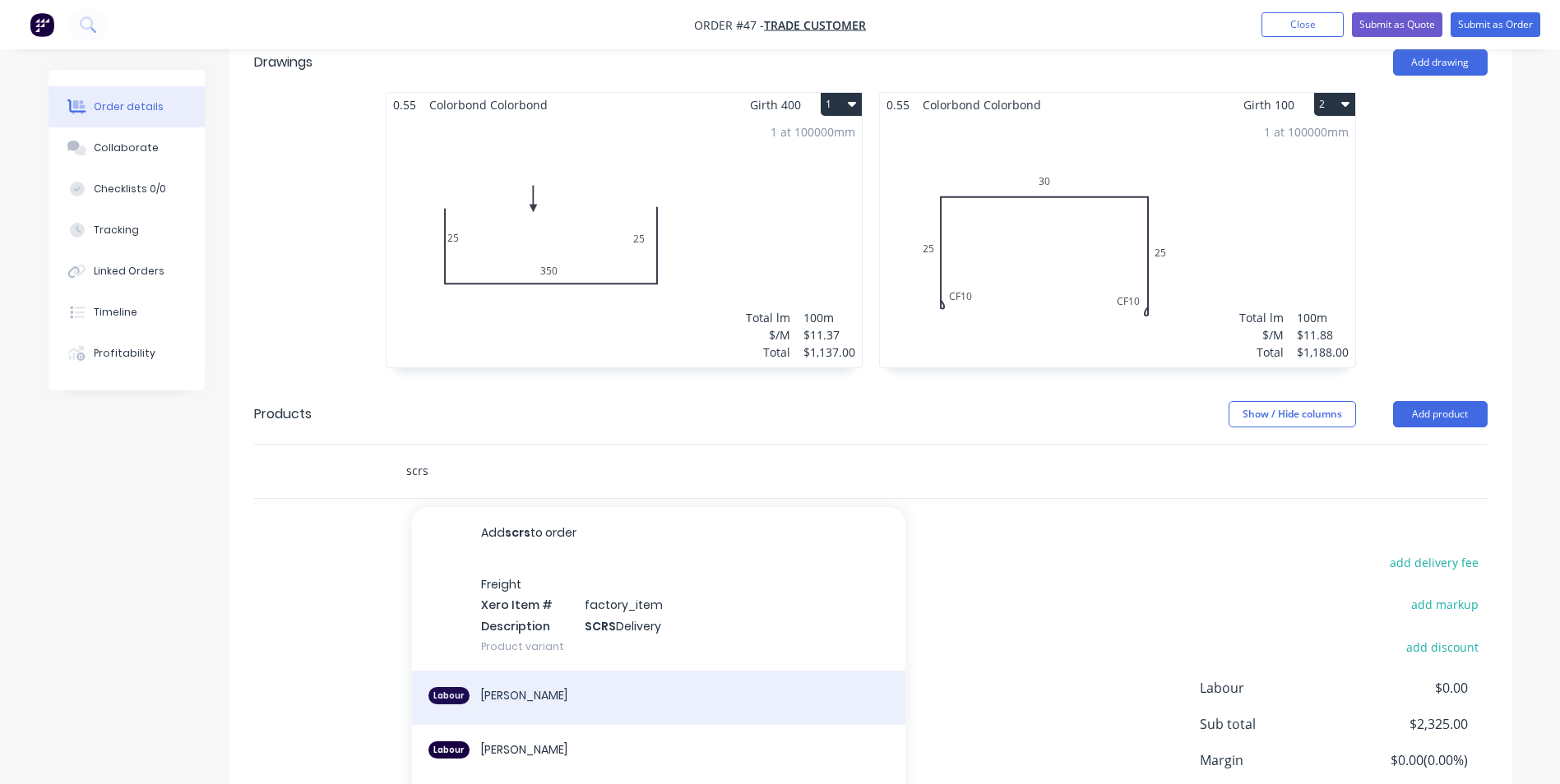
scroll to position [493, 0]
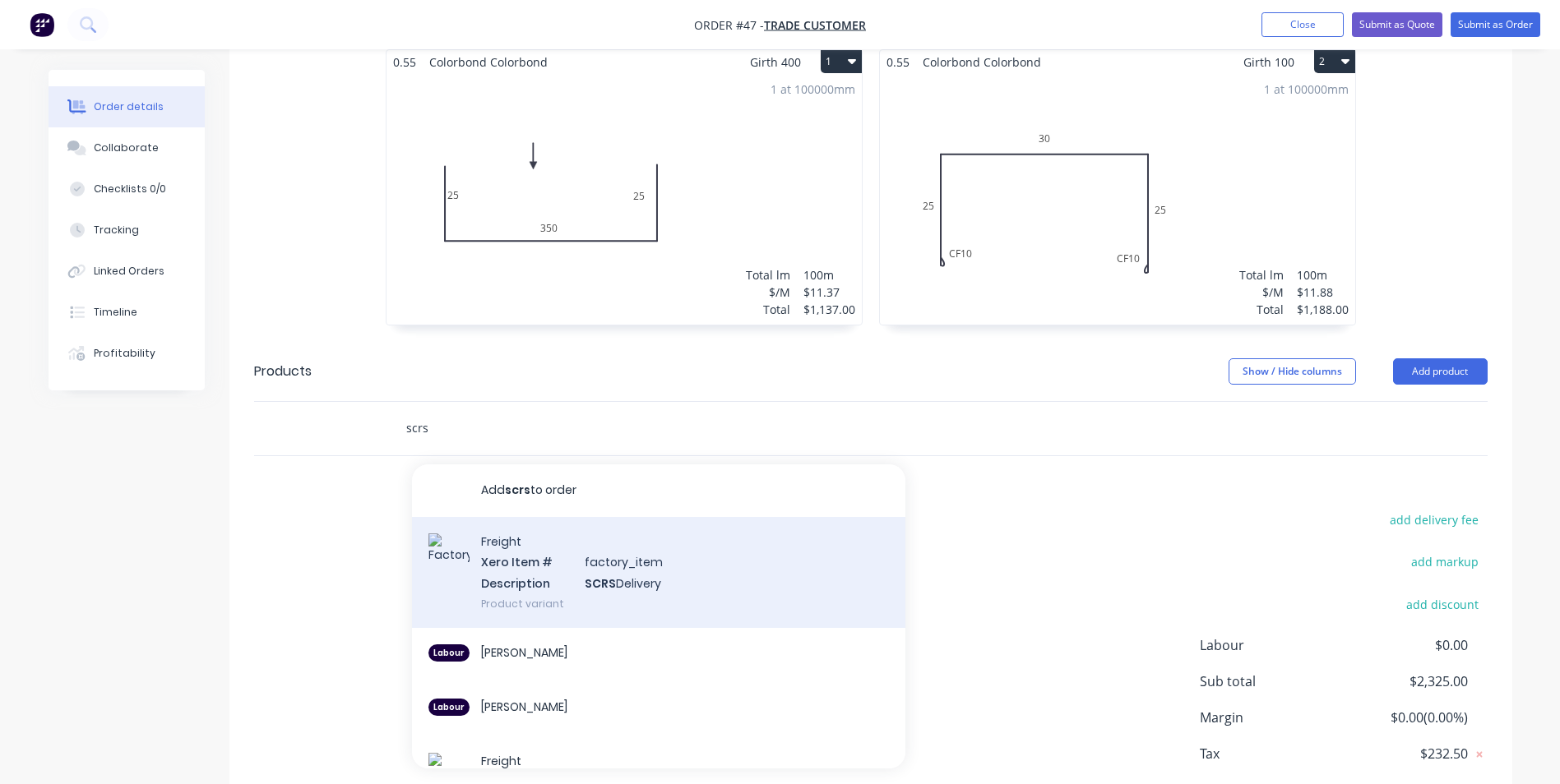
type input "scrs"
click at [629, 554] on div "Freight Xero Item # factory_item Description SCRS Delivery Product variant" at bounding box center [659, 572] width 493 height 111
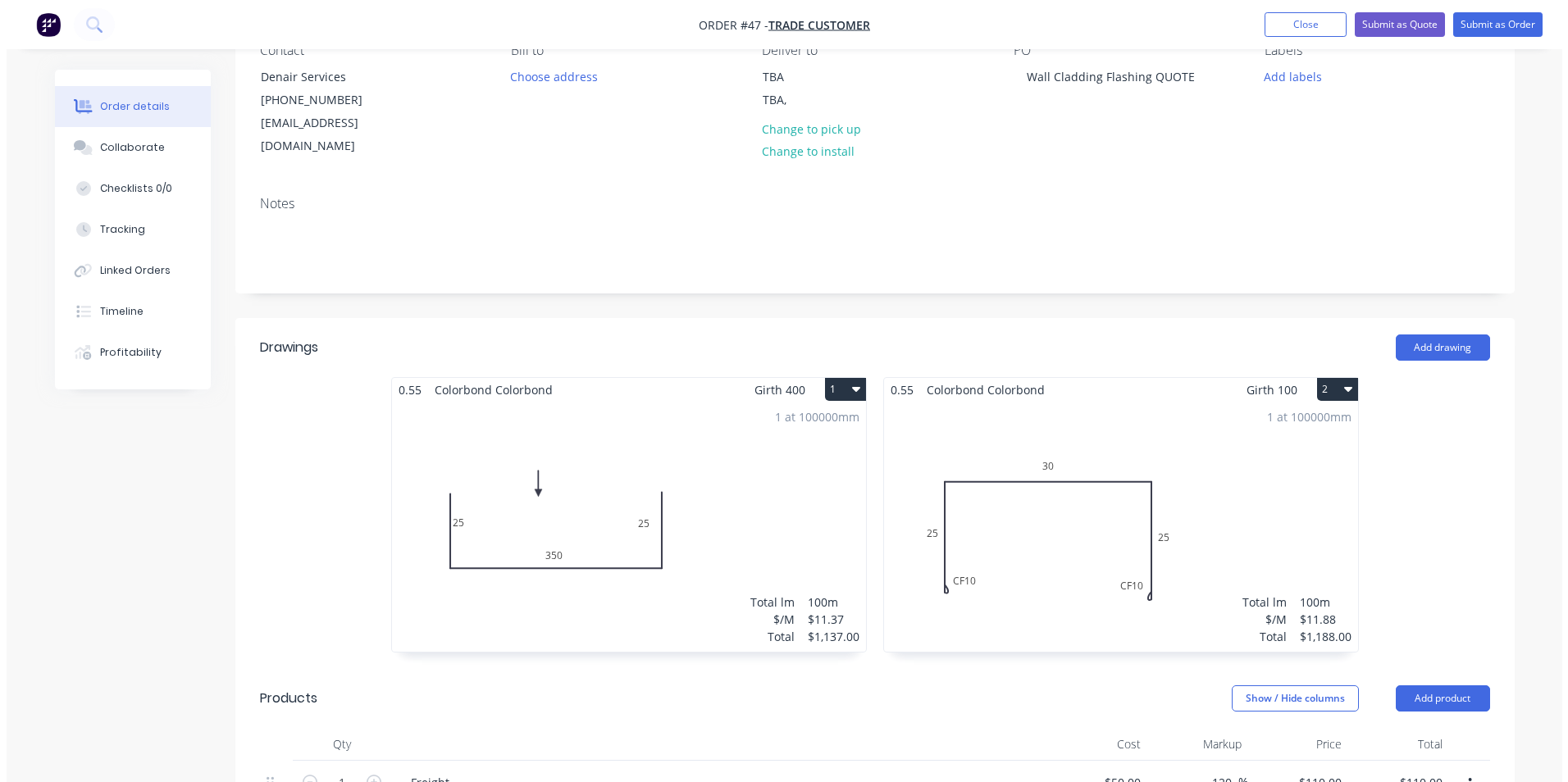
scroll to position [0, 0]
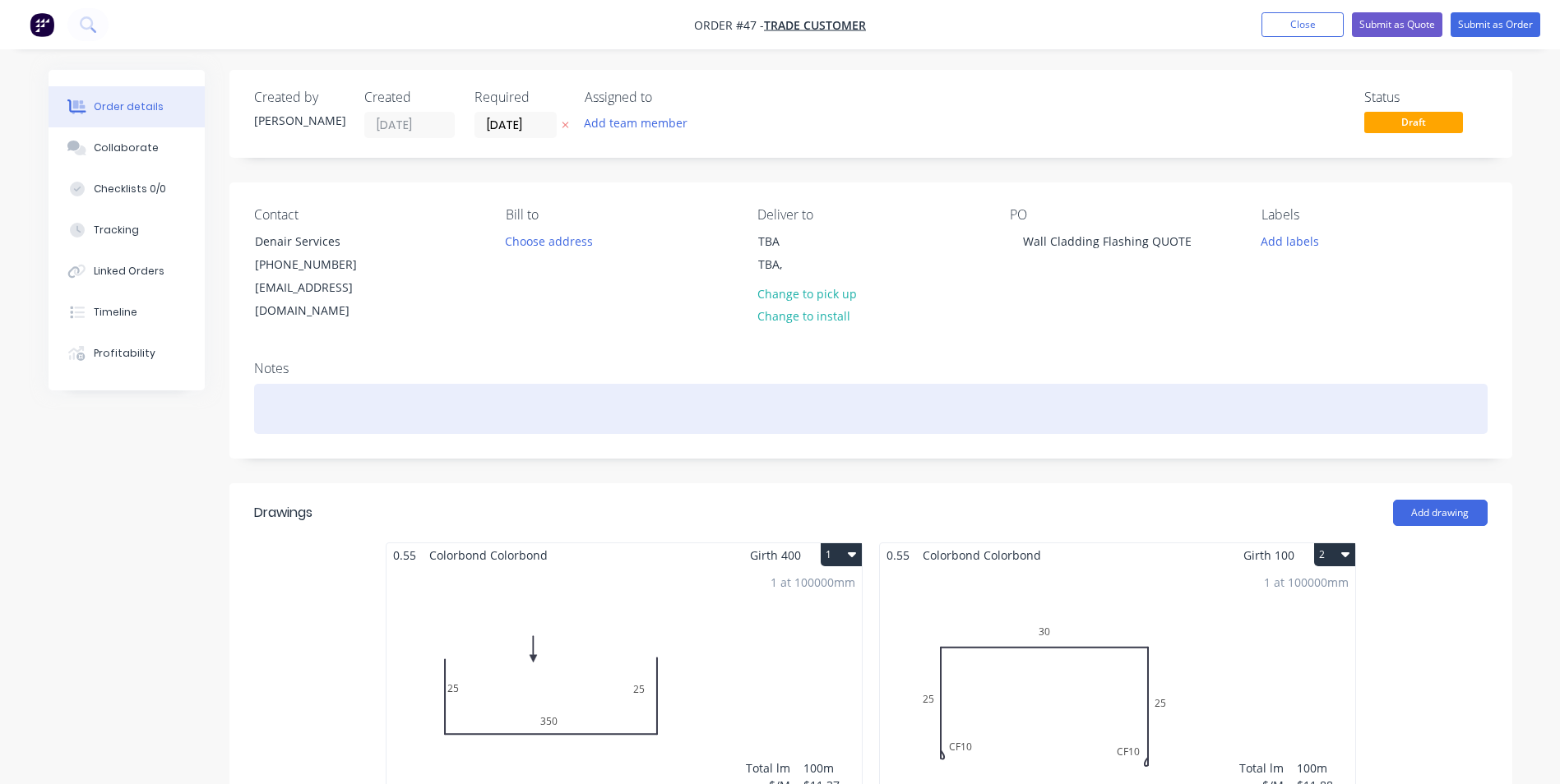
click at [307, 384] on div at bounding box center [871, 409] width 1233 height 50
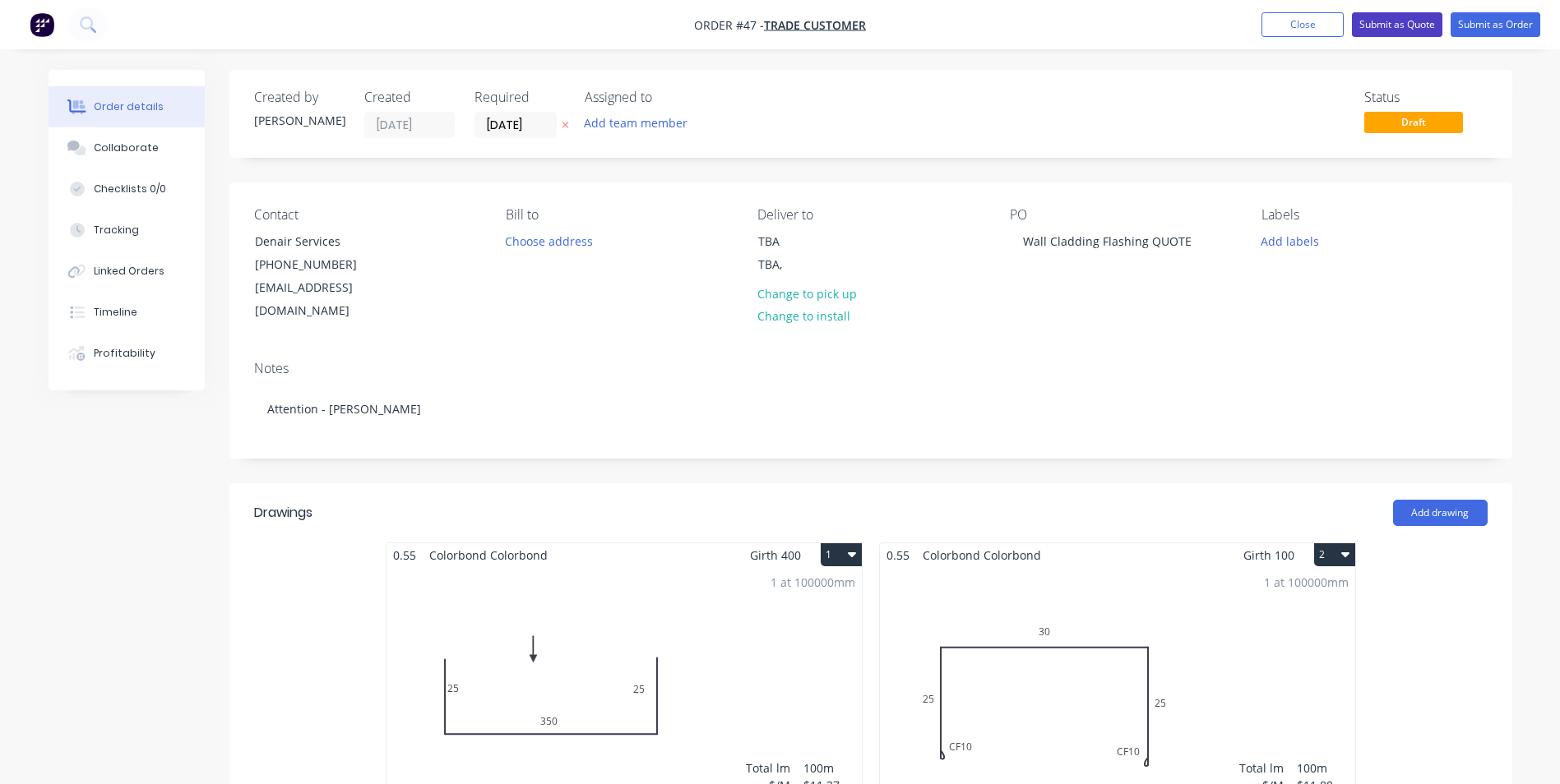
click at [1381, 22] on button "Submit as Quote" at bounding box center [1397, 24] width 90 height 25
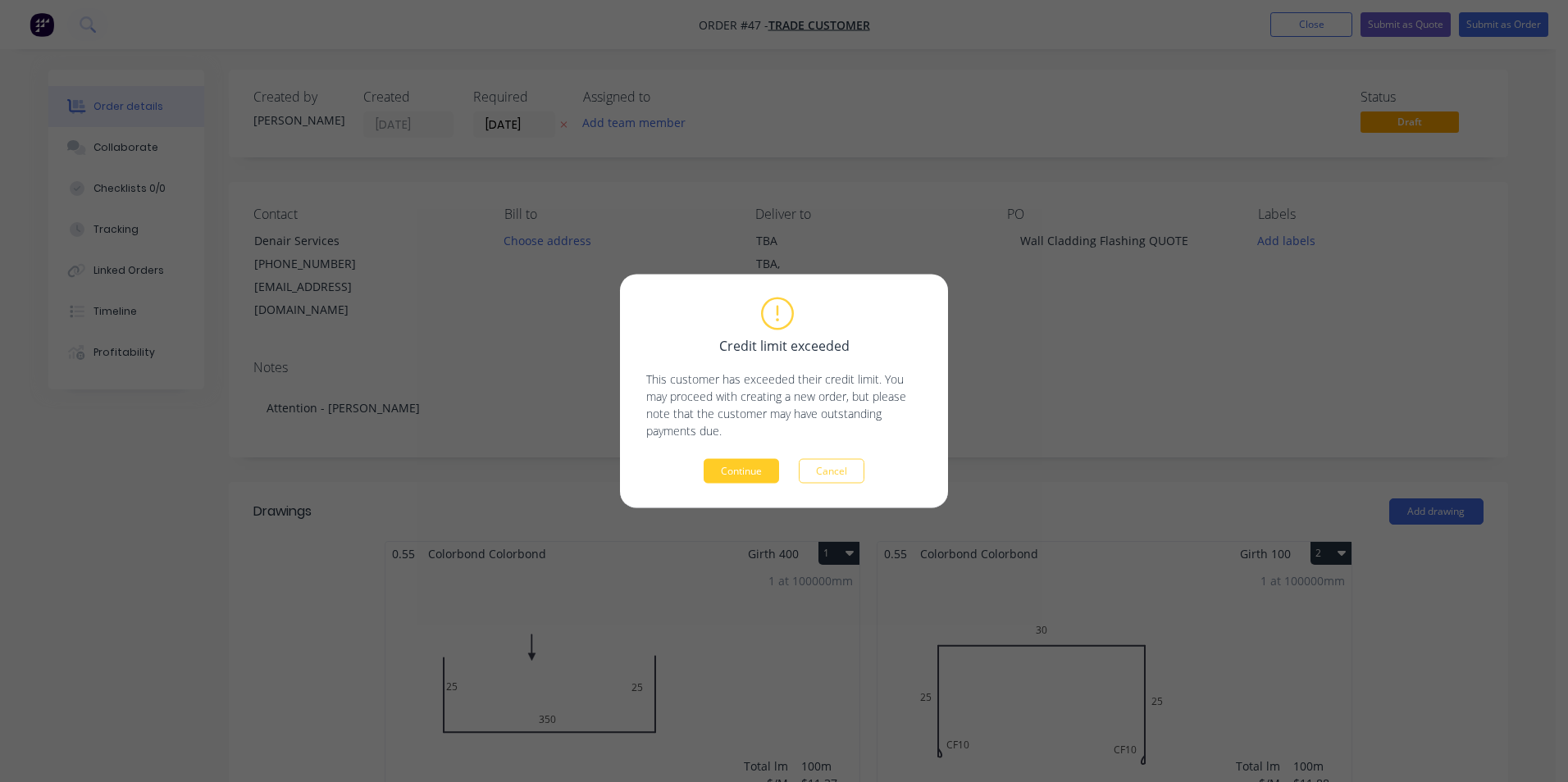
click at [750, 468] on button "Continue" at bounding box center [741, 471] width 75 height 25
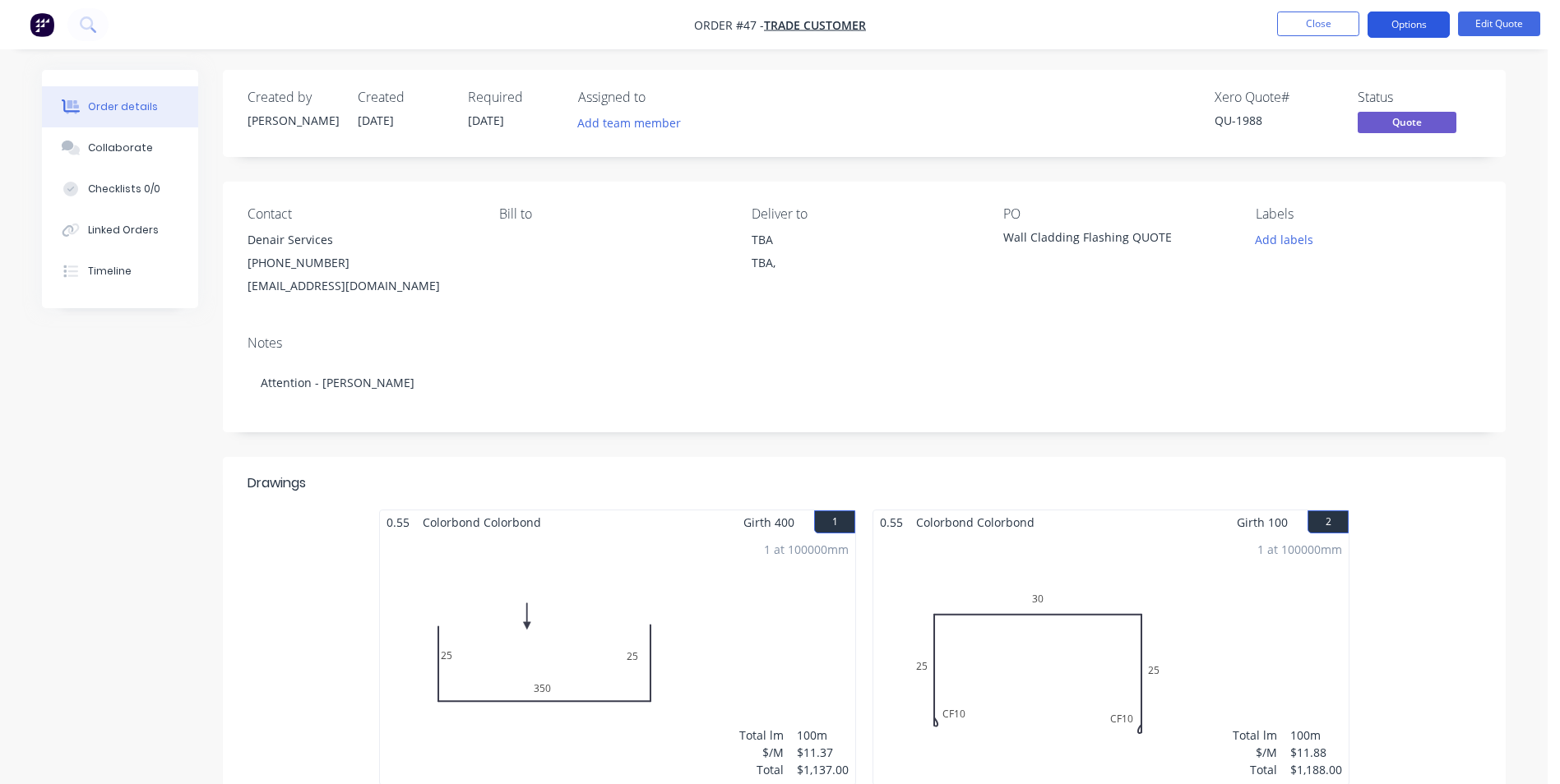
click at [1401, 27] on button "Options" at bounding box center [1408, 25] width 82 height 27
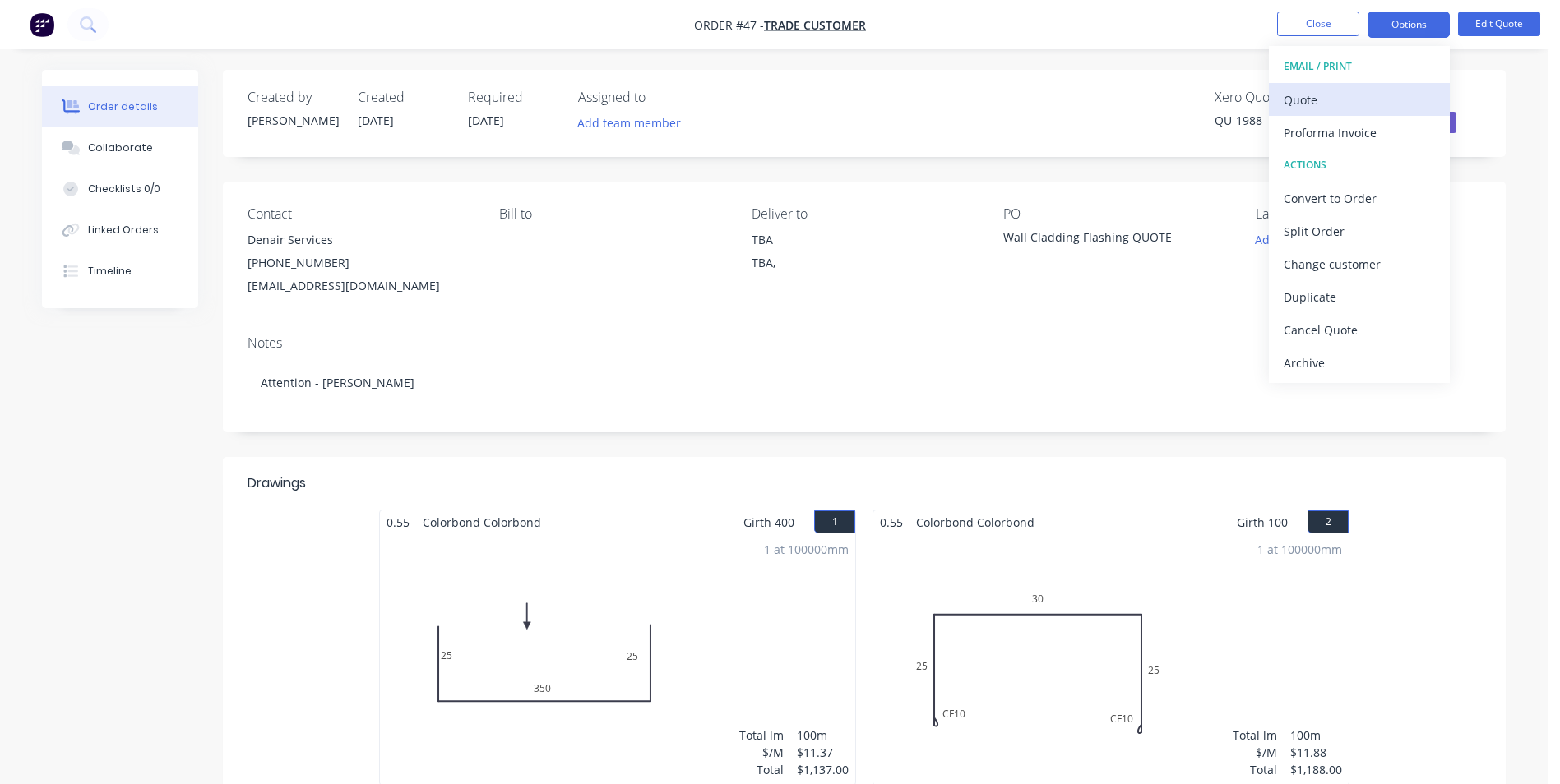
click at [1325, 101] on div "Quote" at bounding box center [1359, 100] width 152 height 24
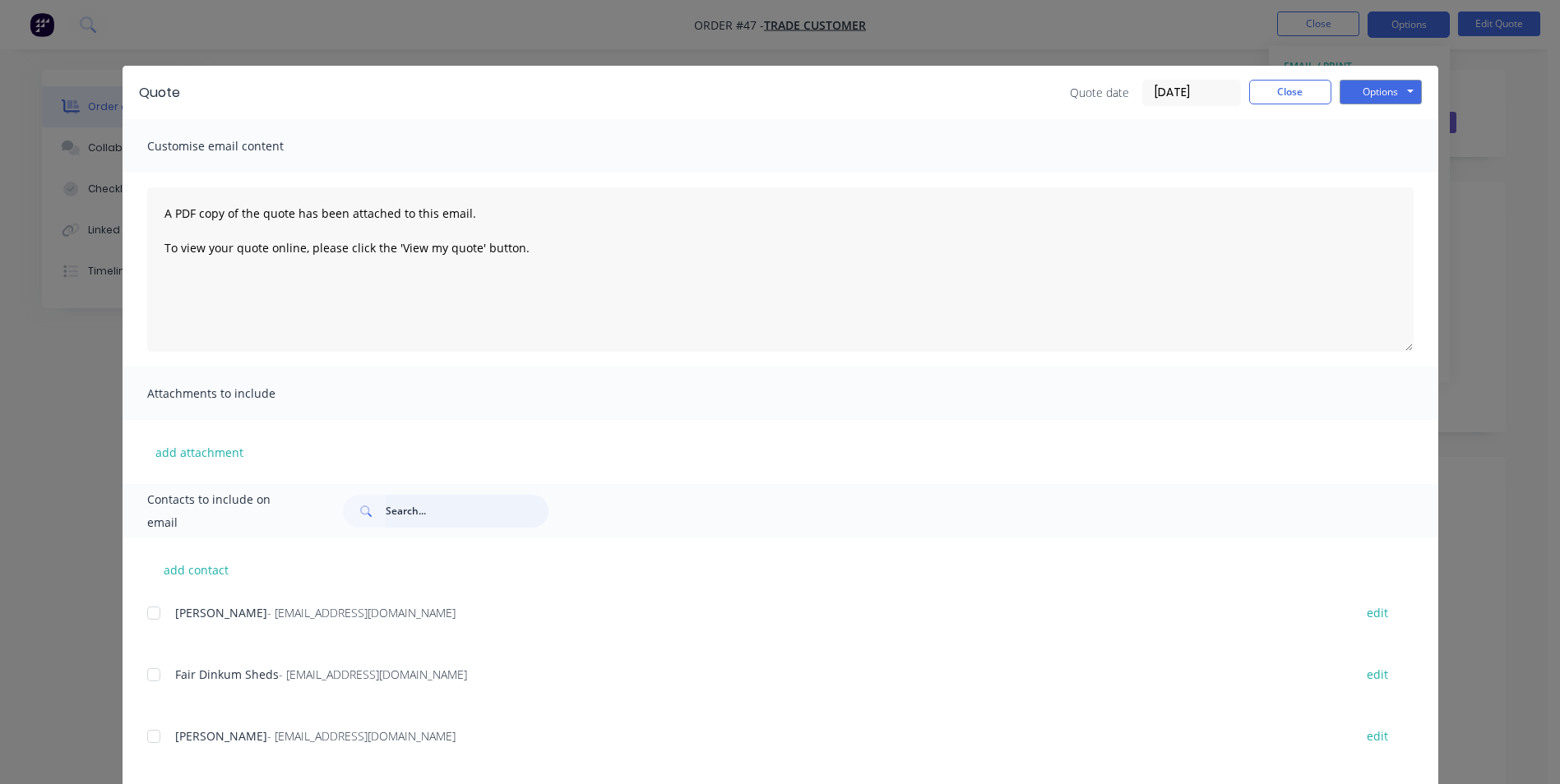
click at [385, 513] on input "text" at bounding box center [467, 511] width 162 height 33
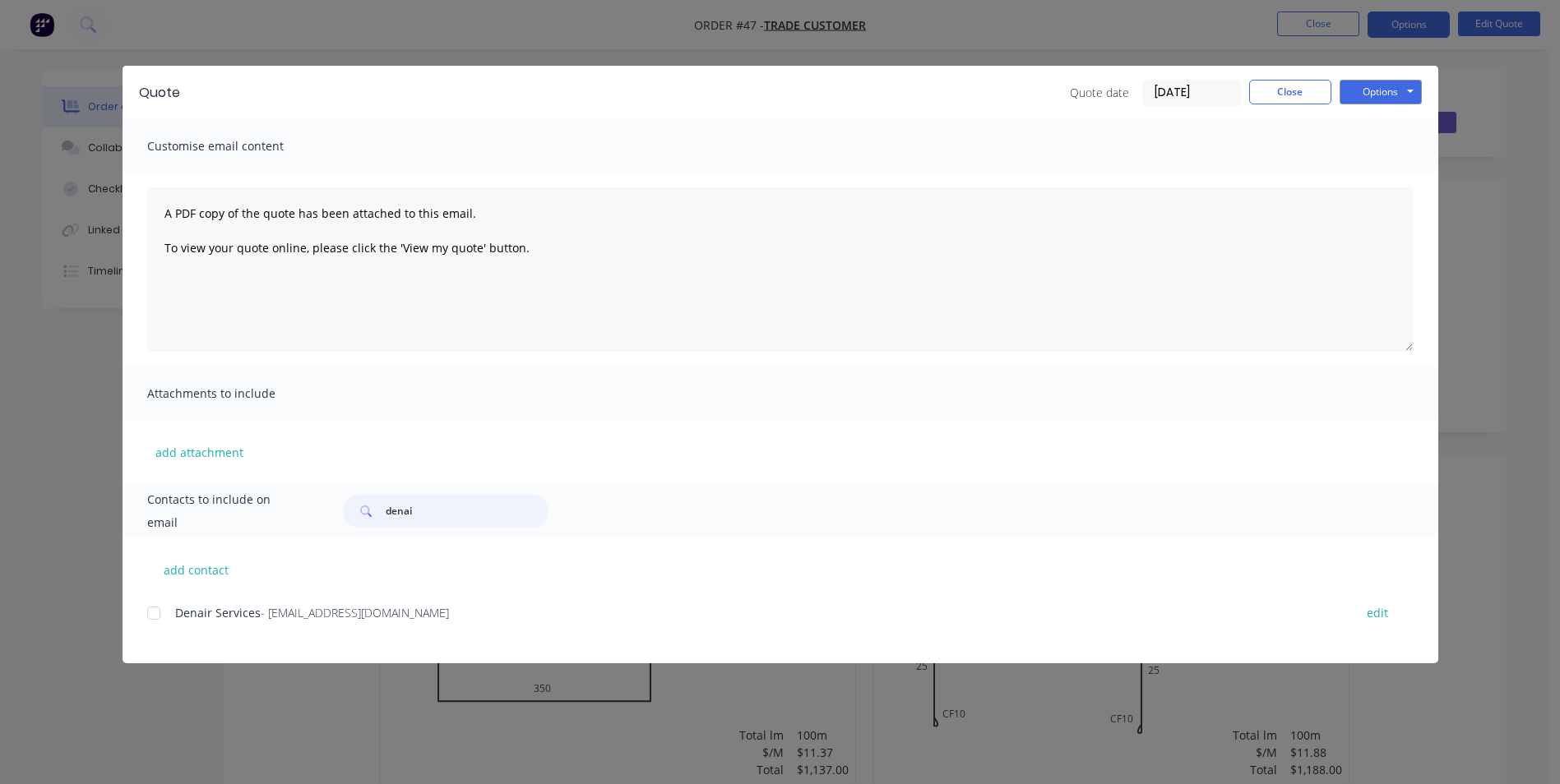
drag, startPoint x: 151, startPoint y: 618, endPoint x: 196, endPoint y: 618, distance: 45.0
click at [152, 618] on div at bounding box center [154, 613] width 33 height 33
type input "denai"
click at [1357, 94] on button "Options" at bounding box center [1381, 92] width 82 height 25
click at [1376, 177] on button "Email" at bounding box center [1393, 175] width 105 height 27
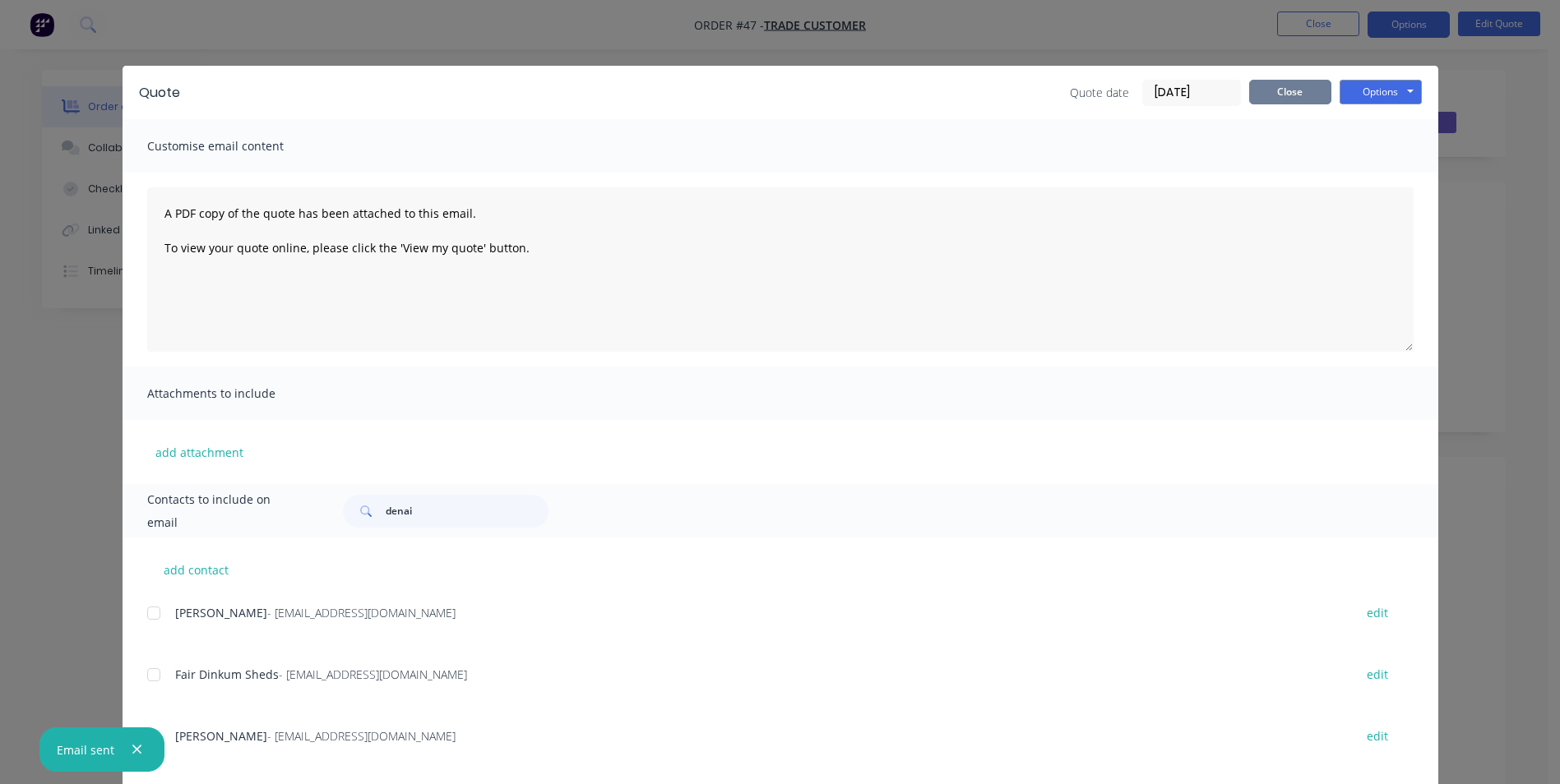
click at [1300, 96] on button "Close" at bounding box center [1290, 92] width 82 height 25
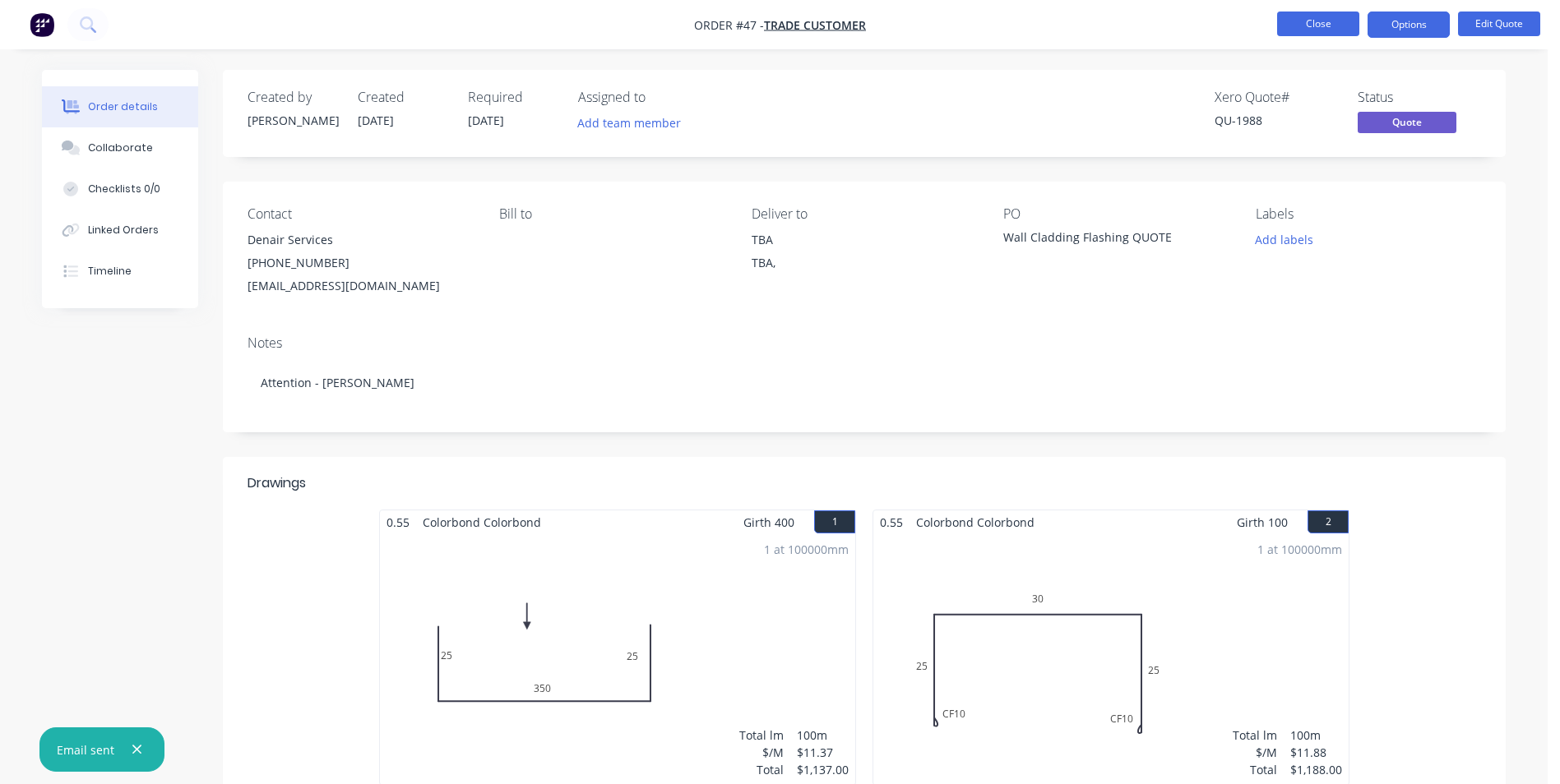
click at [1311, 23] on button "Close" at bounding box center [1317, 24] width 82 height 25
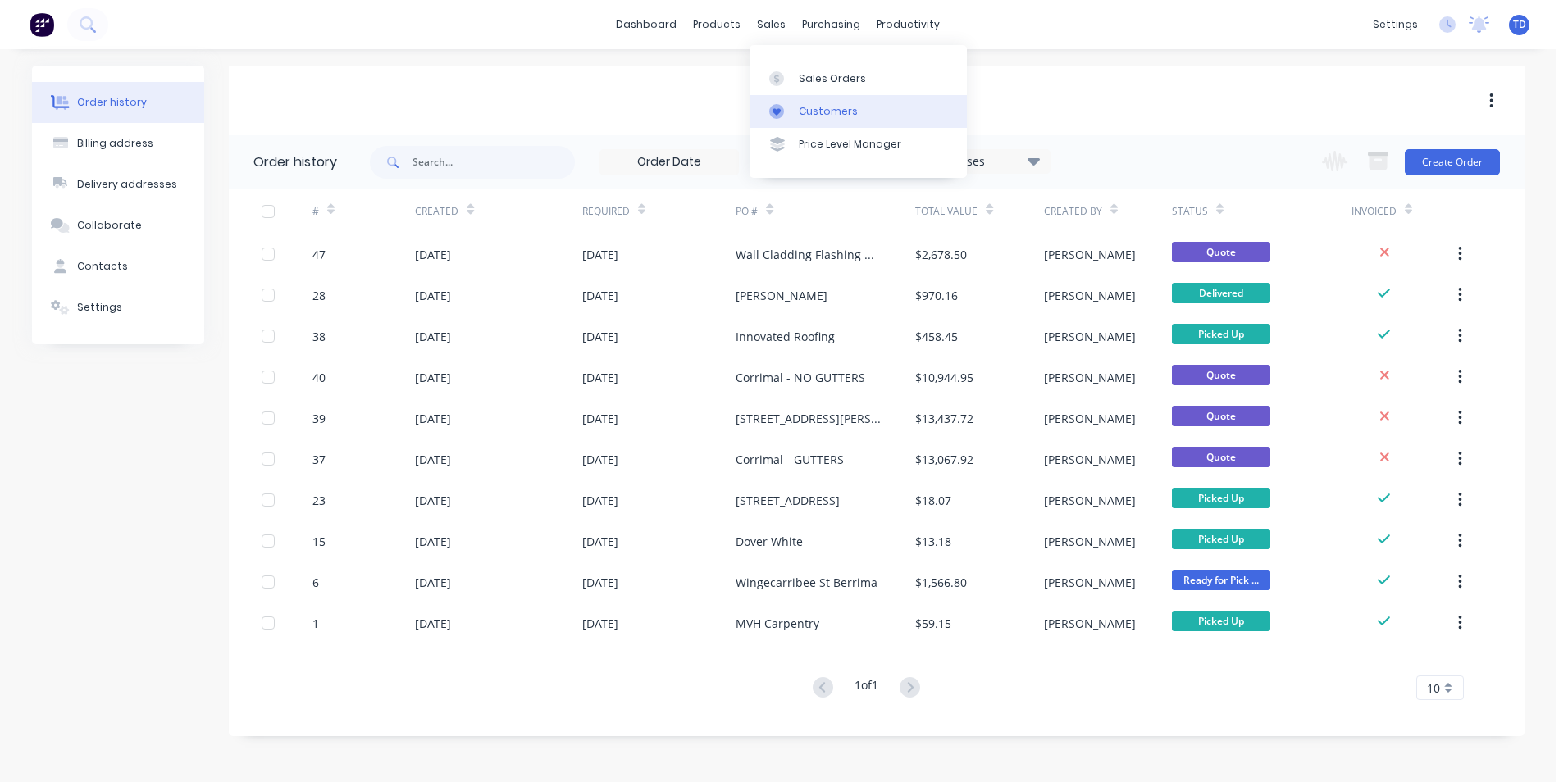
click at [801, 104] on div "Customers" at bounding box center [828, 111] width 59 height 15
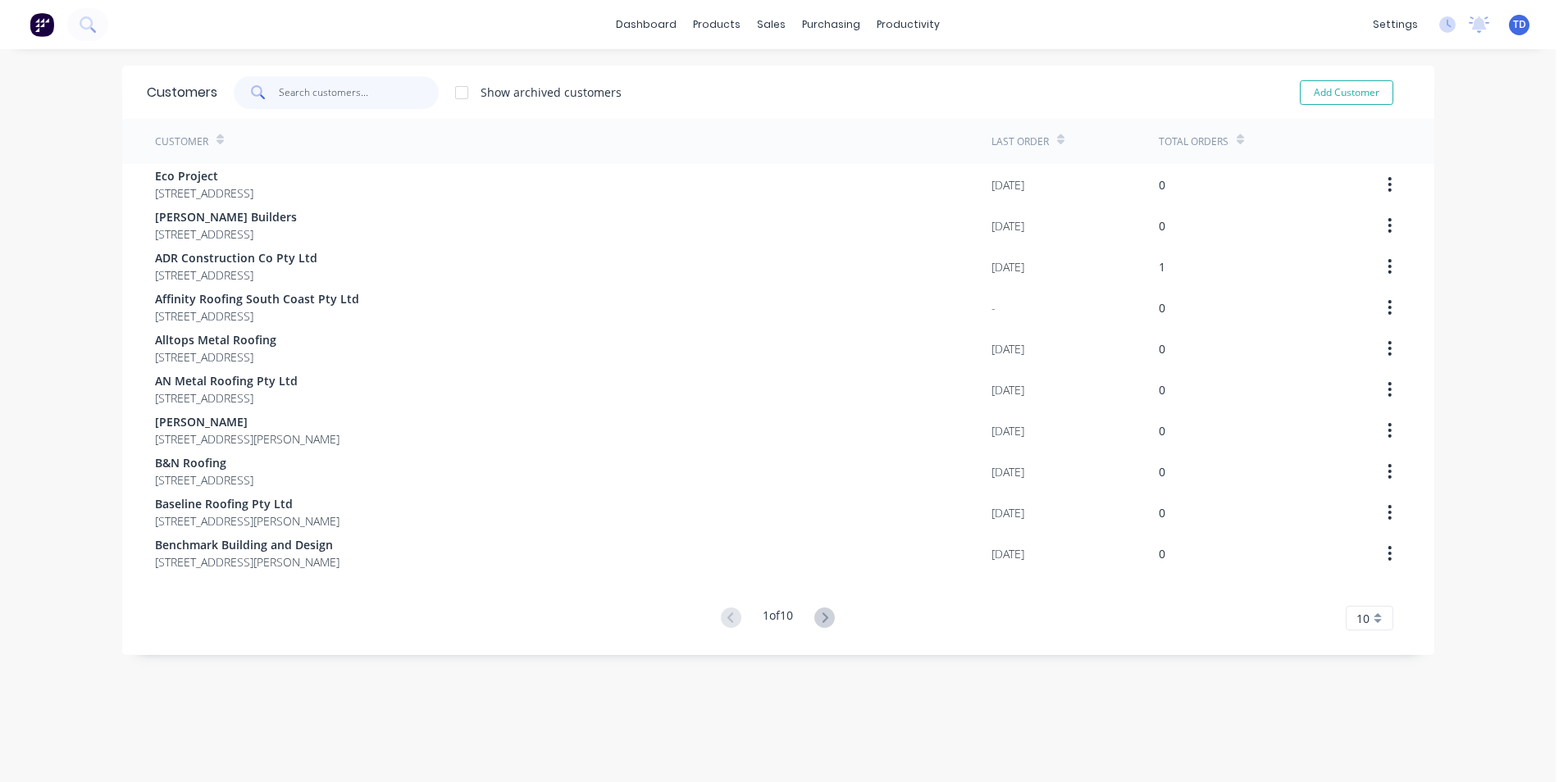
click at [355, 90] on input "text" at bounding box center [358, 92] width 160 height 33
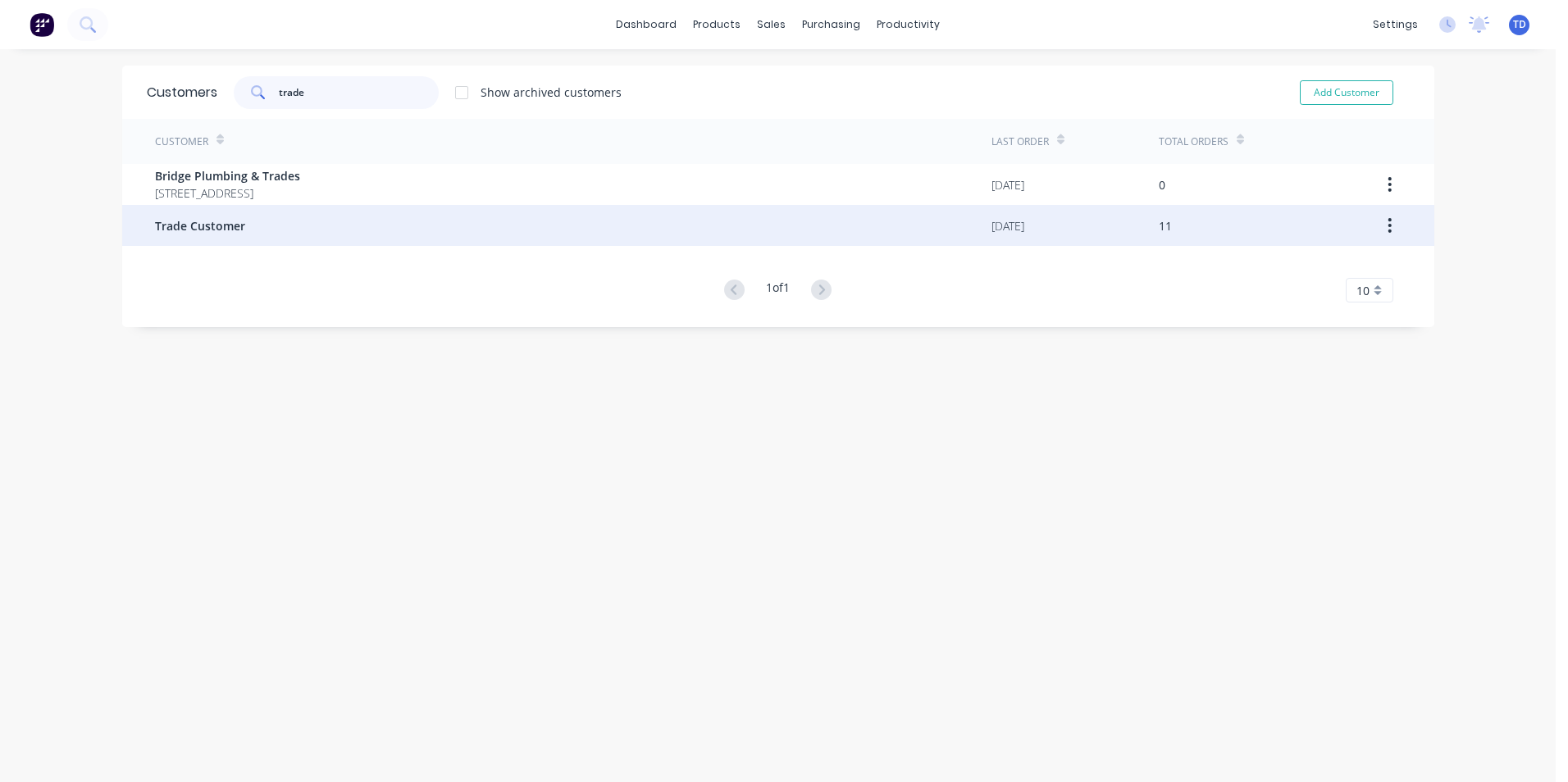
type input "trade"
click at [319, 233] on div "Trade Customer" at bounding box center [573, 226] width 836 height 41
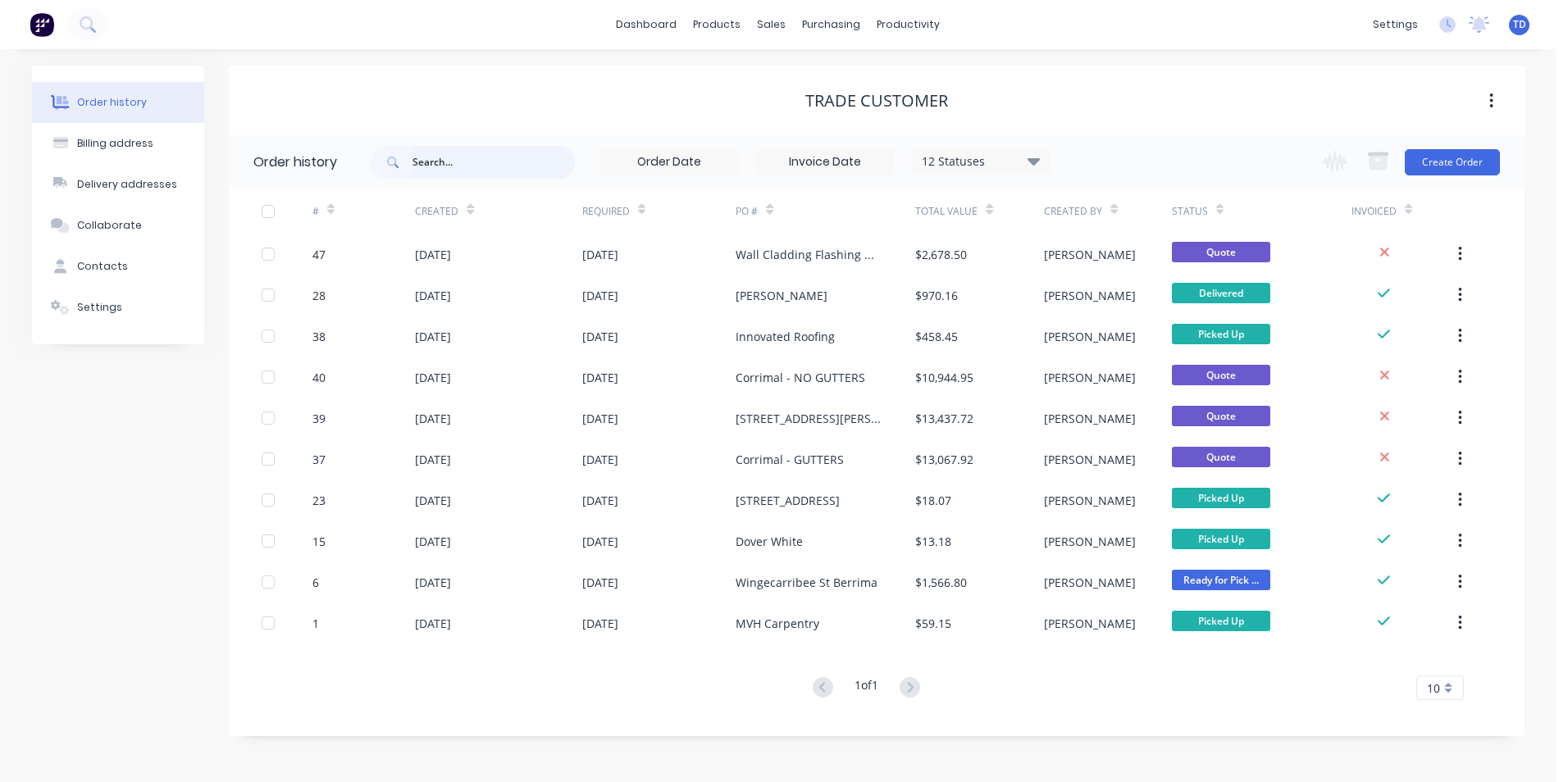
click at [428, 158] on input "text" at bounding box center [494, 162] width 162 height 33
type input "denair"
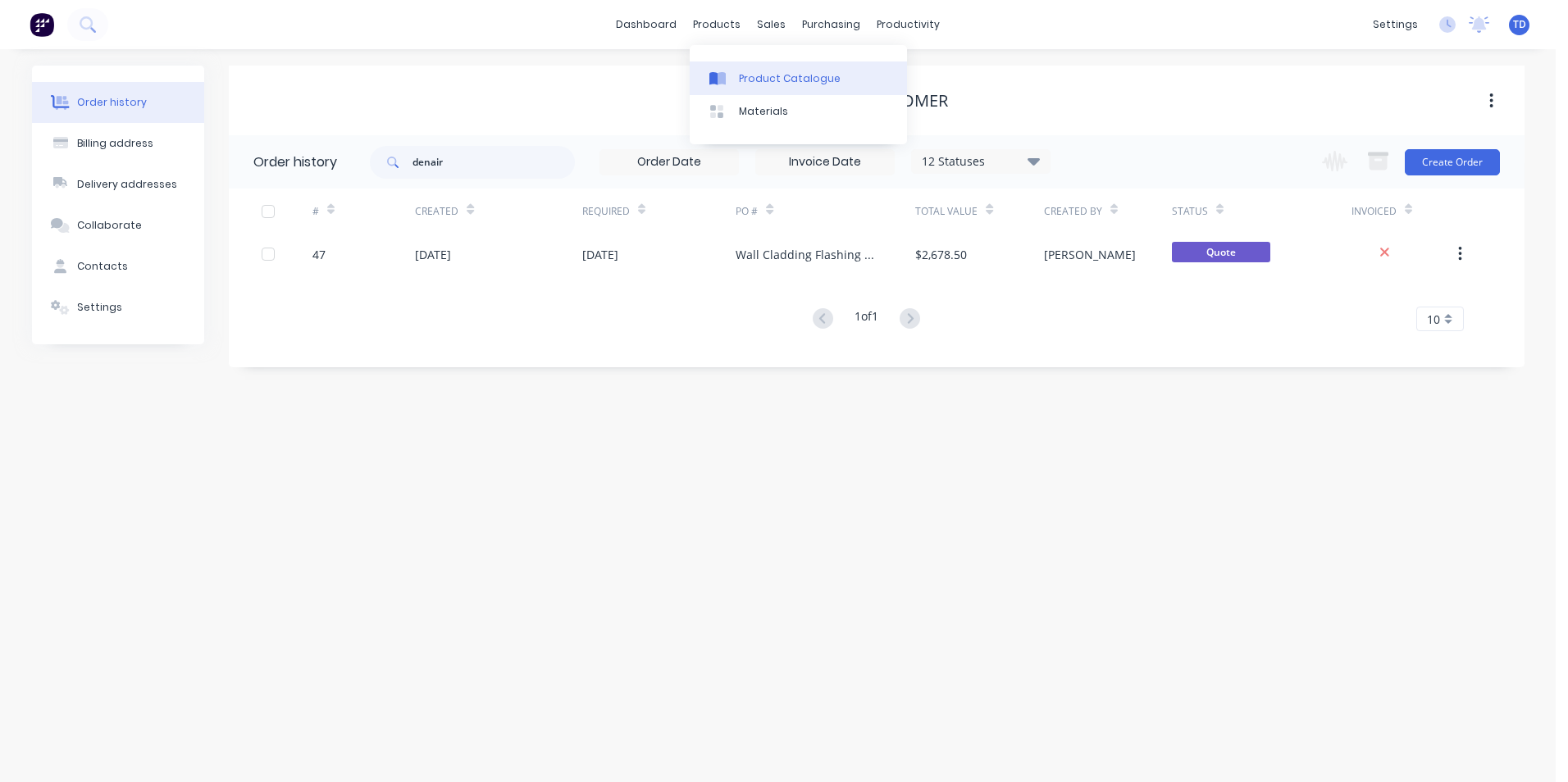
click at [737, 70] on link "Product Catalogue" at bounding box center [798, 77] width 217 height 33
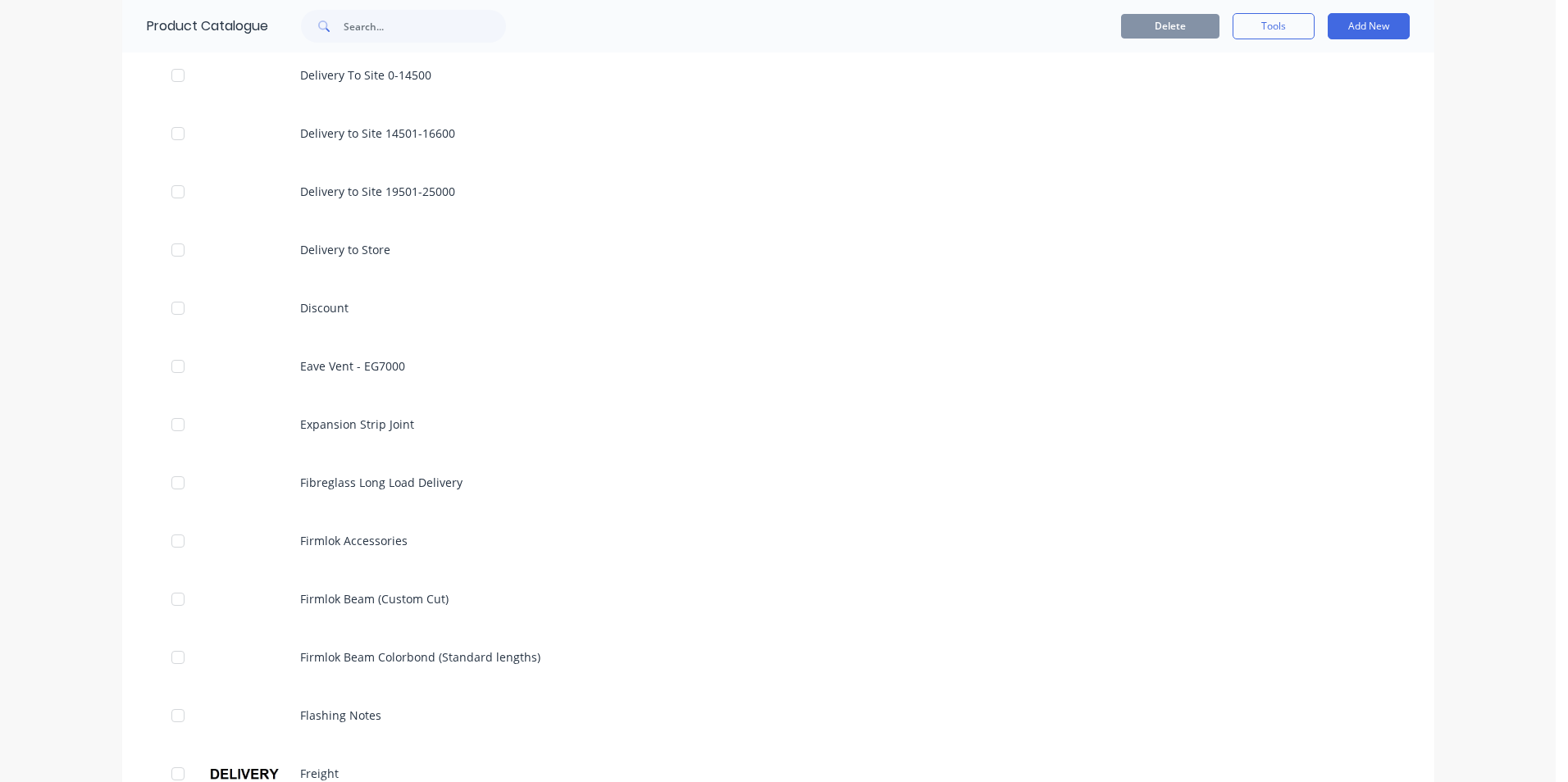
scroll to position [820, 0]
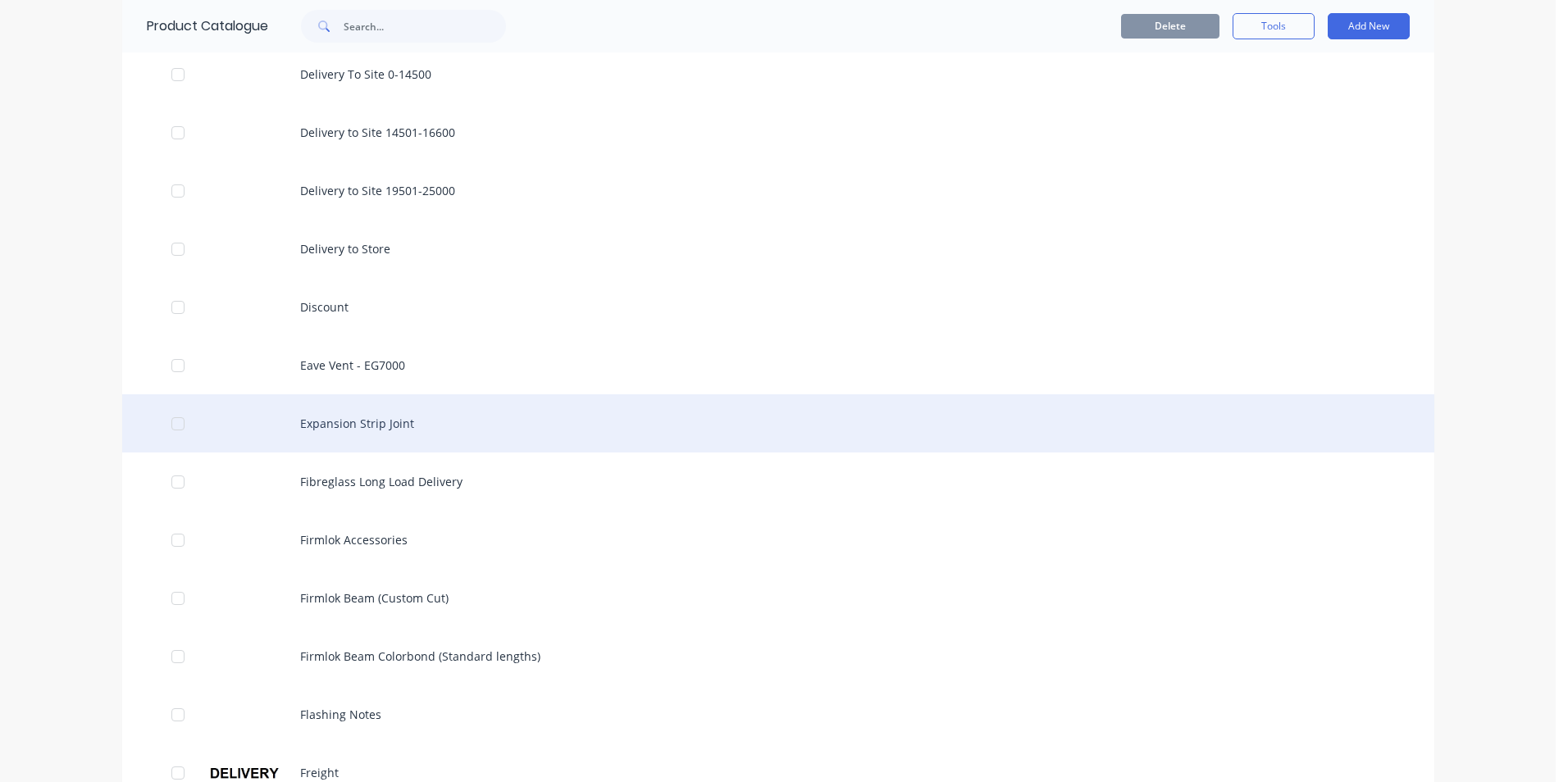
click at [404, 428] on div "Expansion Strip Joint" at bounding box center [778, 423] width 1312 height 58
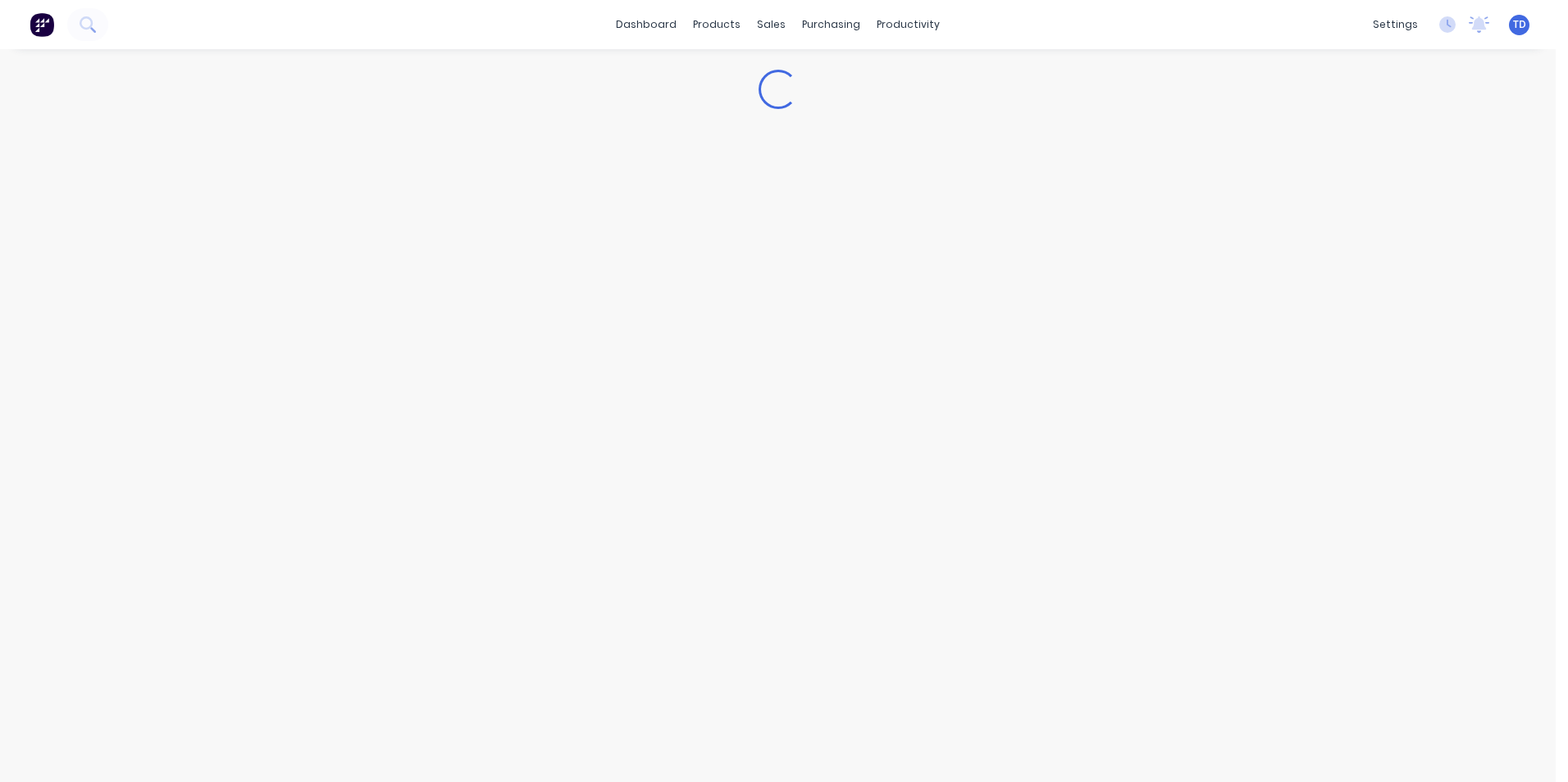
type textarea "x"
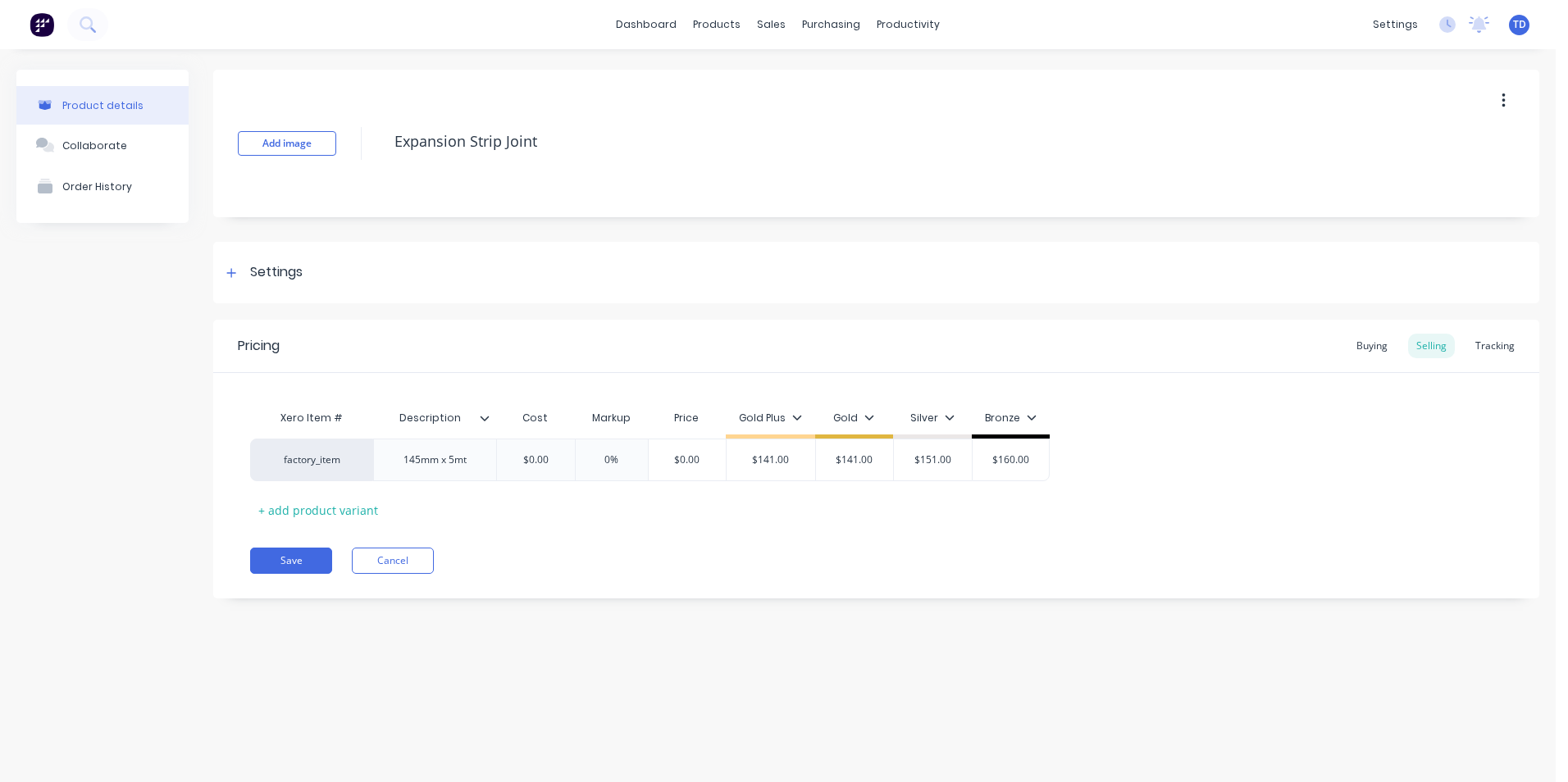
click at [1349, 355] on div "Pricing Buying Selling Tracking" at bounding box center [876, 347] width 1326 height 53
click at [1378, 351] on div "Buying" at bounding box center [1372, 346] width 47 height 25
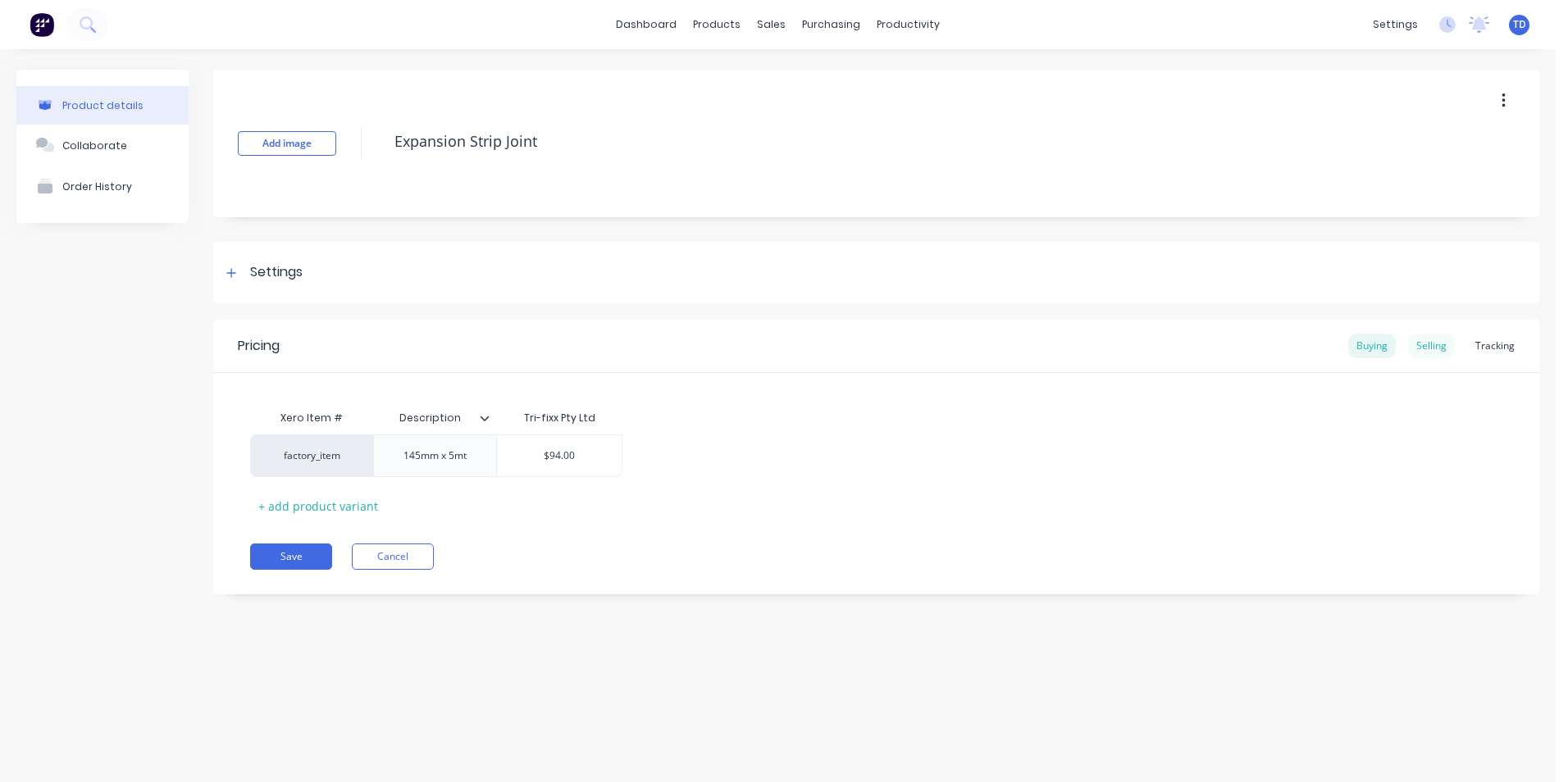
click at [1422, 344] on div "Selling" at bounding box center [1431, 346] width 46 height 25
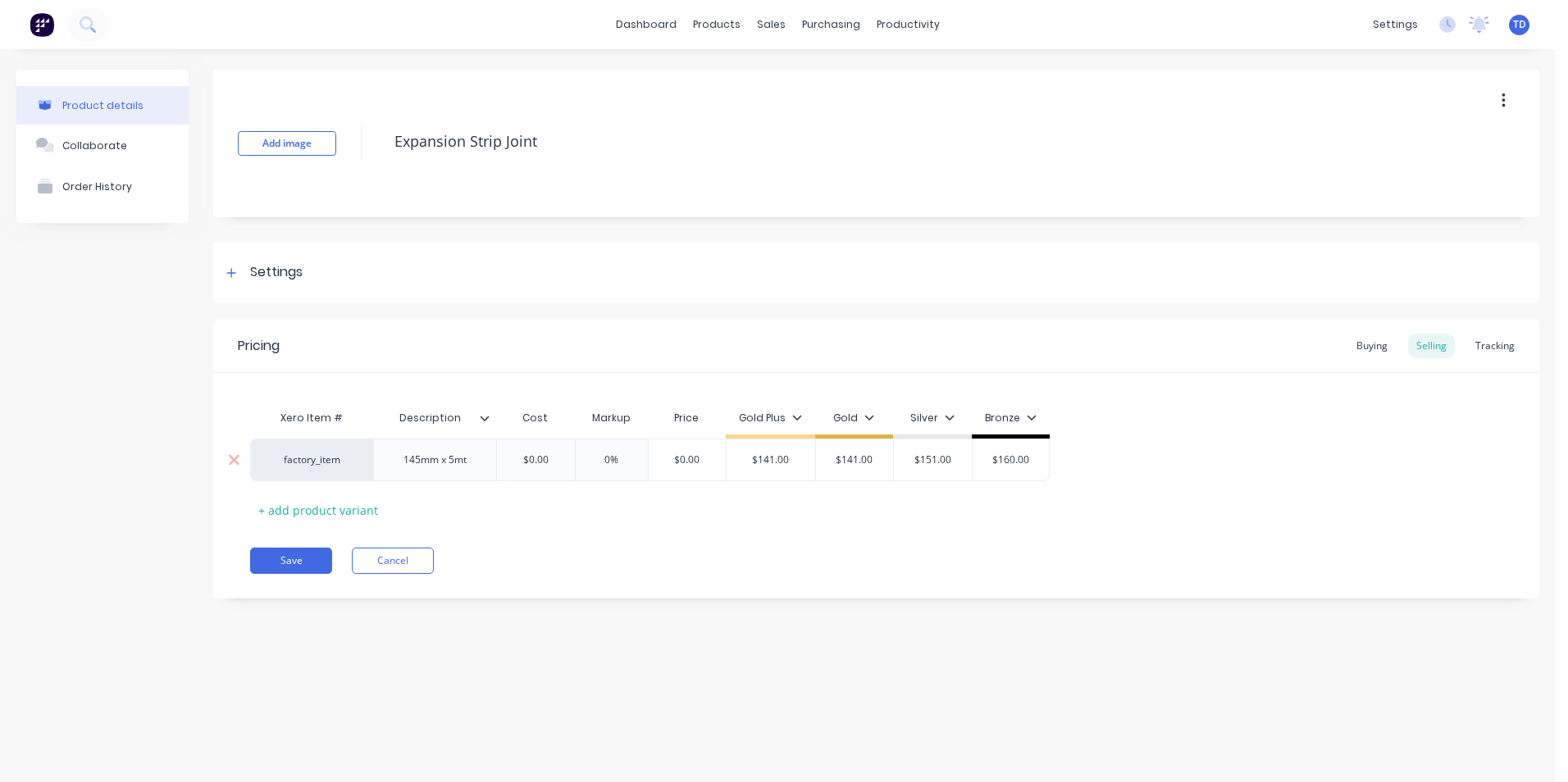
type input "$0.00"
click at [566, 461] on input "$0.00" at bounding box center [535, 459] width 82 height 15
type textarea "x"
type input "9"
type textarea "x"
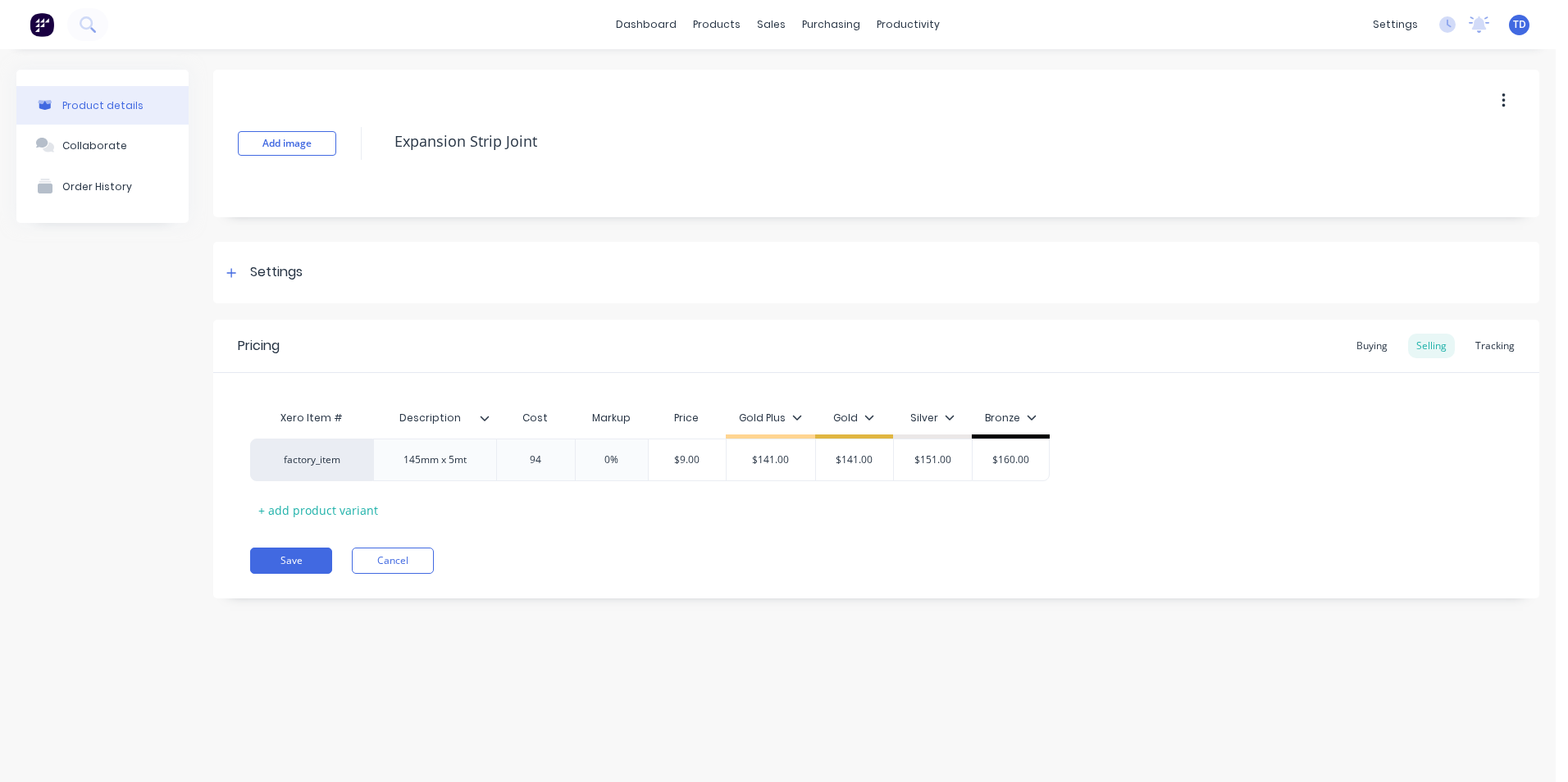
type input "94"
type input "0%"
type input "$94.00"
type textarea "x"
type input "1"
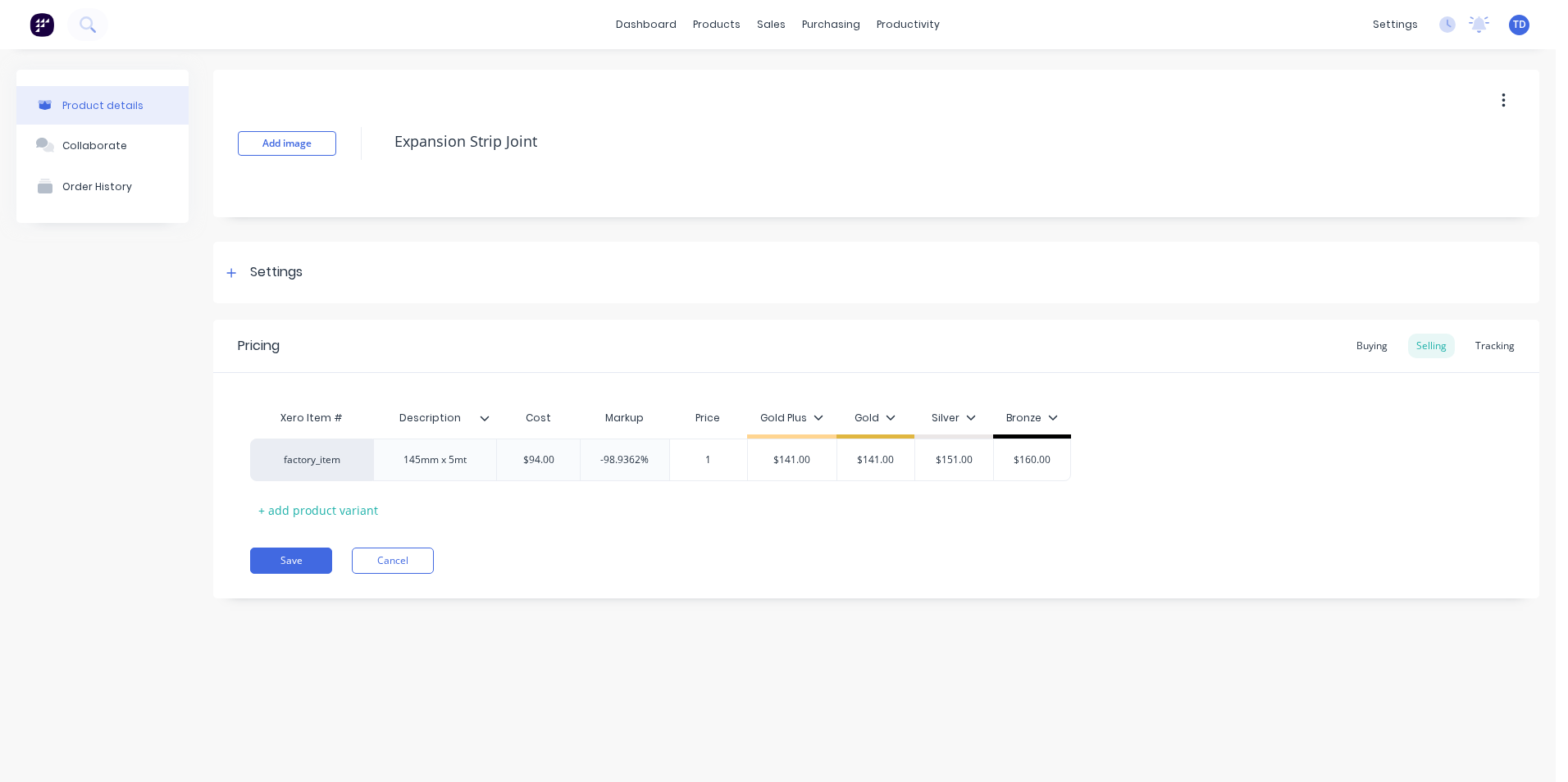
type textarea "x"
type input "14"
type textarea "x"
type input "141"
type input "$141.00"
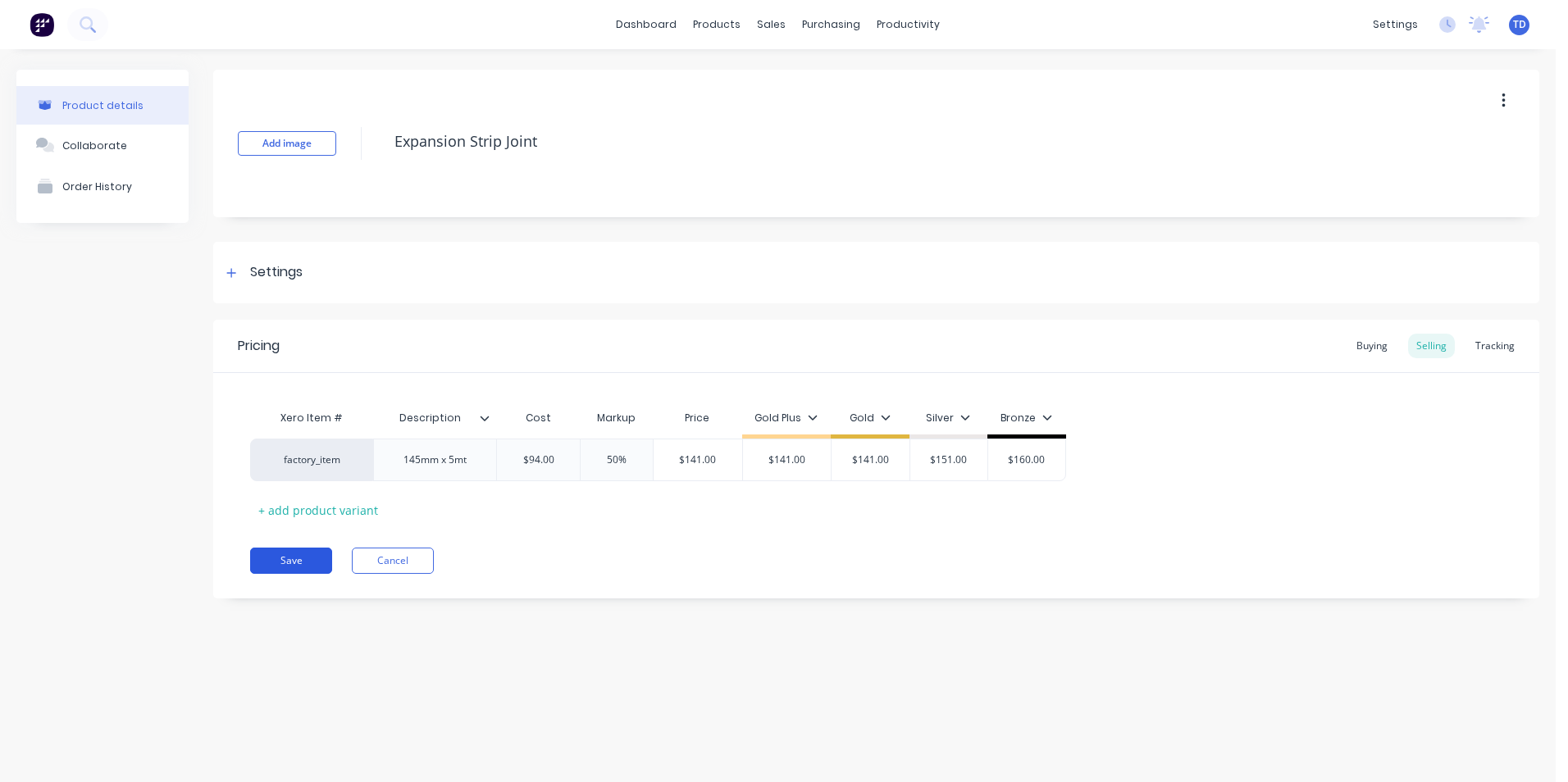
click at [277, 558] on button "Save" at bounding box center [290, 561] width 82 height 27
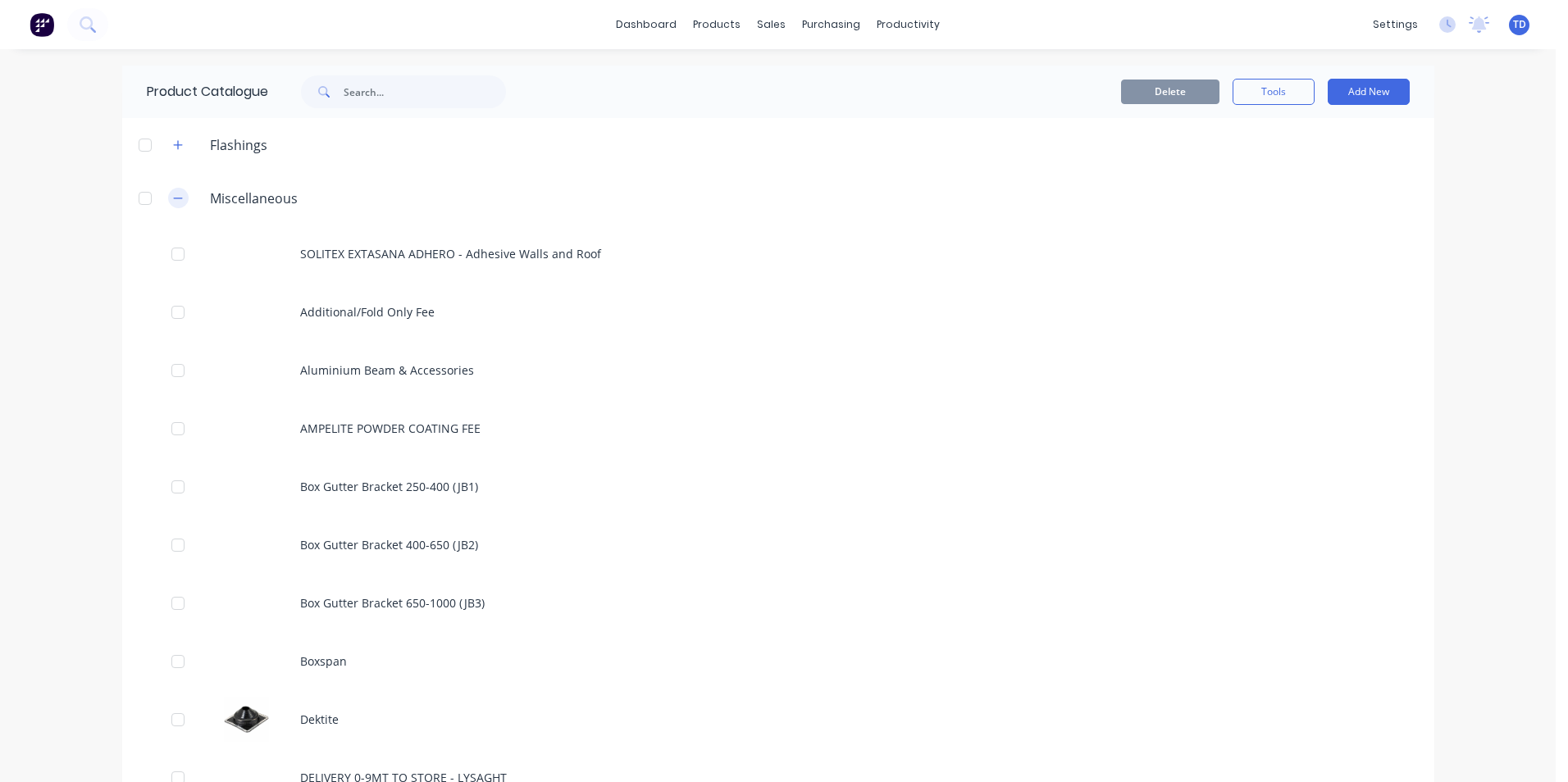
click at [173, 196] on icon "button" at bounding box center [178, 198] width 10 height 12
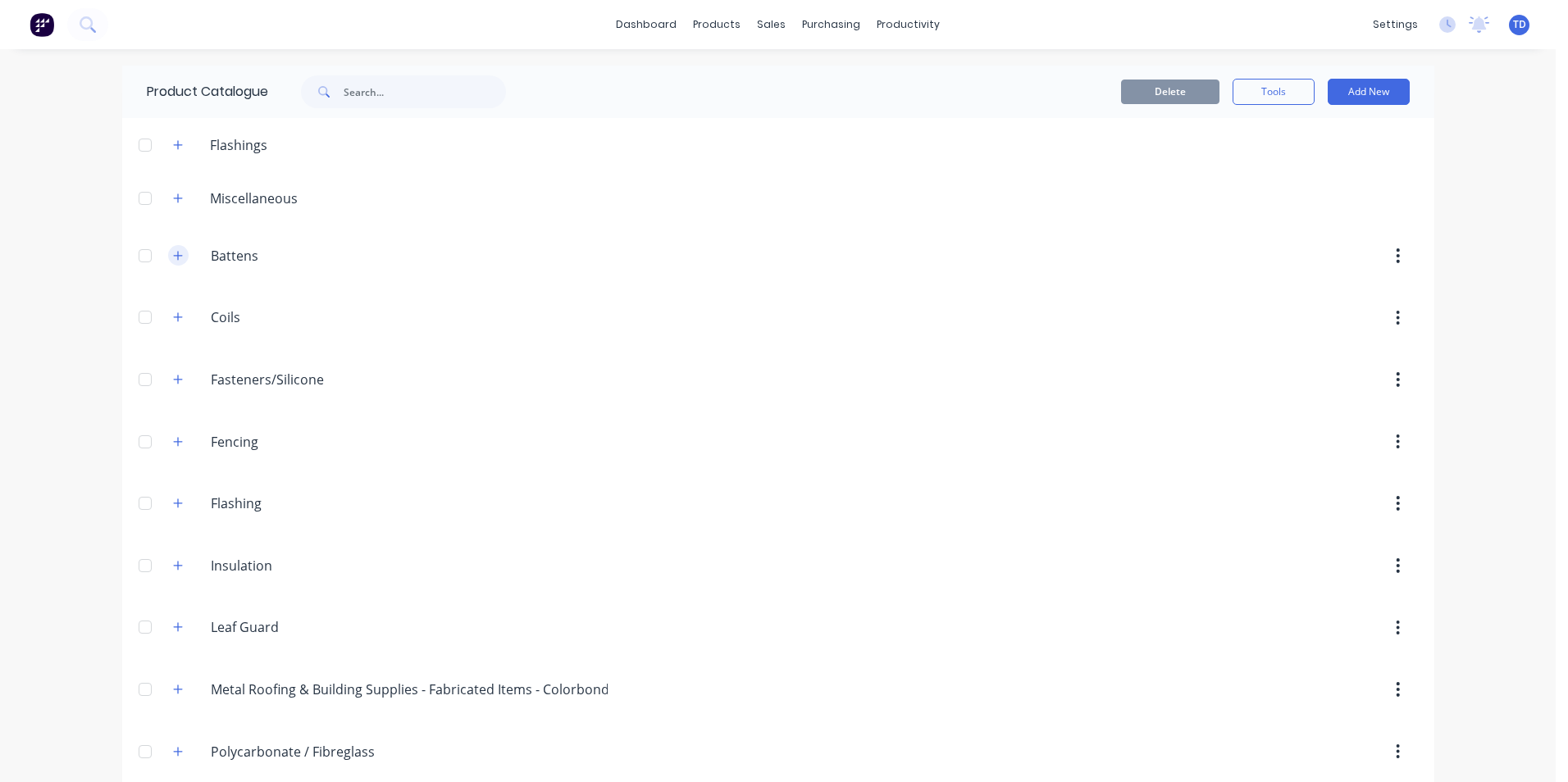
click at [173, 259] on icon "button" at bounding box center [178, 256] width 10 height 12
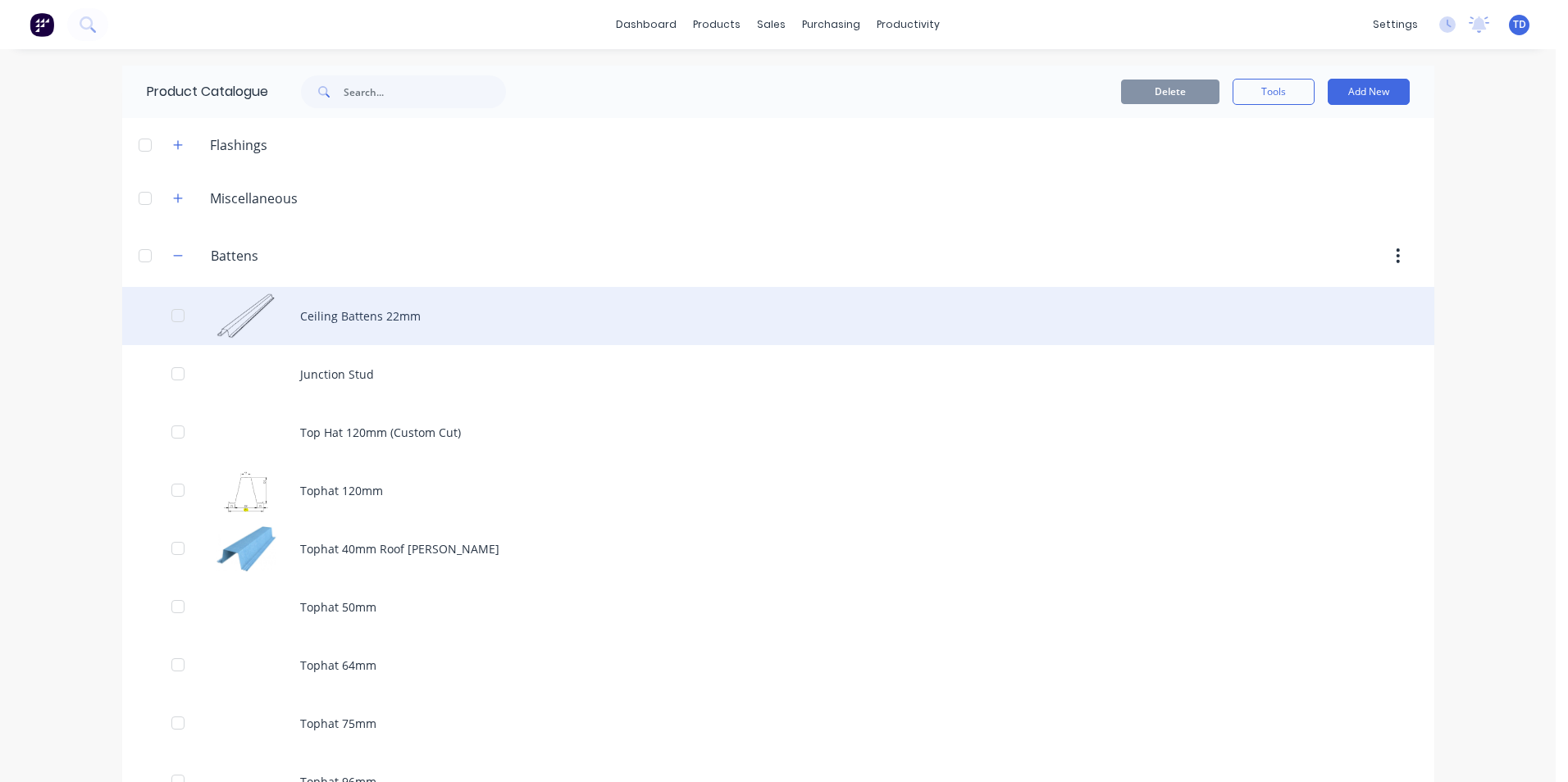
click at [369, 308] on div "Ceiling Battens 22mm" at bounding box center [778, 316] width 1312 height 58
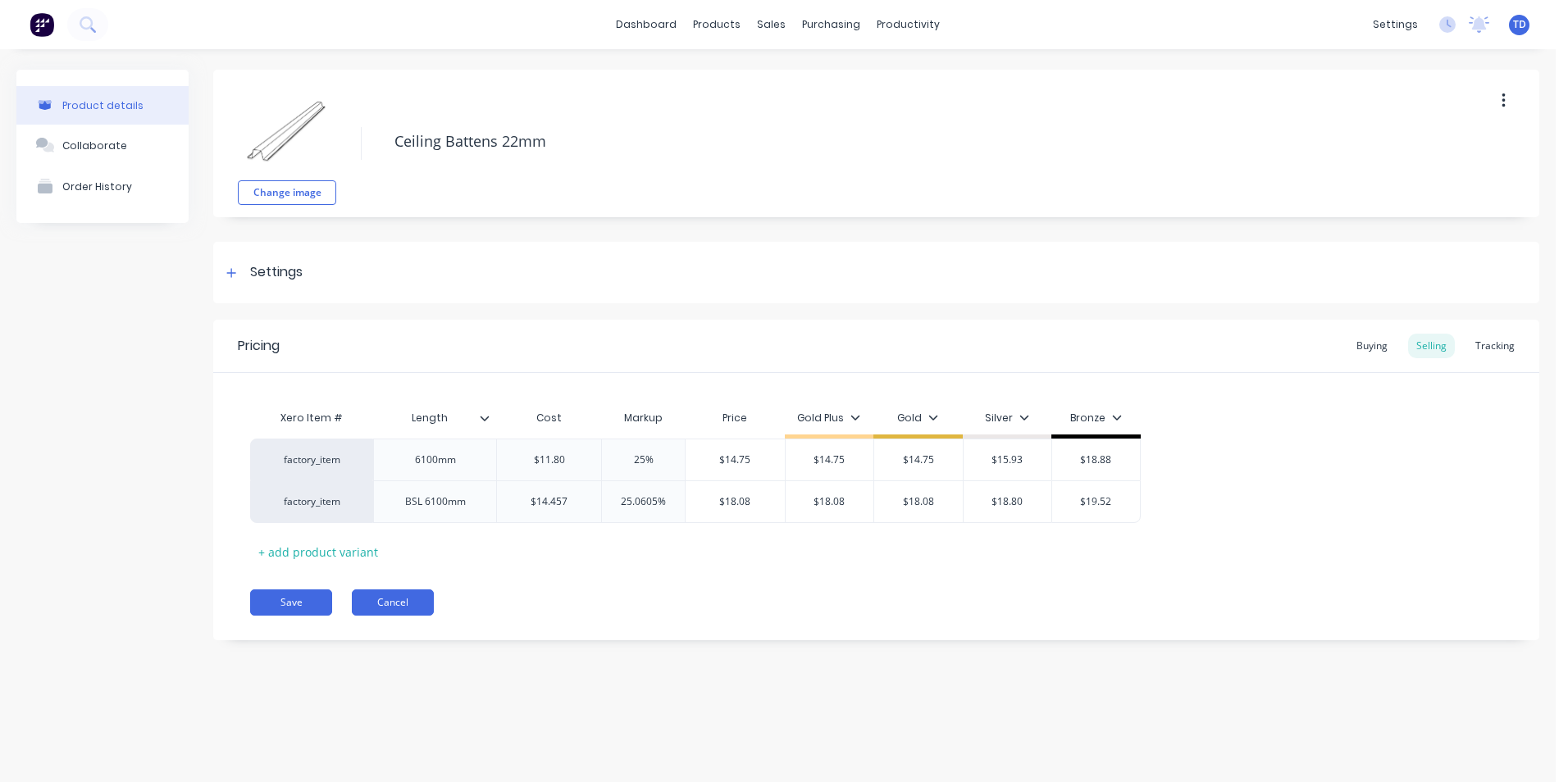
click at [415, 594] on button "Cancel" at bounding box center [392, 602] width 82 height 27
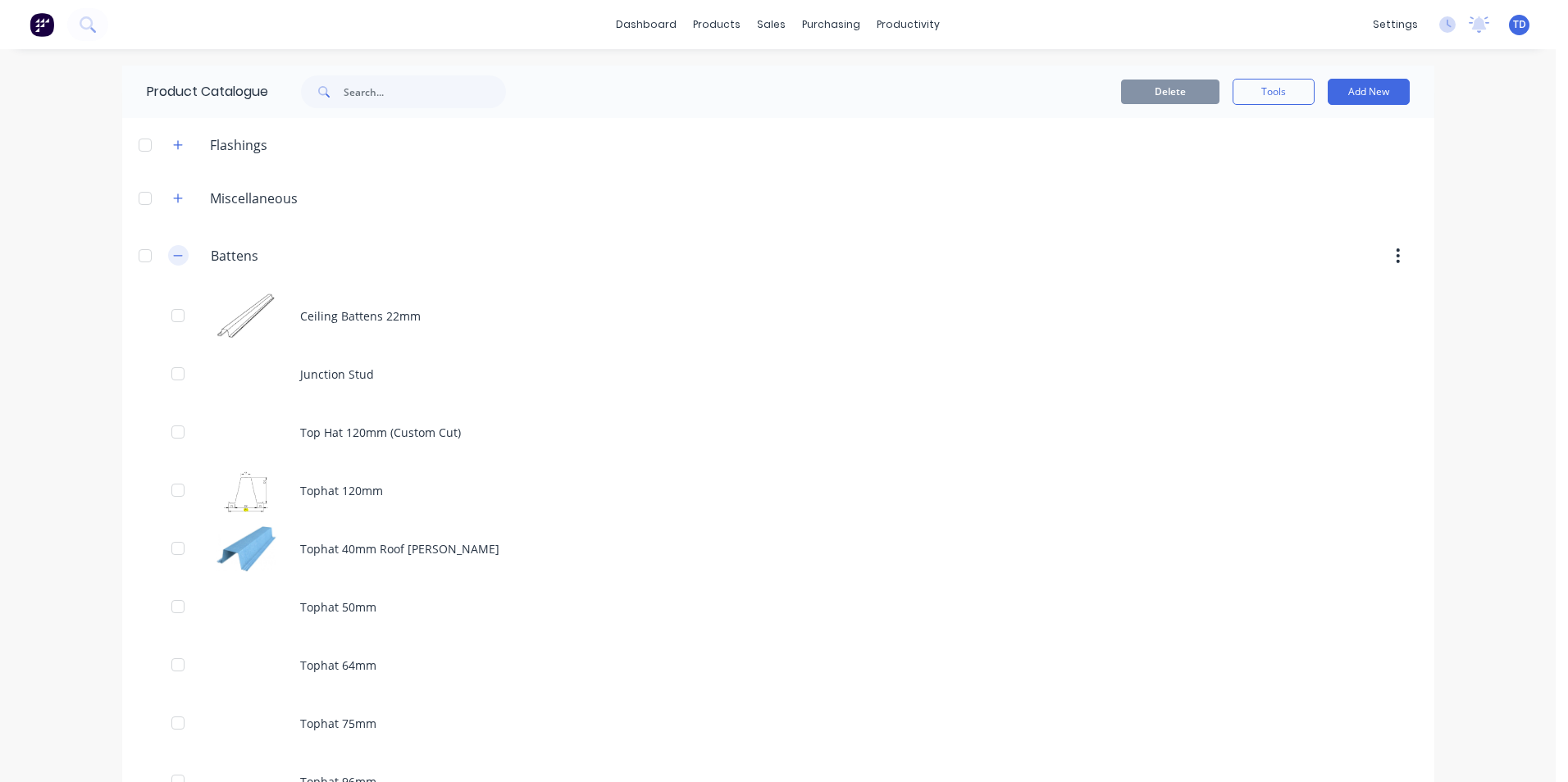
click at [174, 255] on icon "button" at bounding box center [178, 256] width 10 height 12
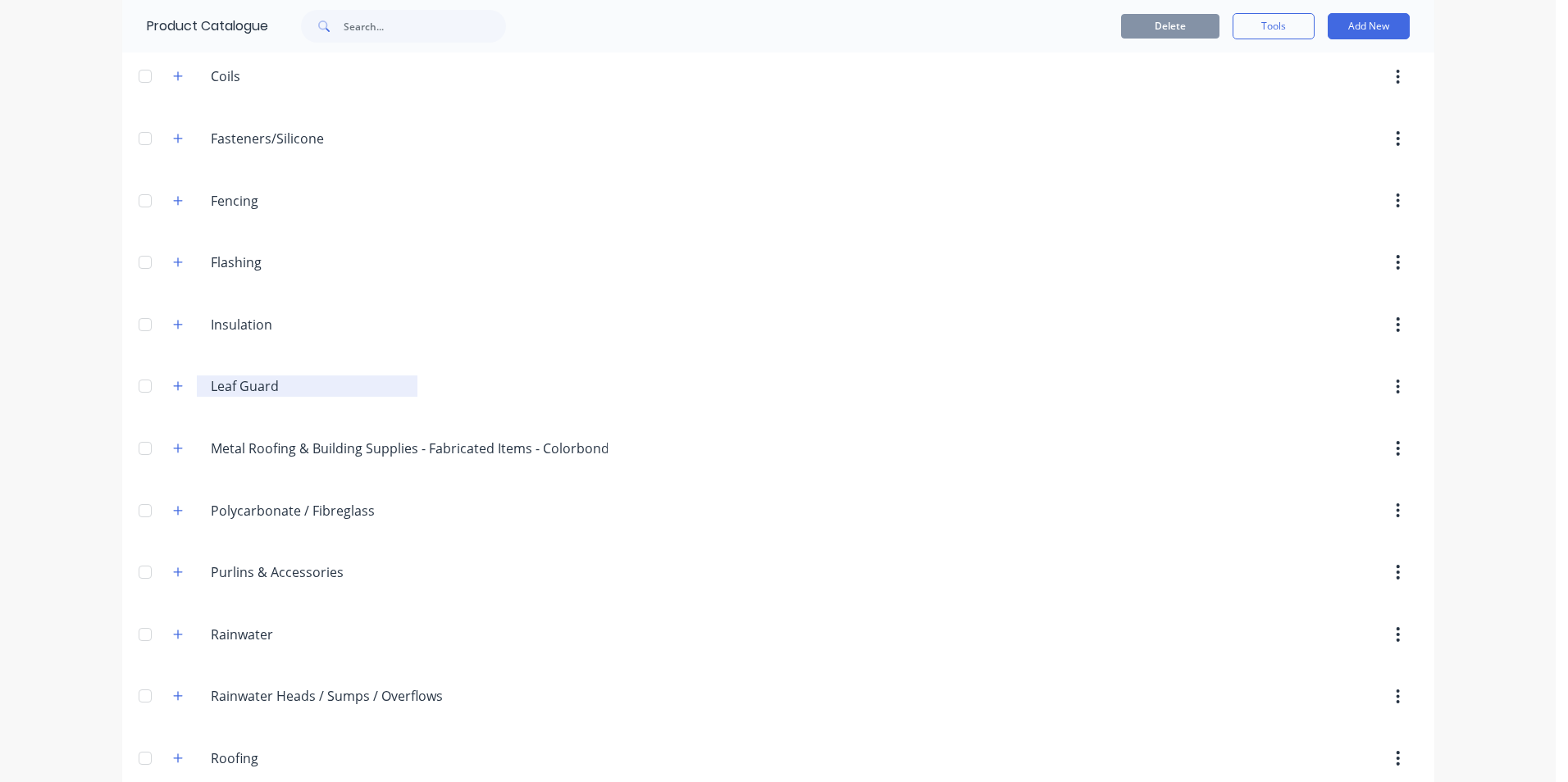
scroll to position [246, 0]
click at [177, 507] on button "button" at bounding box center [178, 506] width 21 height 21
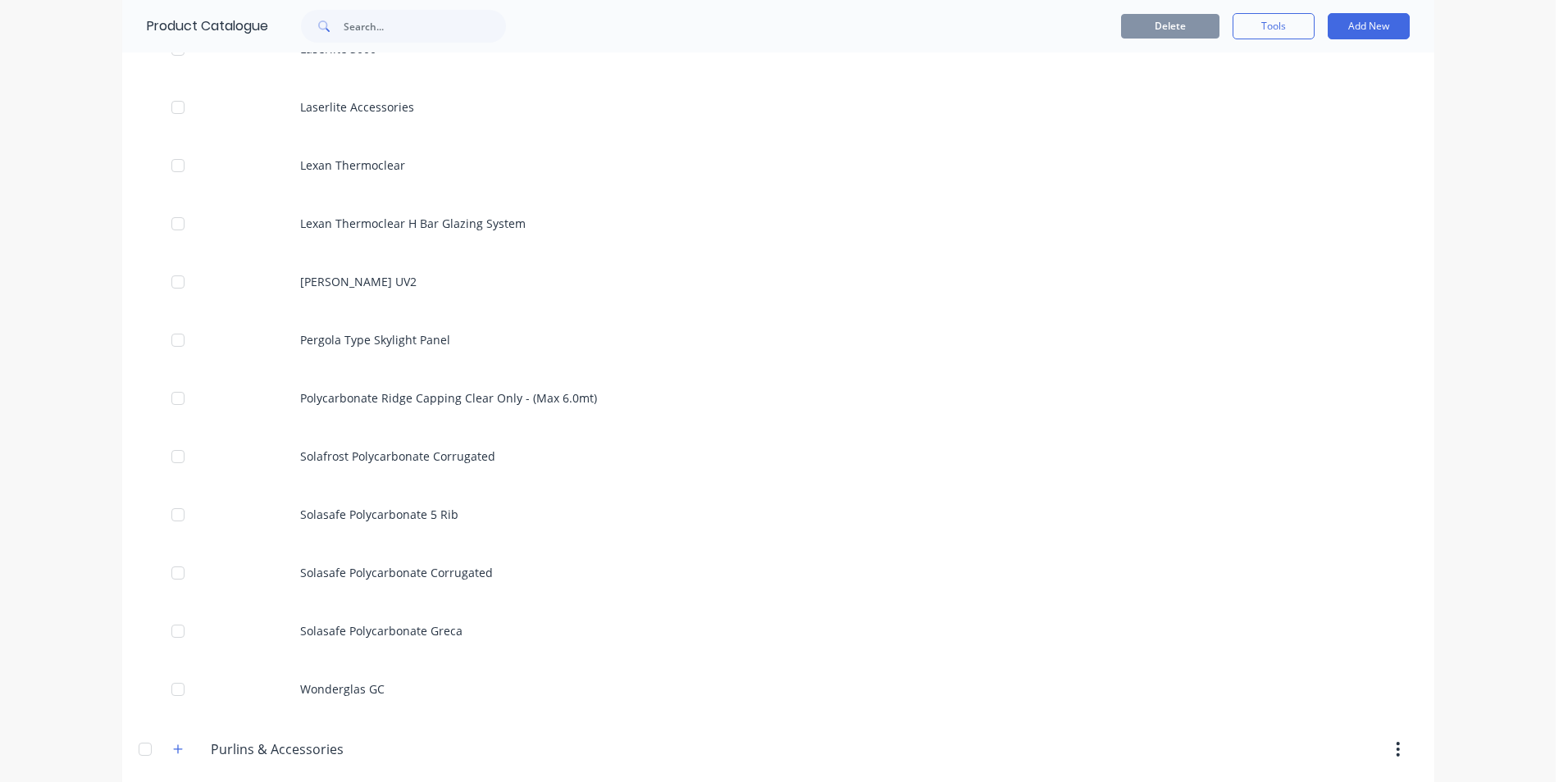
scroll to position [2050, 0]
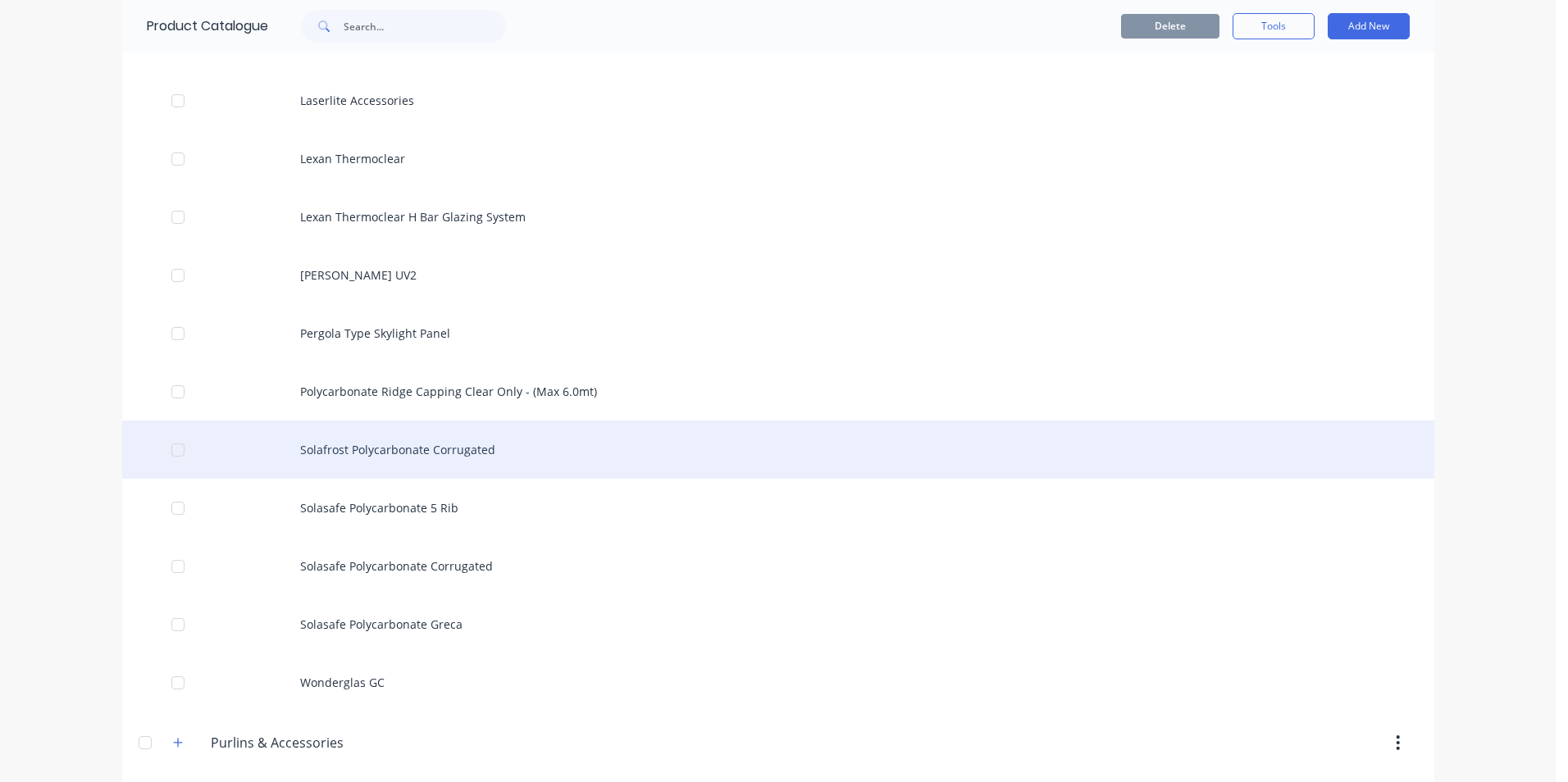
click at [437, 454] on div "Solafrost Polycarbonate Corrugated" at bounding box center [778, 449] width 1312 height 58
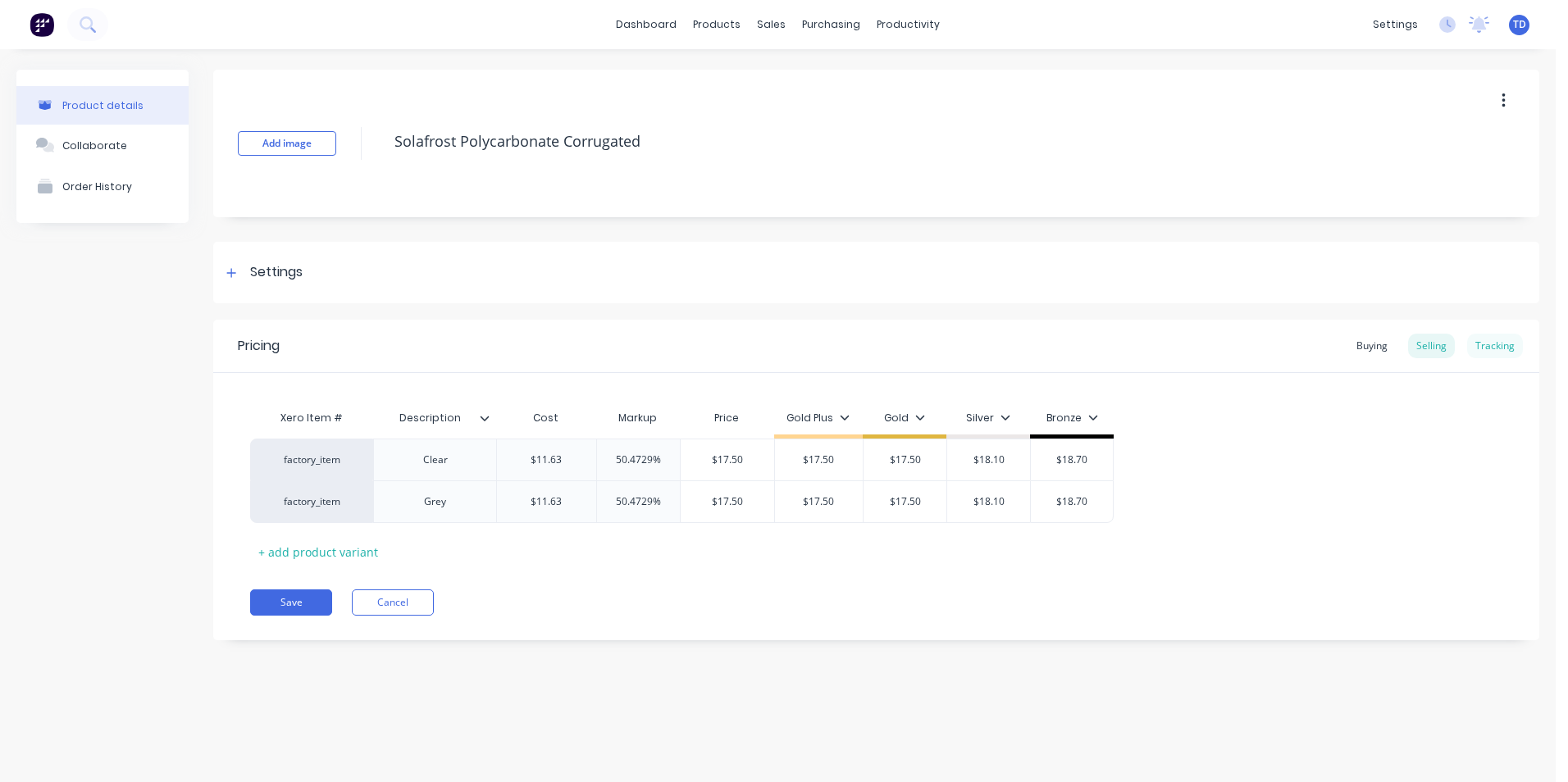
click at [1489, 346] on div "Tracking" at bounding box center [1494, 346] width 55 height 25
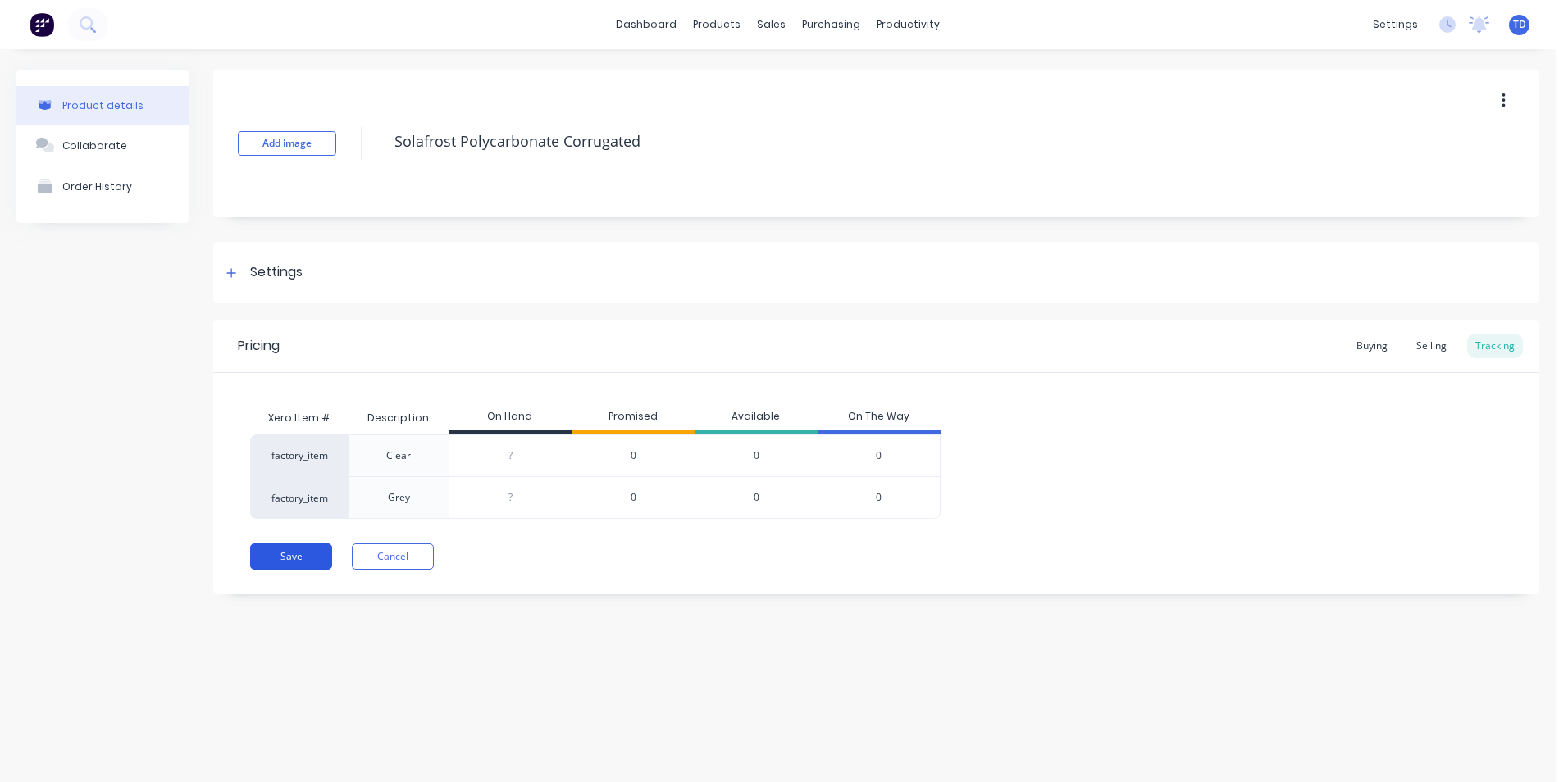
click at [297, 561] on button "Save" at bounding box center [290, 556] width 82 height 27
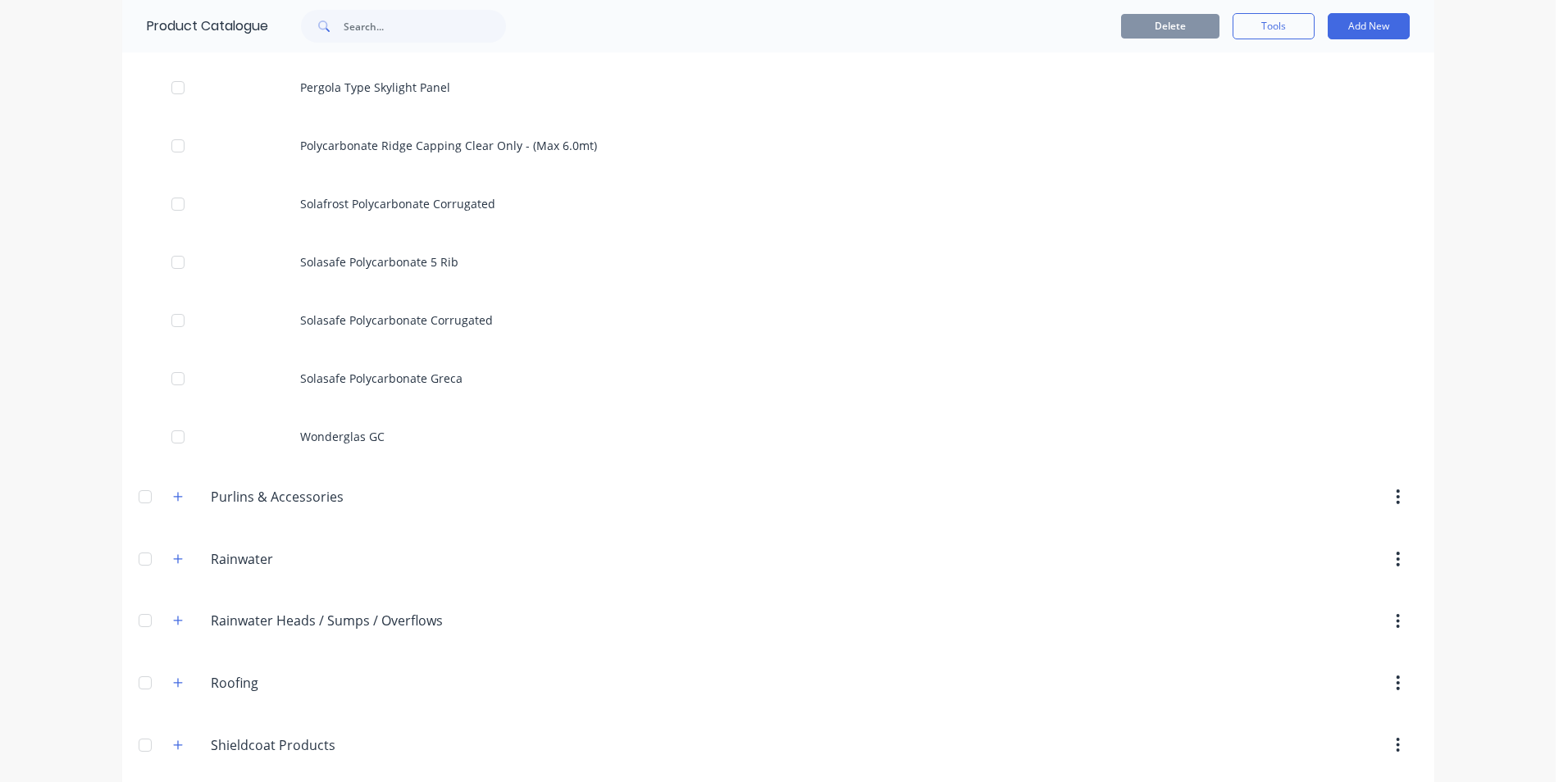
scroll to position [2214, 0]
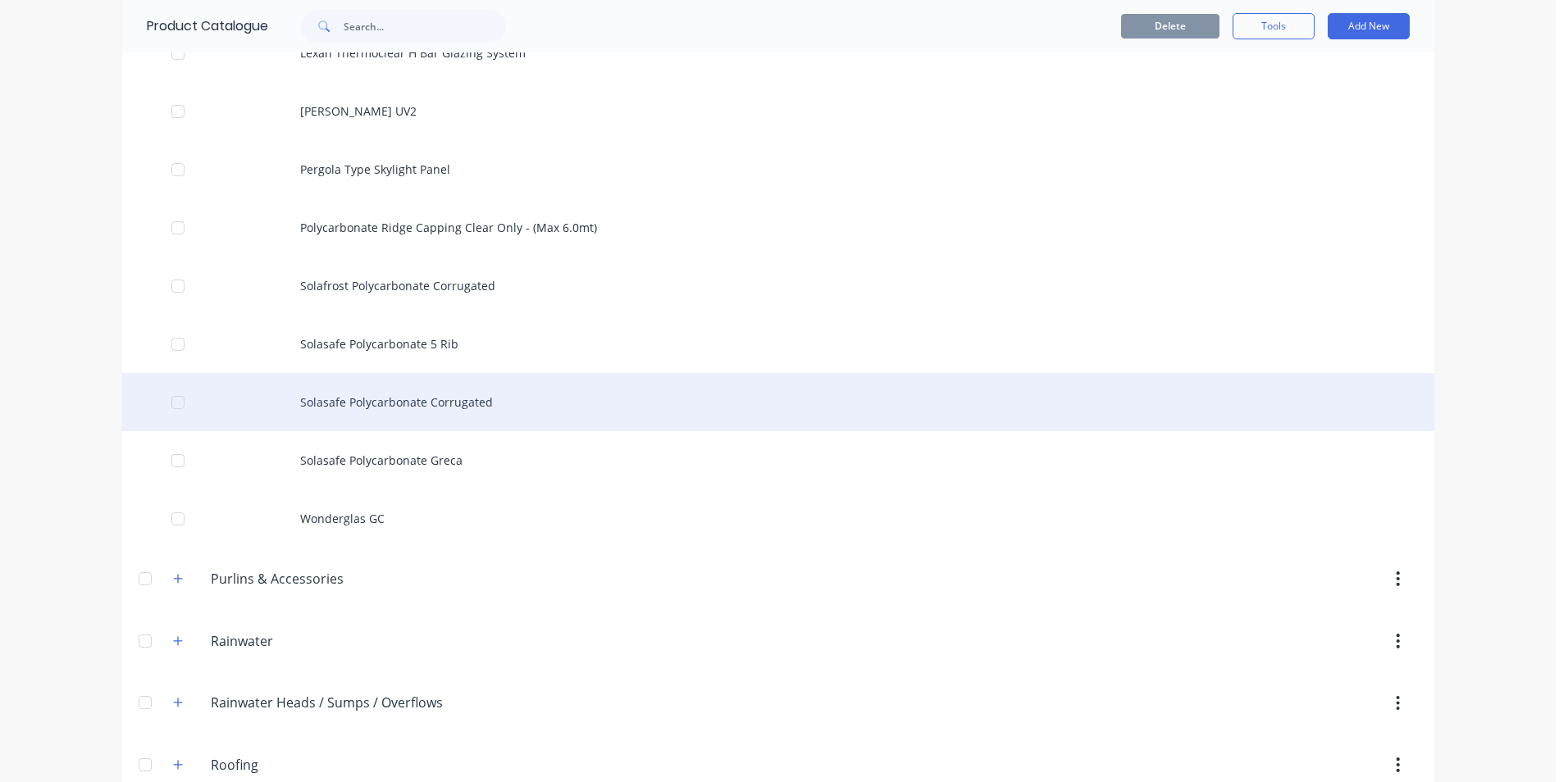
click at [431, 417] on div "Solasafe Polycarbonate Corrugated" at bounding box center [778, 402] width 1312 height 58
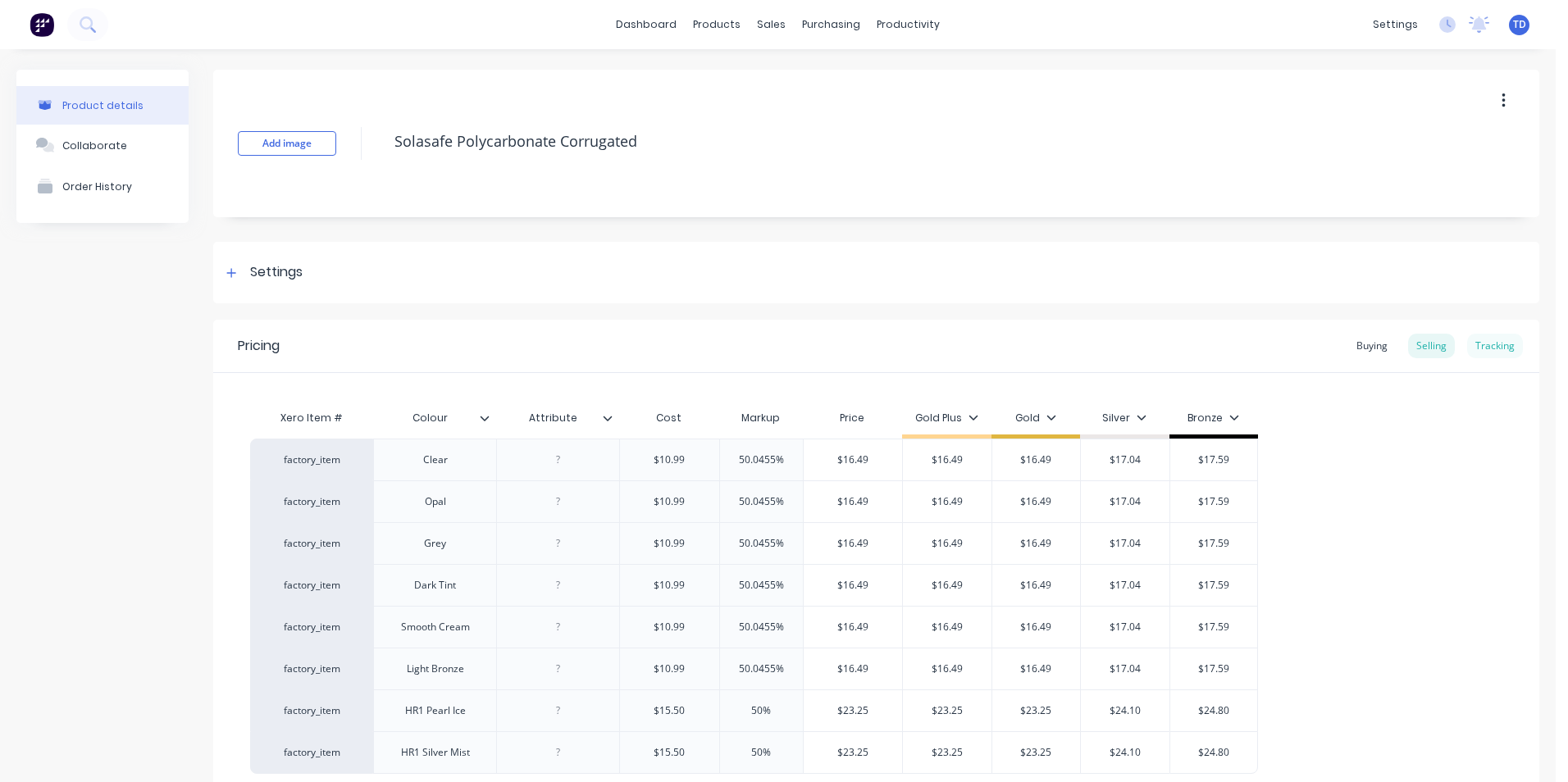
click at [1466, 343] on div "Tracking" at bounding box center [1494, 346] width 55 height 25
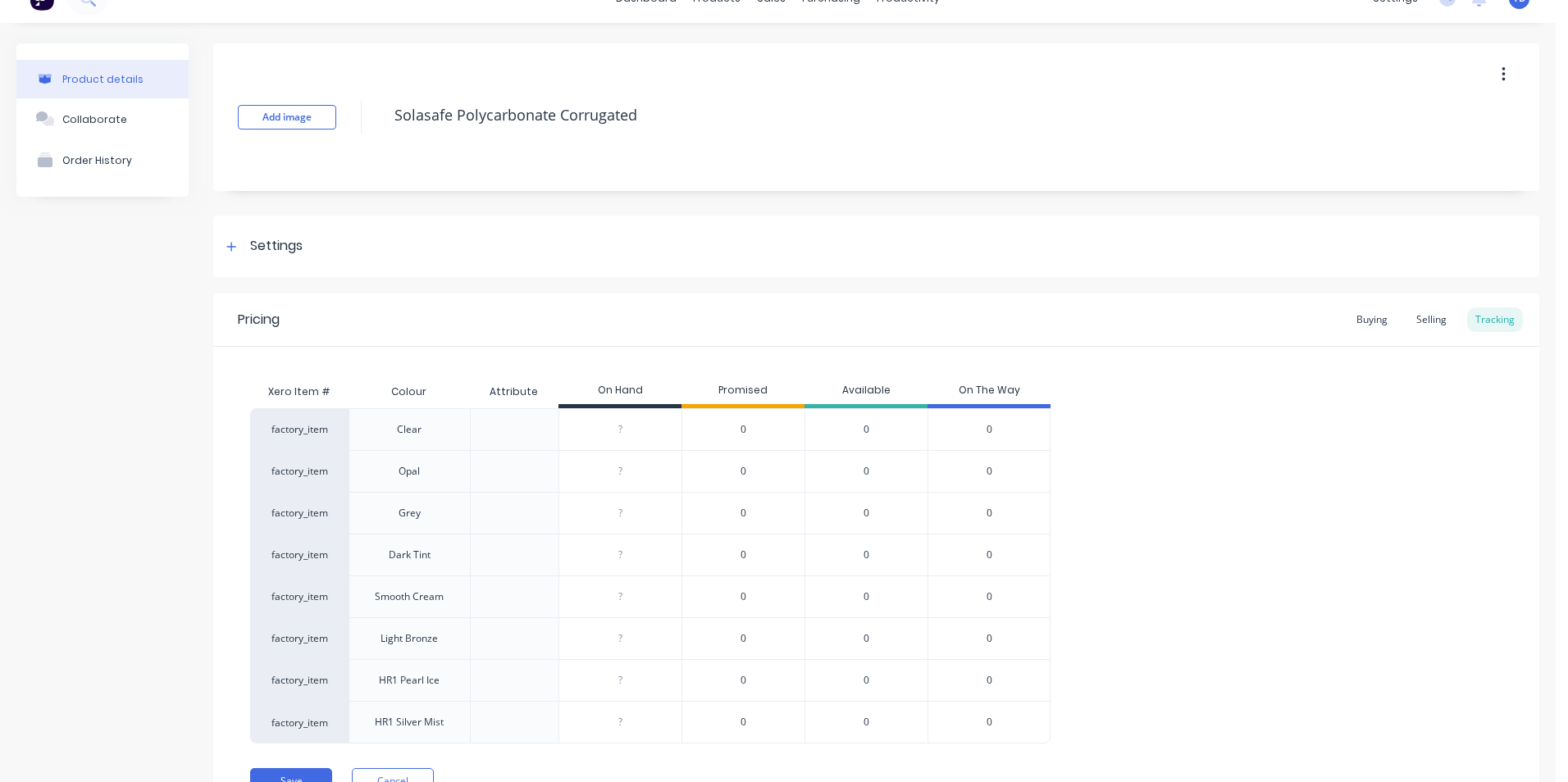
scroll to position [109, 0]
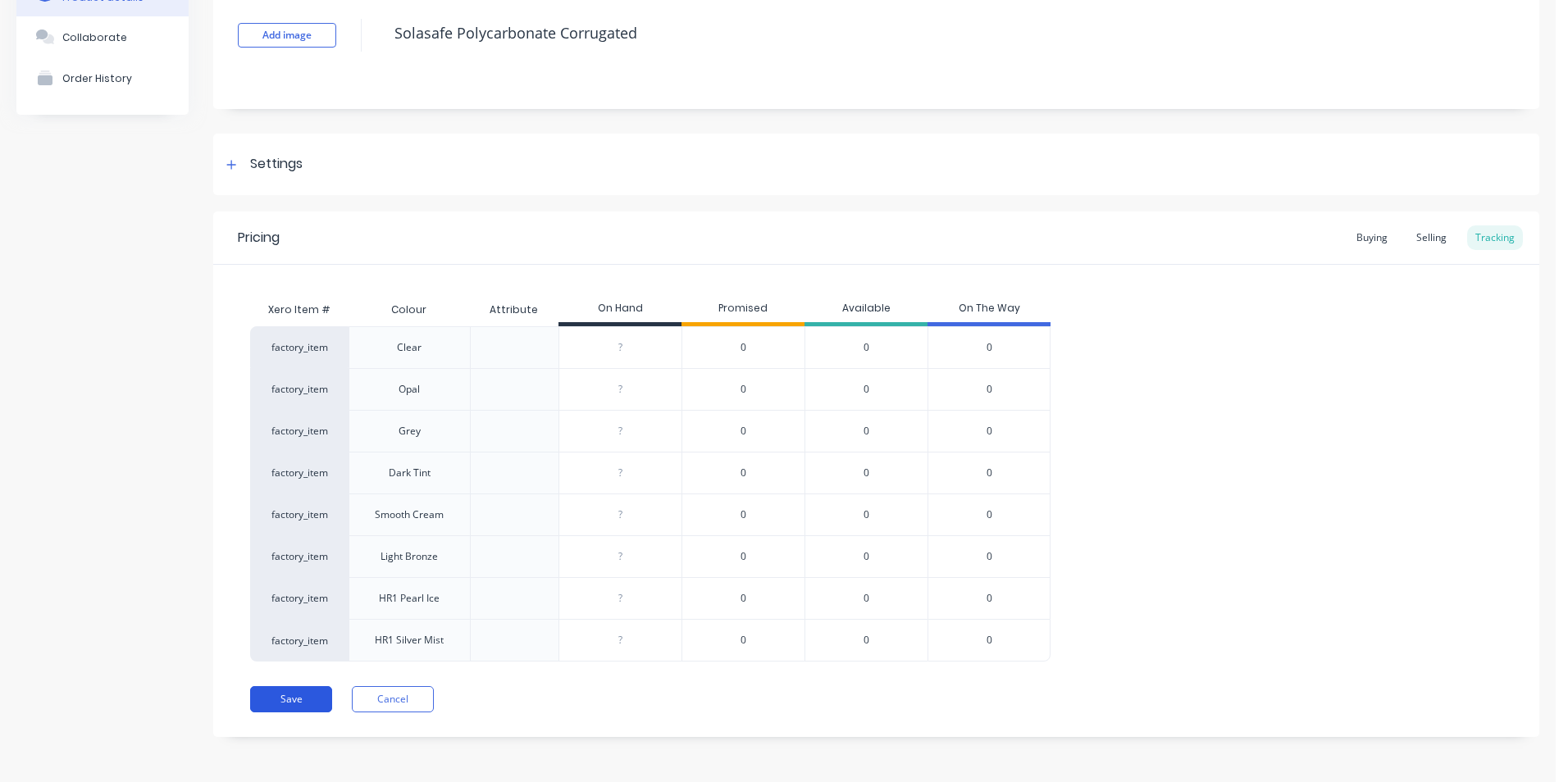
click at [273, 693] on button "Save" at bounding box center [290, 699] width 82 height 27
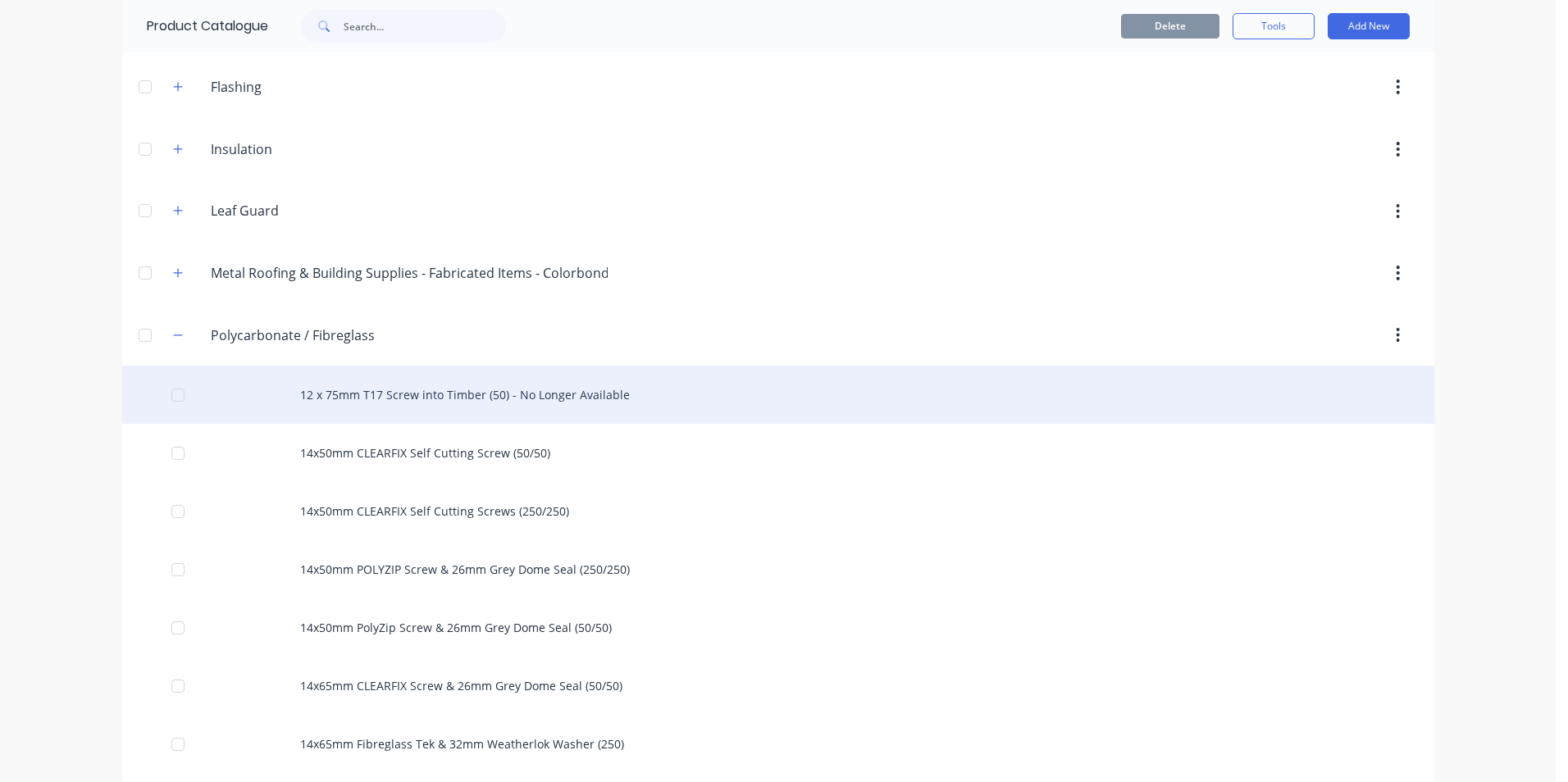
scroll to position [410, 0]
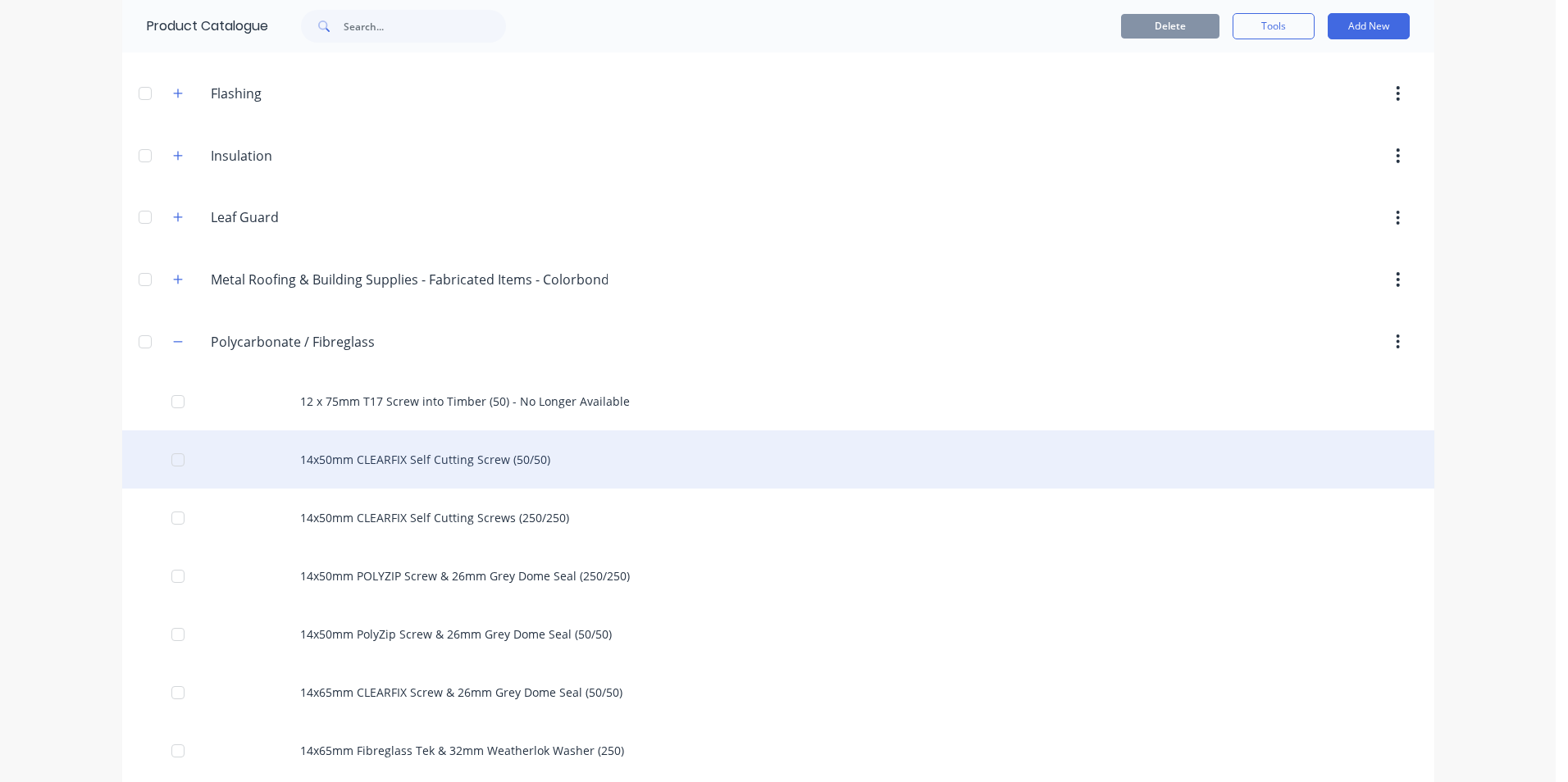
click at [444, 458] on div "14x50mm CLEARFIX Self Cutting Screw (50/50)" at bounding box center [778, 459] width 1312 height 58
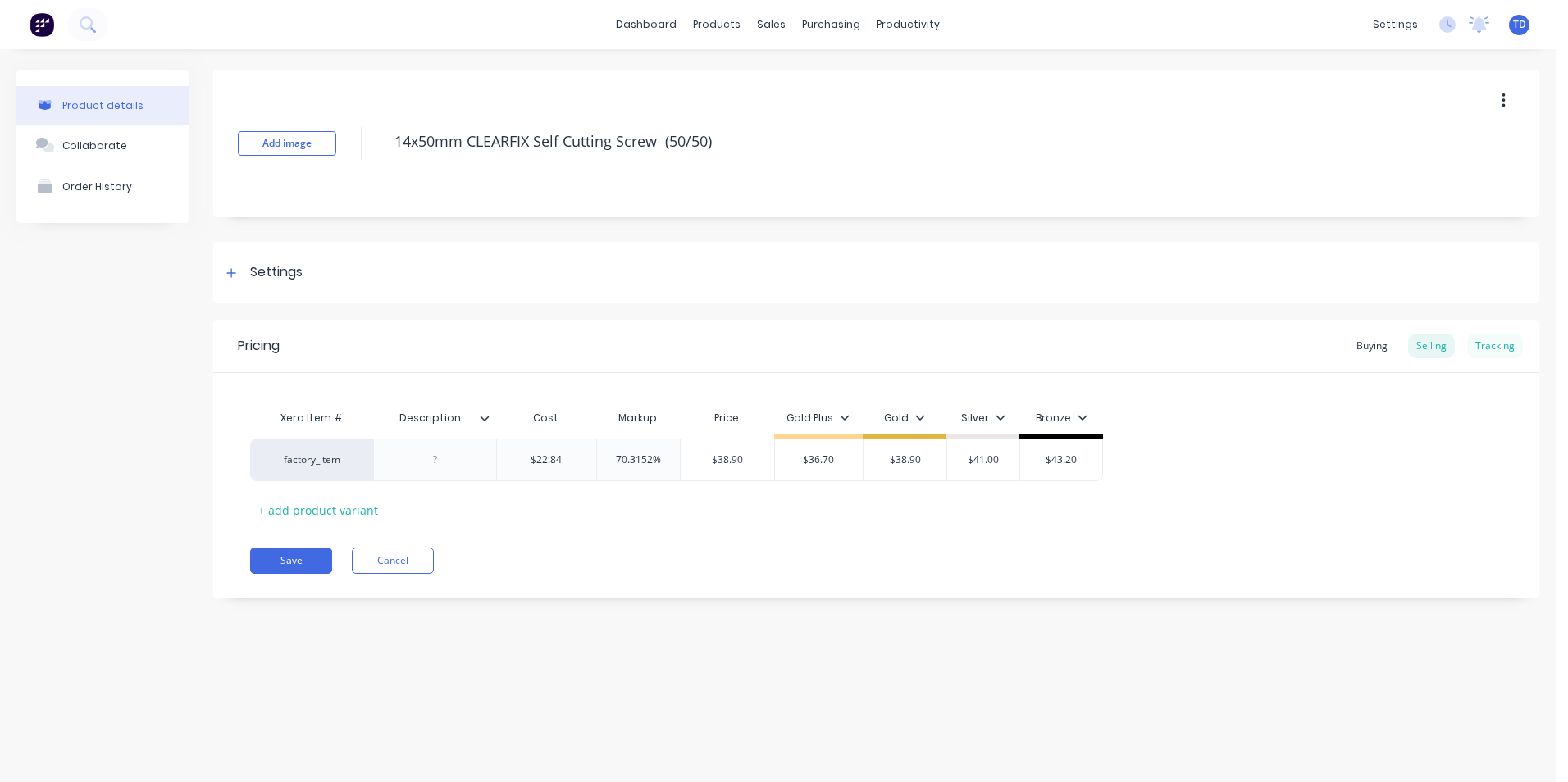
click at [1481, 350] on div "Tracking" at bounding box center [1494, 346] width 55 height 25
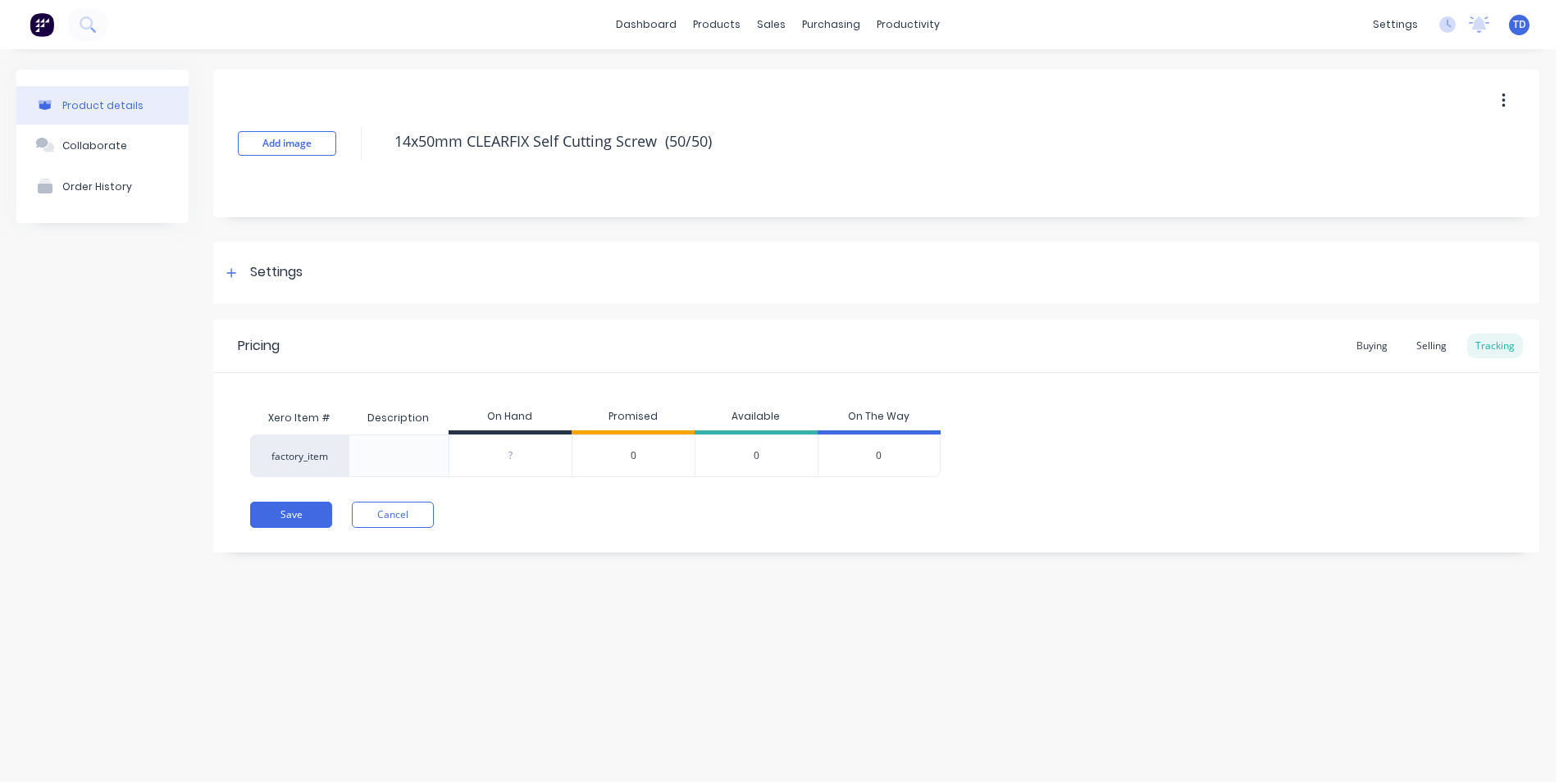
click at [1098, 369] on div "Pricing Buying Selling Tracking" at bounding box center [876, 347] width 1326 height 53
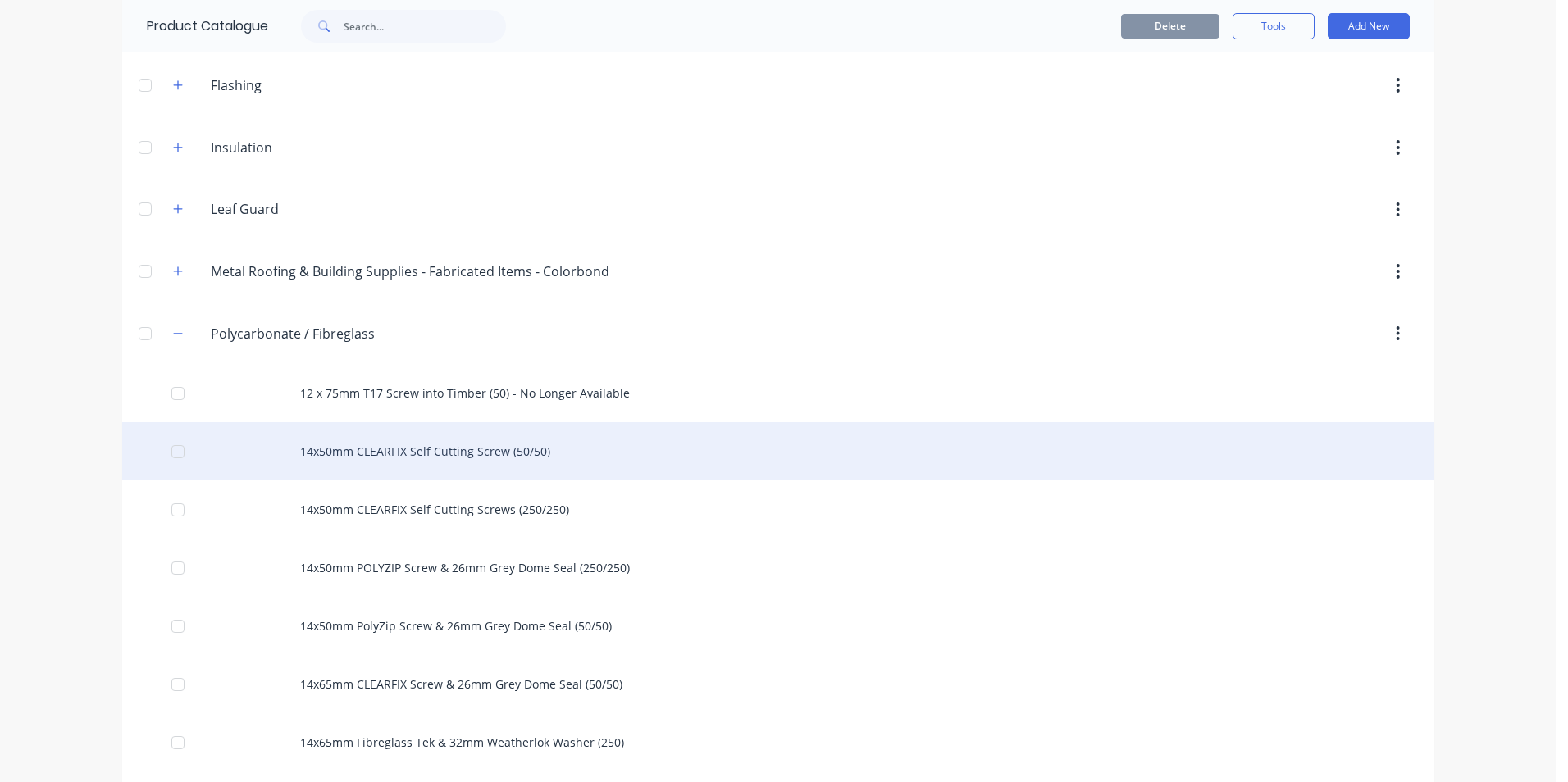
scroll to position [410, 0]
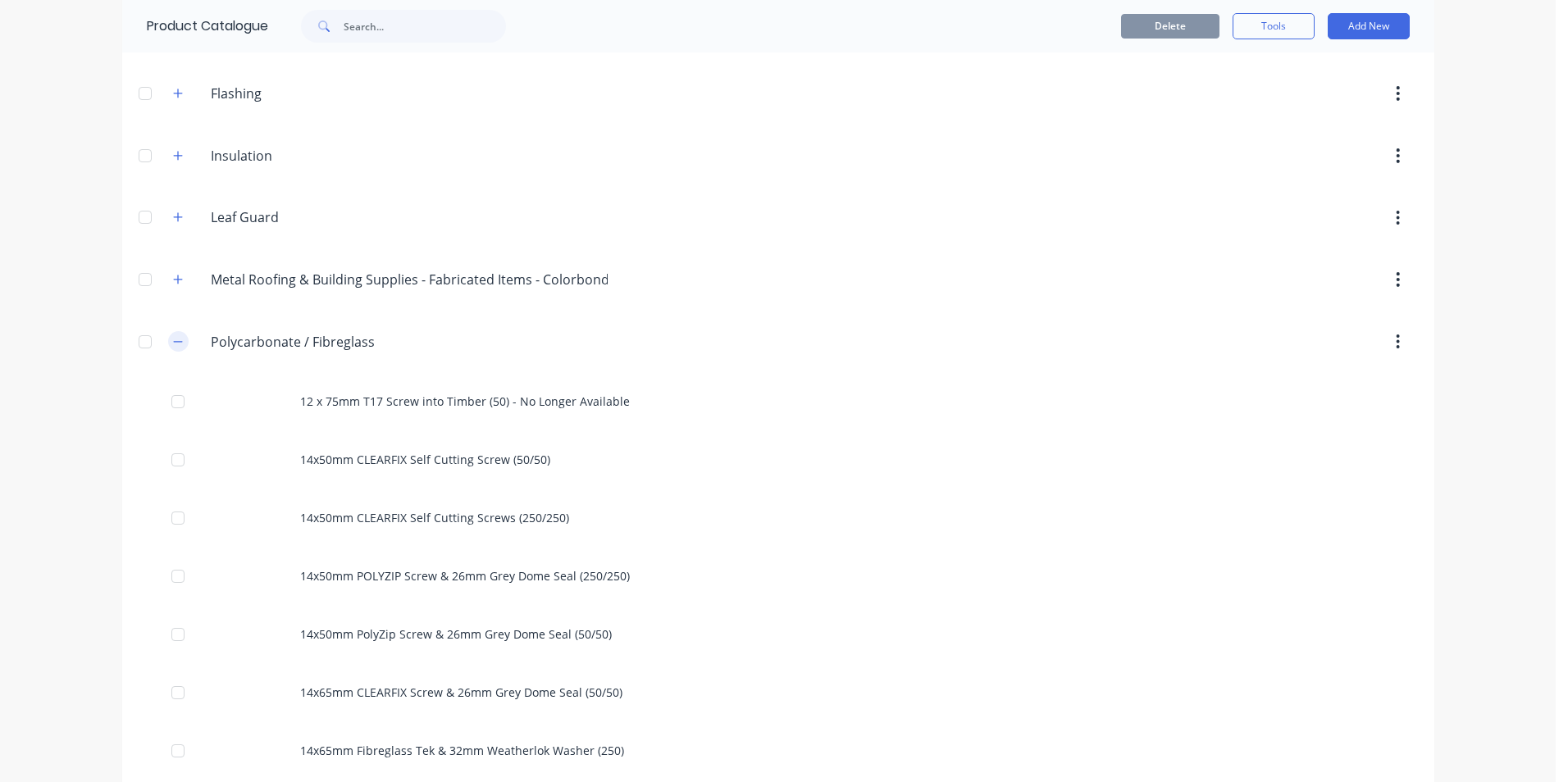
click at [173, 343] on icon "button" at bounding box center [178, 342] width 10 height 12
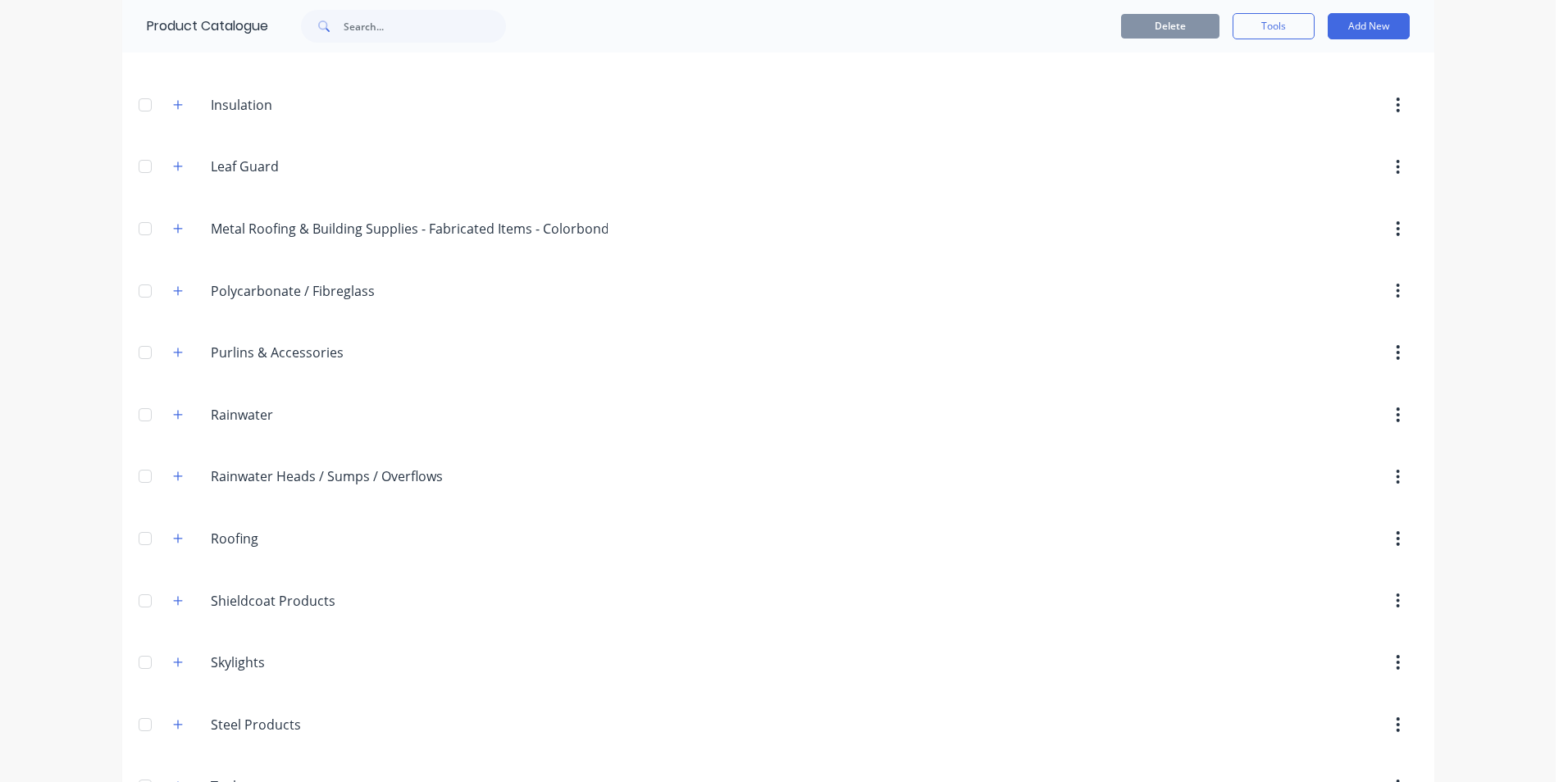
scroll to position [512, 0]
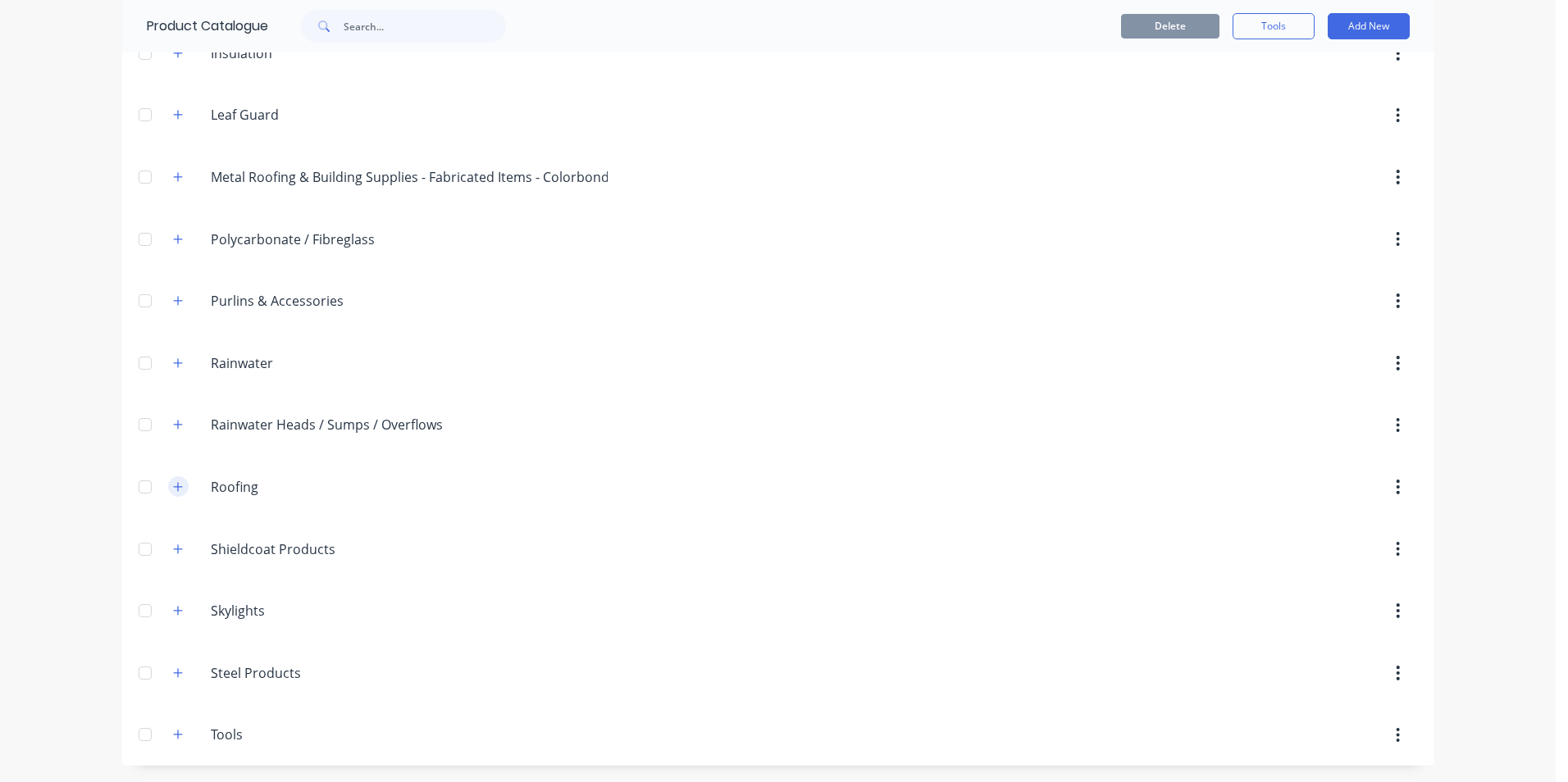
click at [173, 489] on icon "button" at bounding box center [178, 487] width 10 height 12
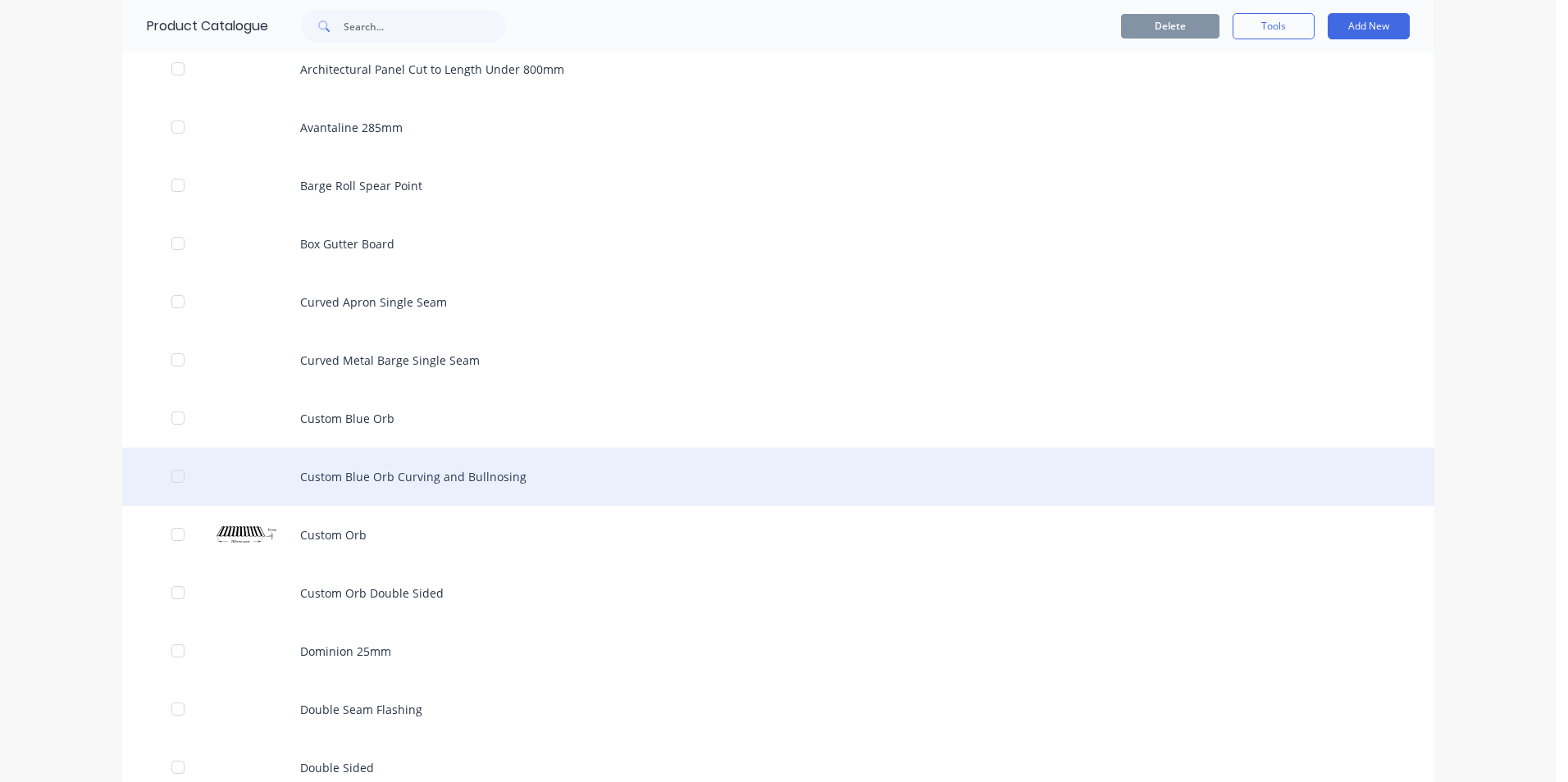
scroll to position [1168, 0]
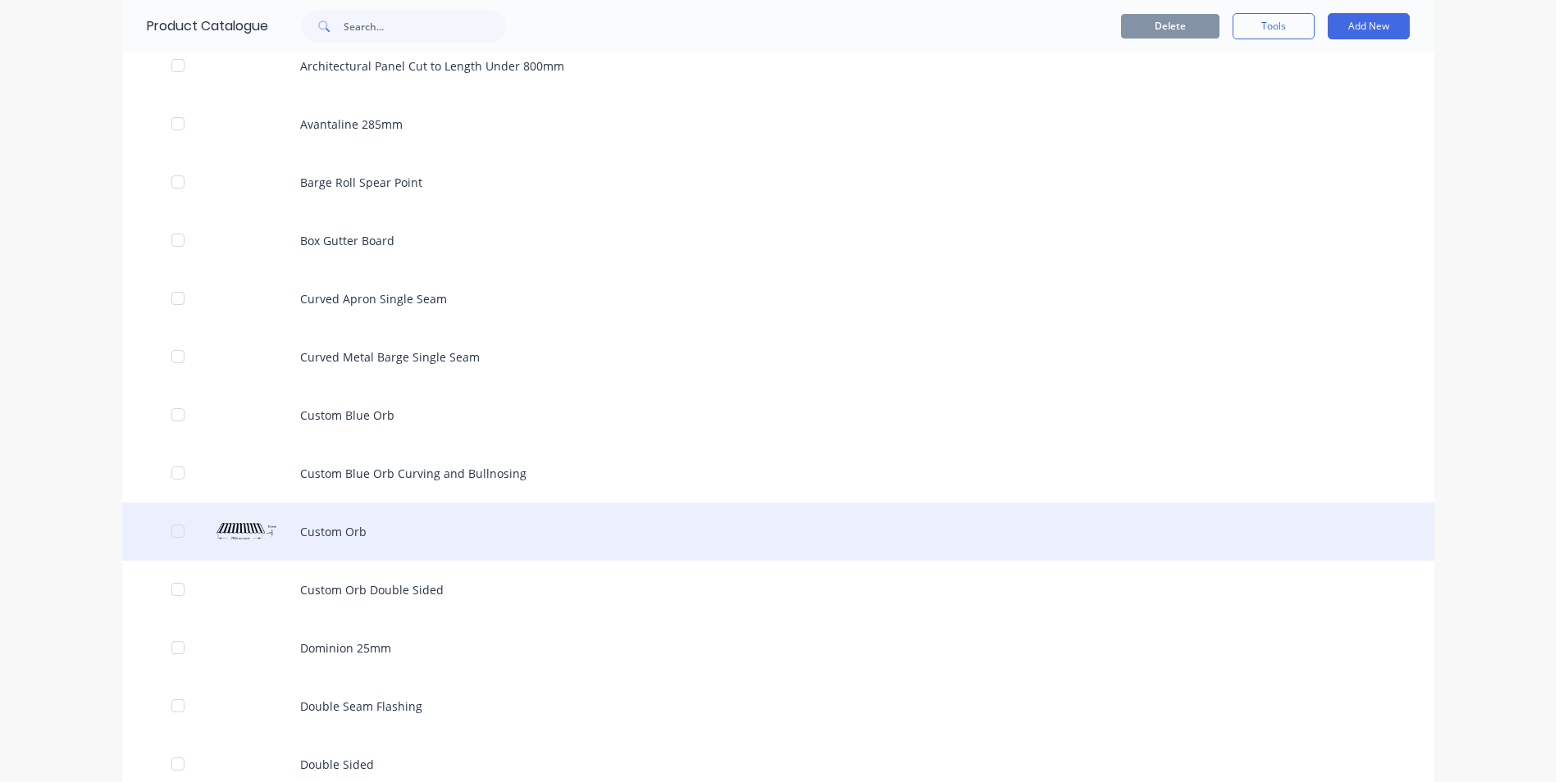
click at [338, 529] on div "Custom Orb" at bounding box center [778, 531] width 1312 height 58
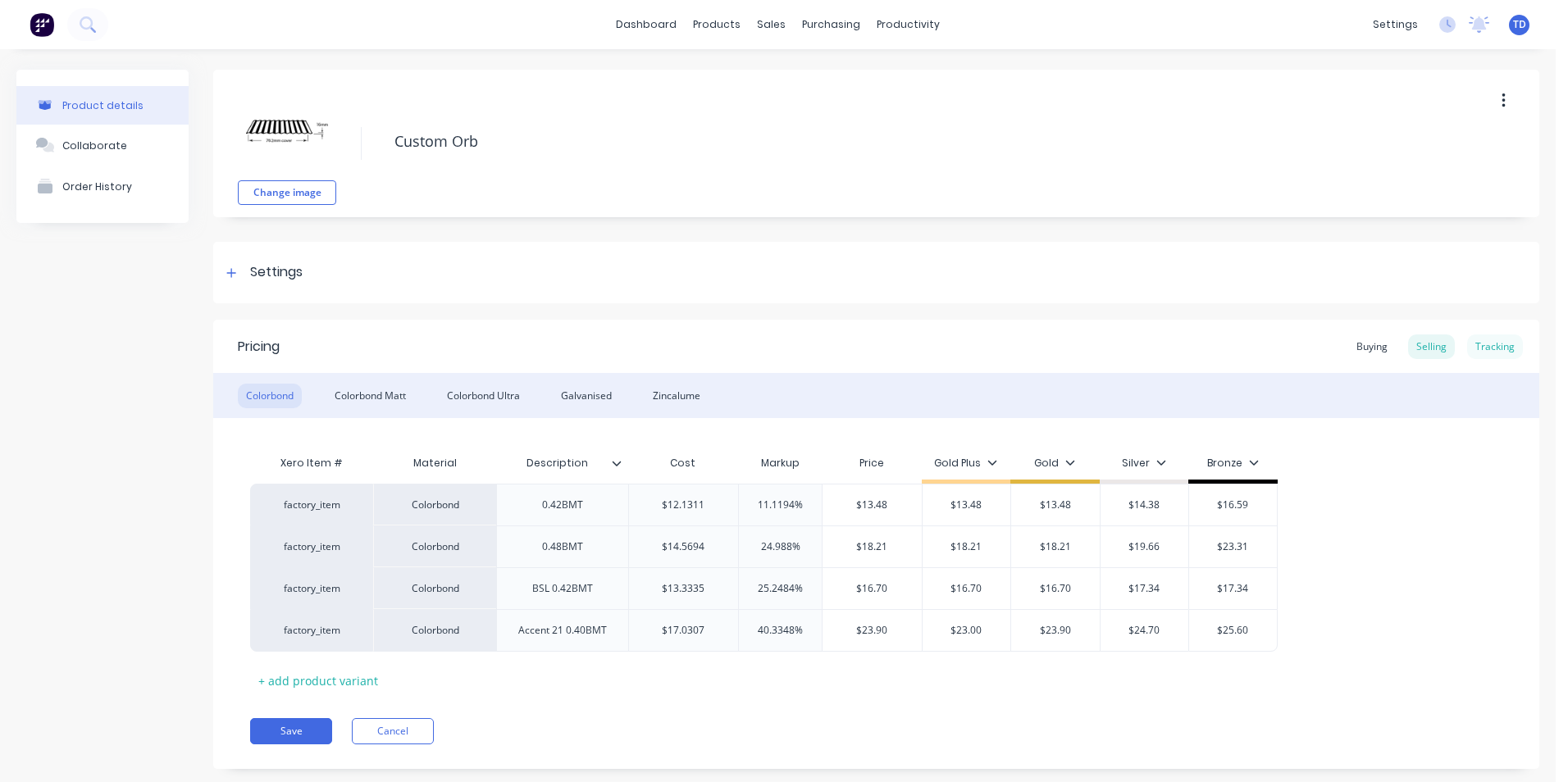
click at [1478, 346] on div "Tracking" at bounding box center [1494, 347] width 55 height 25
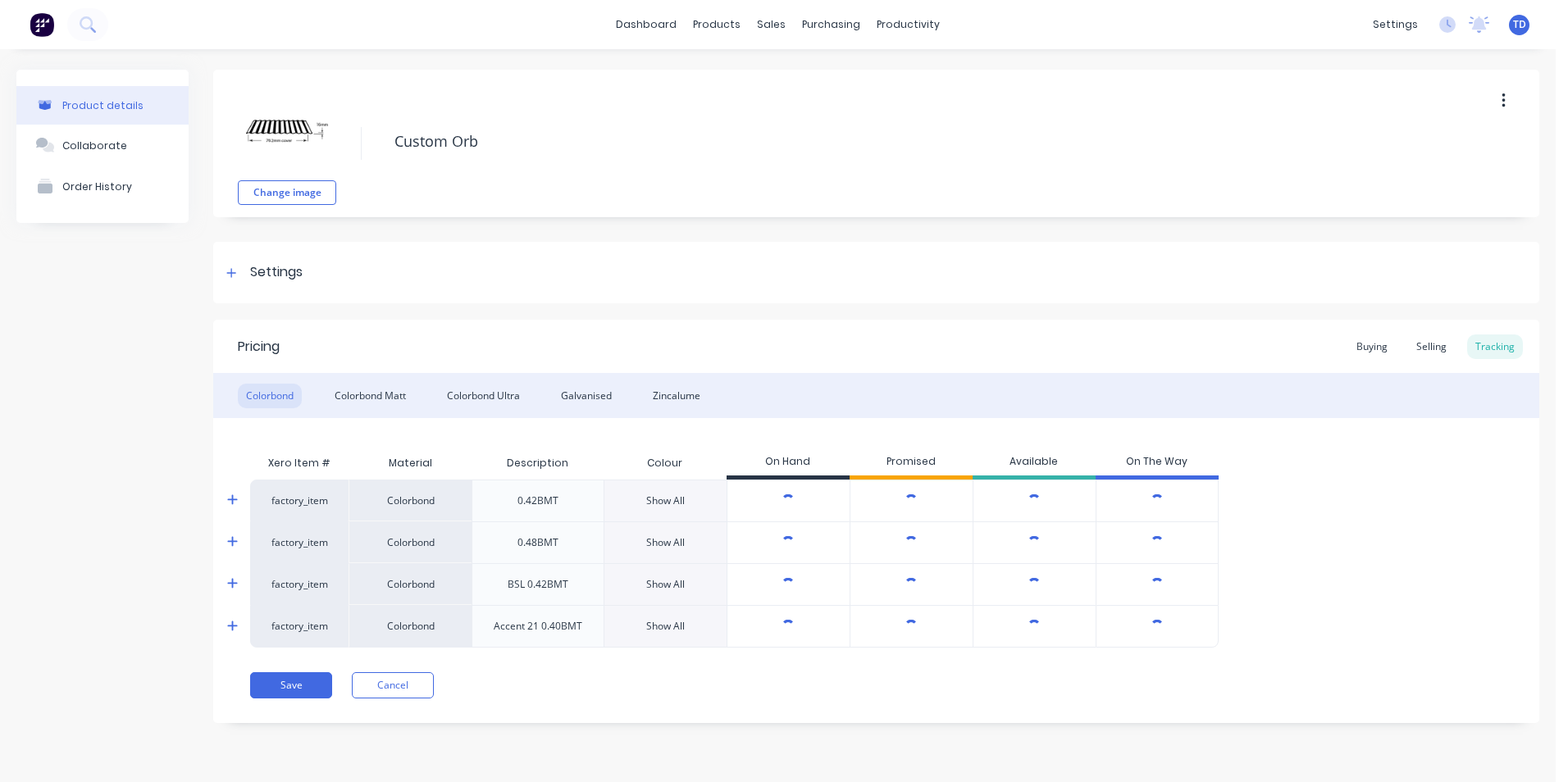
type textarea "x"
click at [232, 497] on icon at bounding box center [232, 501] width 10 height 10
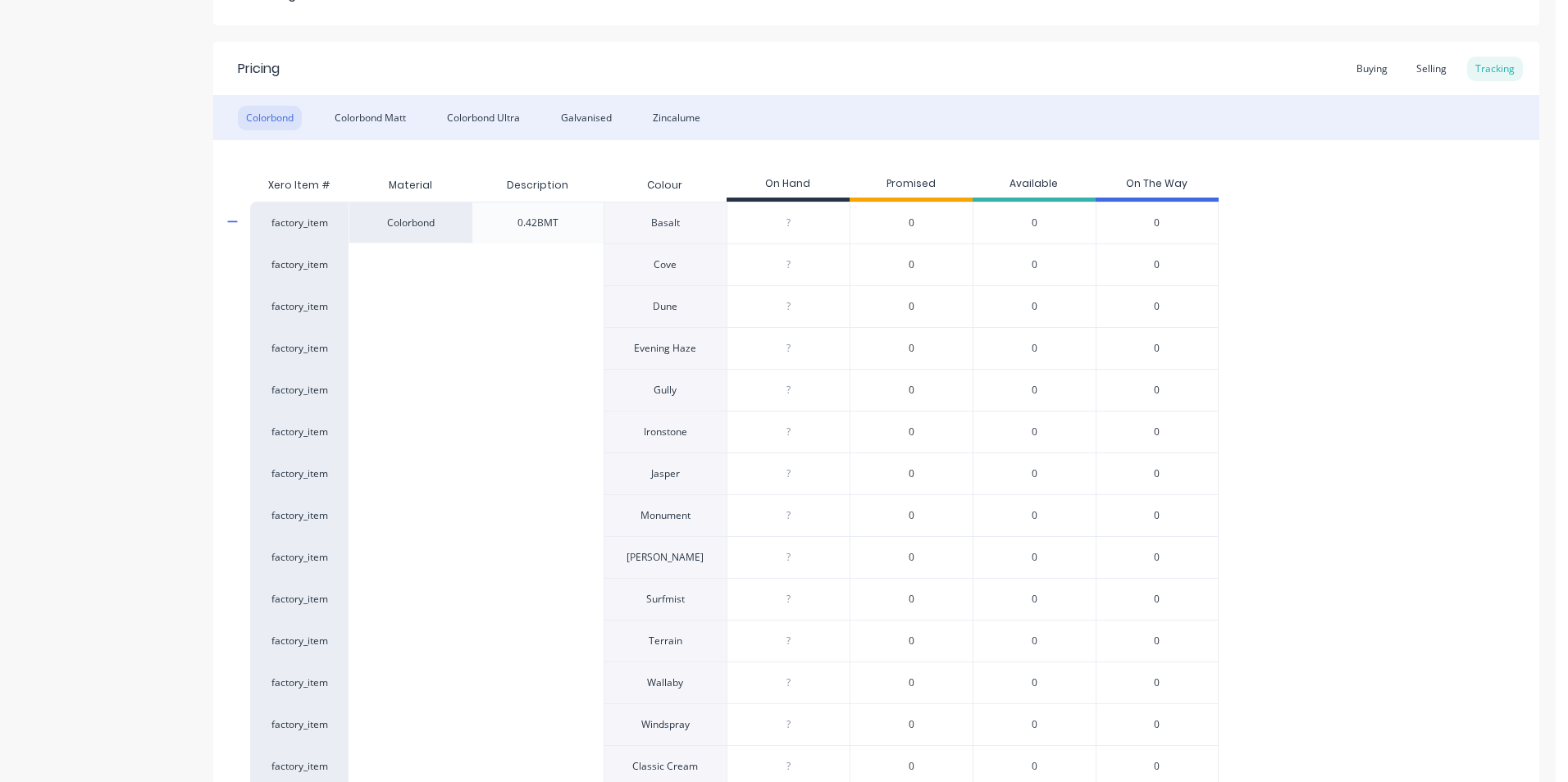
scroll to position [246, 0]
